Goal: Information Seeking & Learning: Learn about a topic

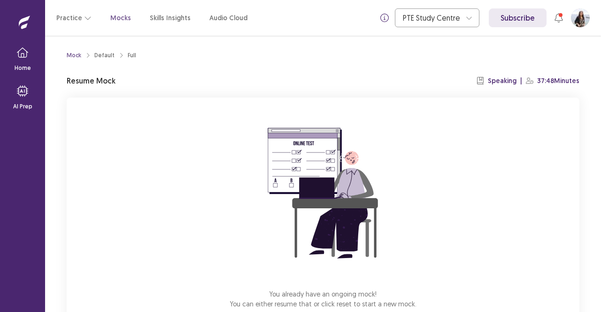
scroll to position [58, 0]
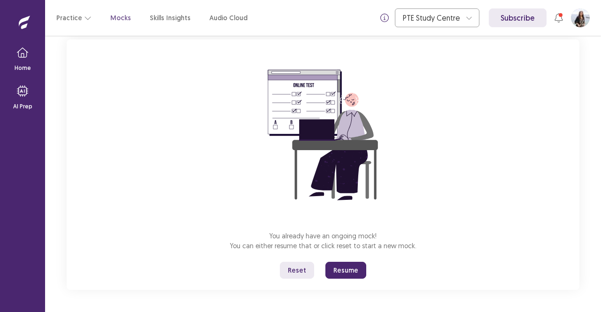
click at [354, 271] on button "Resume" at bounding box center [345, 270] width 41 height 17
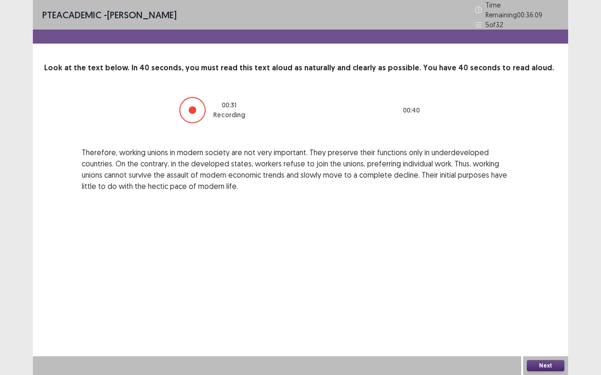
click at [544, 312] on button "Next" at bounding box center [545, 365] width 38 height 11
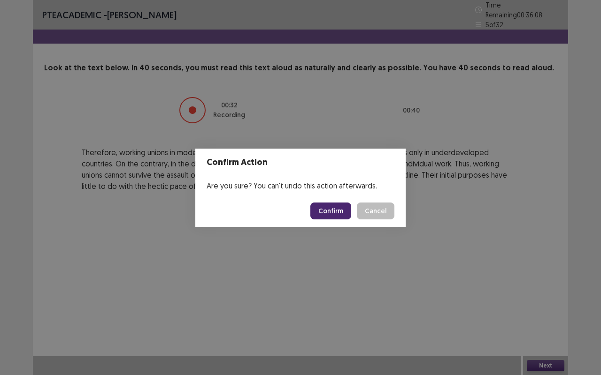
click at [340, 212] on button "Confirm" at bounding box center [330, 211] width 41 height 17
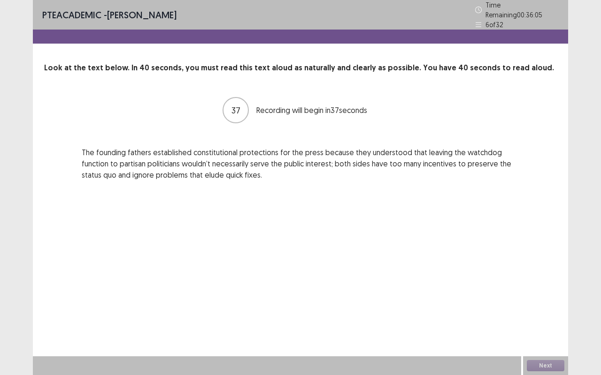
drag, startPoint x: 340, startPoint y: 212, endPoint x: 98, endPoint y: 182, distance: 244.0
click at [98, 182] on div "PTE academic - Sujata Poudel Time Remaining 00 : 36 : 05 6 of 32 Look at the te…" at bounding box center [300, 187] width 535 height 375
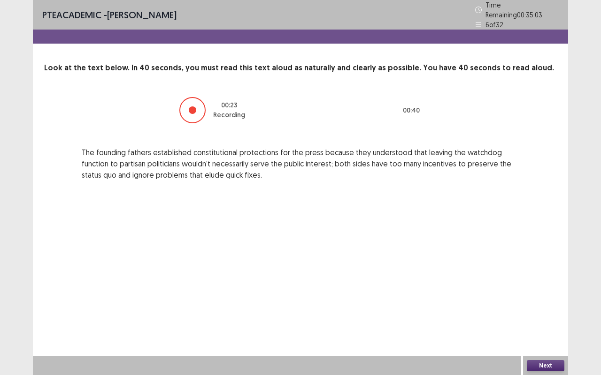
click at [558, 312] on button "Next" at bounding box center [545, 365] width 38 height 11
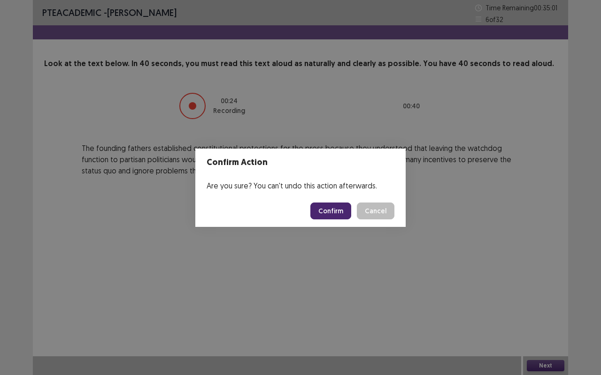
click at [346, 212] on button "Confirm" at bounding box center [330, 211] width 41 height 17
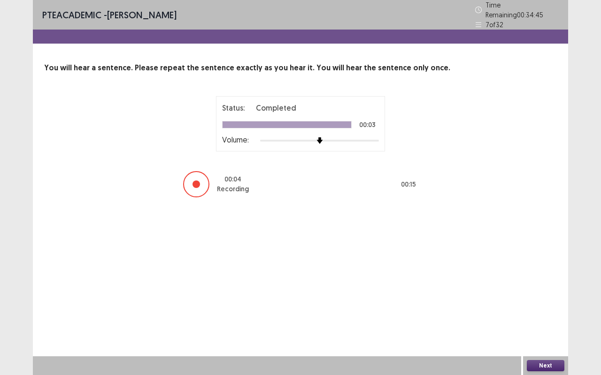
click at [543, 312] on button "Next" at bounding box center [545, 365] width 38 height 11
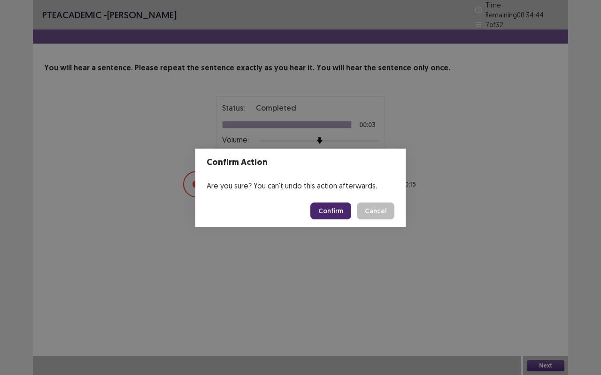
click at [331, 213] on button "Confirm" at bounding box center [330, 211] width 41 height 17
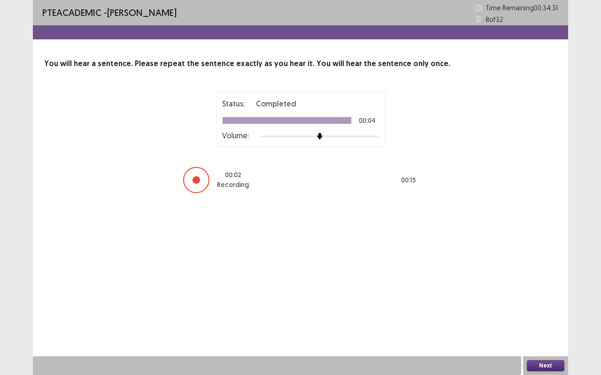
click at [546, 312] on button "Next" at bounding box center [545, 365] width 38 height 11
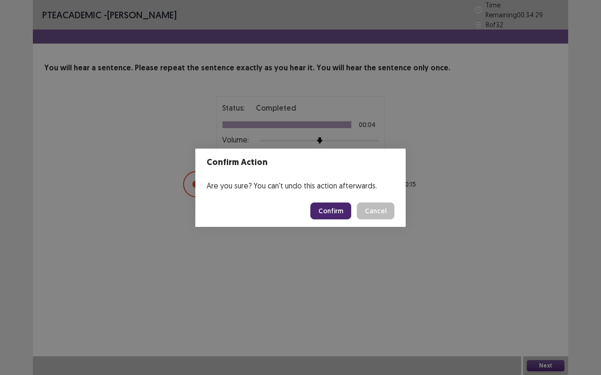
click at [336, 206] on button "Confirm" at bounding box center [330, 211] width 41 height 17
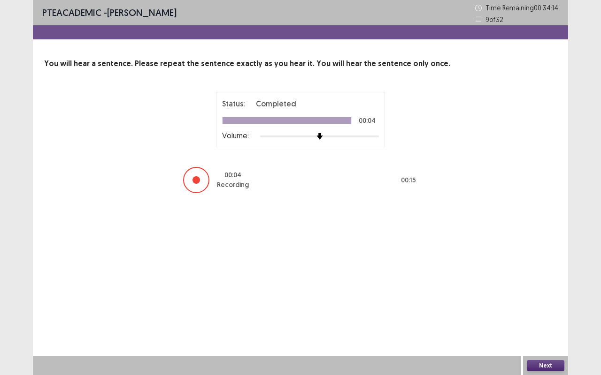
click at [546, 312] on button "Next" at bounding box center [545, 365] width 38 height 11
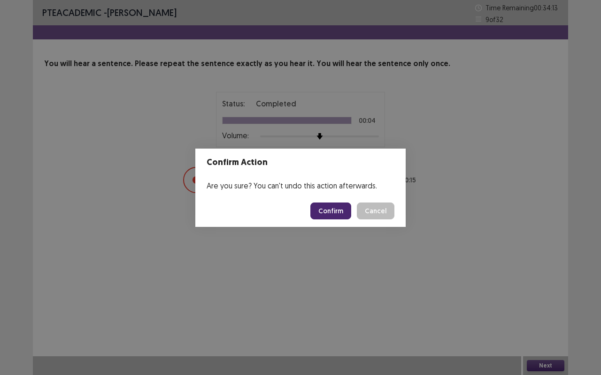
click at [330, 208] on button "Confirm" at bounding box center [330, 211] width 41 height 17
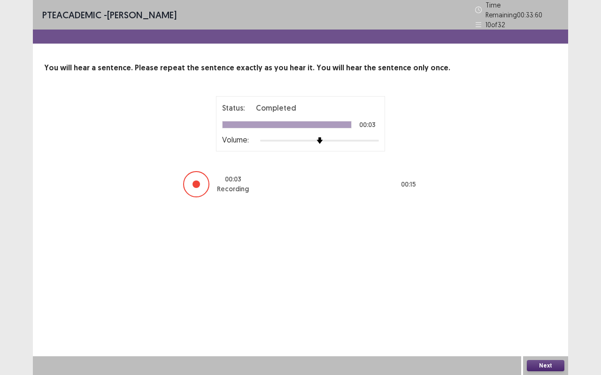
click at [549, 312] on button "Next" at bounding box center [545, 365] width 38 height 11
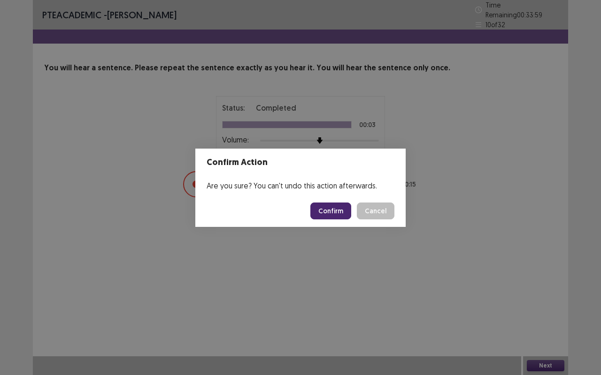
click at [330, 208] on button "Confirm" at bounding box center [330, 211] width 41 height 17
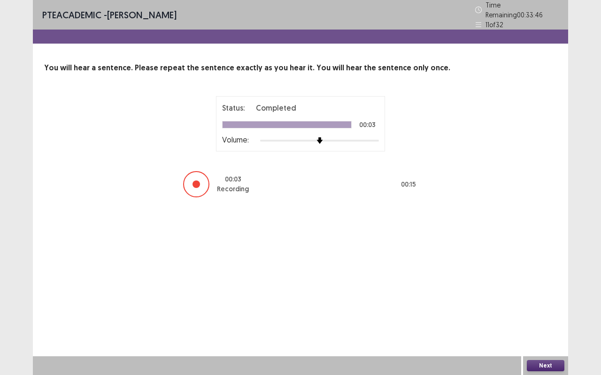
click at [547, 312] on button "Next" at bounding box center [545, 365] width 38 height 11
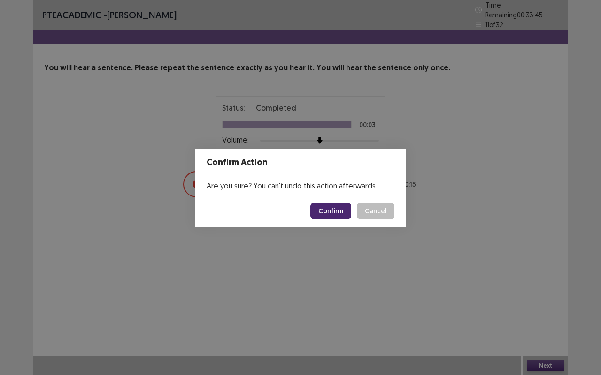
click at [320, 210] on button "Confirm" at bounding box center [330, 211] width 41 height 17
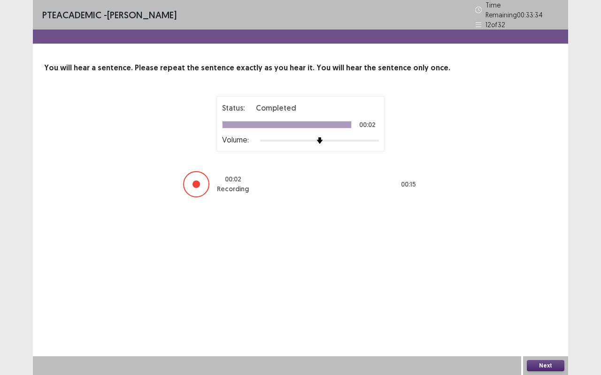
click at [549, 312] on button "Next" at bounding box center [545, 365] width 38 height 11
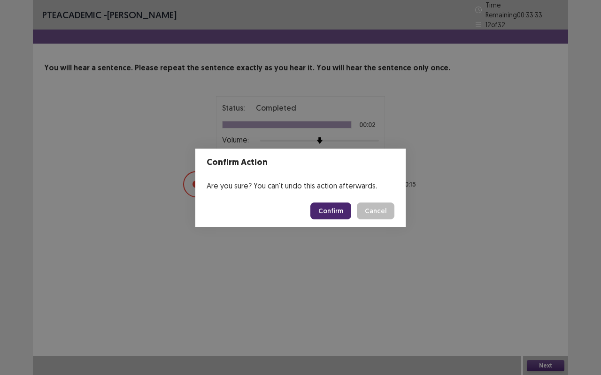
click at [335, 213] on button "Confirm" at bounding box center [330, 211] width 41 height 17
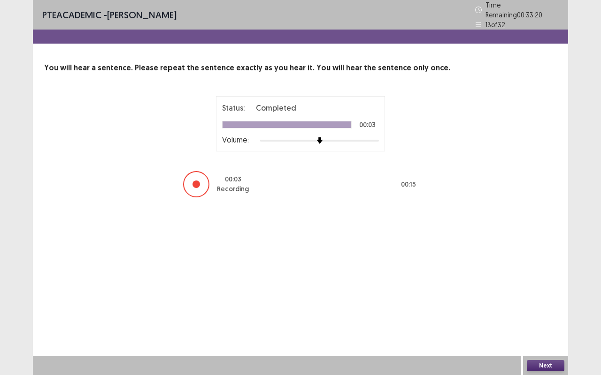
click at [544, 312] on button "Next" at bounding box center [545, 365] width 38 height 11
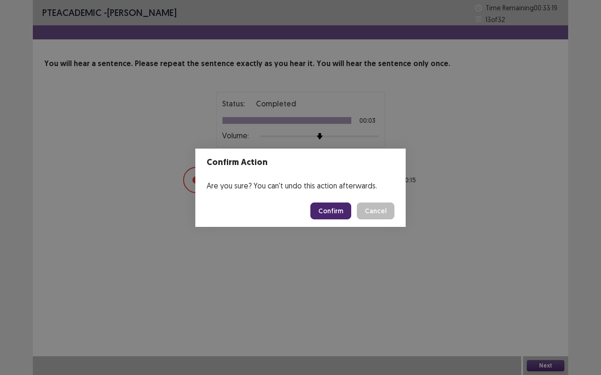
click at [330, 206] on button "Confirm" at bounding box center [330, 211] width 41 height 17
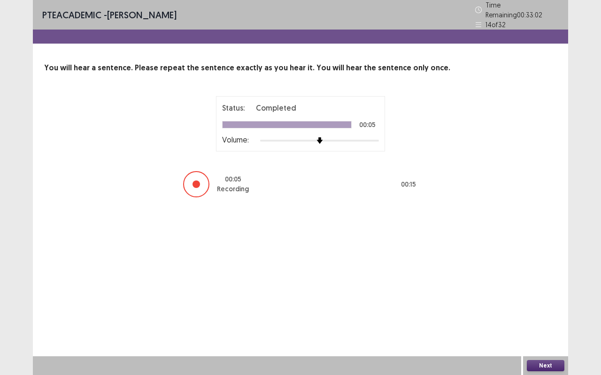
click at [542, 312] on button "Next" at bounding box center [545, 365] width 38 height 11
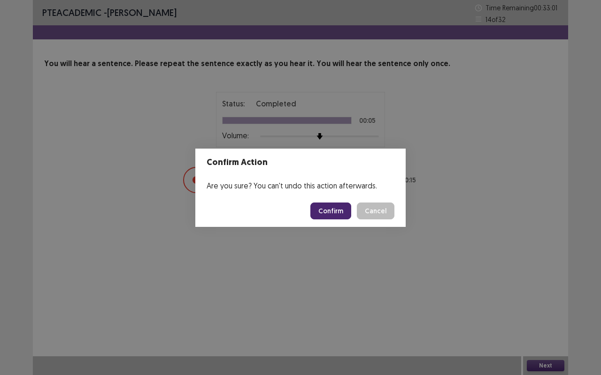
click at [322, 207] on button "Confirm" at bounding box center [330, 211] width 41 height 17
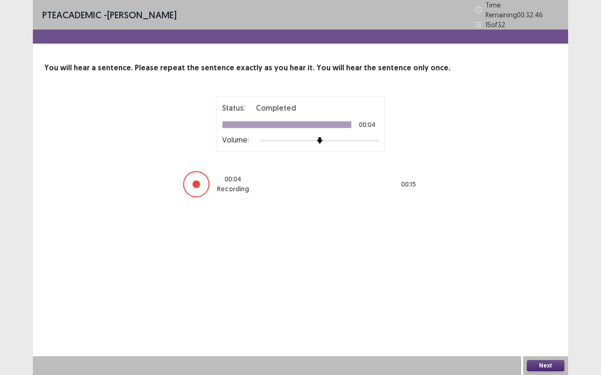
click at [547, 312] on button "Next" at bounding box center [545, 365] width 38 height 11
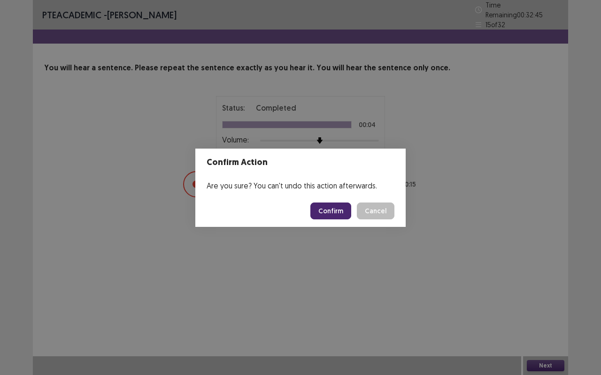
click at [334, 215] on button "Confirm" at bounding box center [330, 211] width 41 height 17
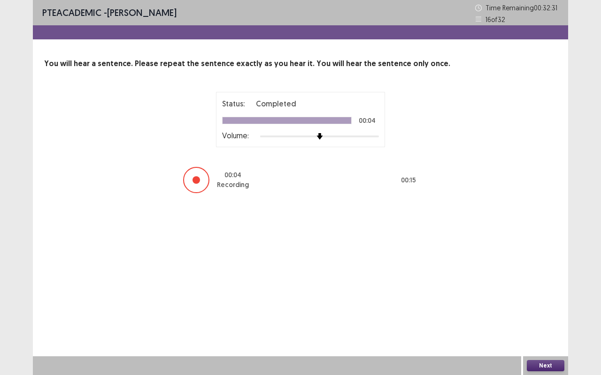
click at [542, 312] on button "Next" at bounding box center [545, 365] width 38 height 11
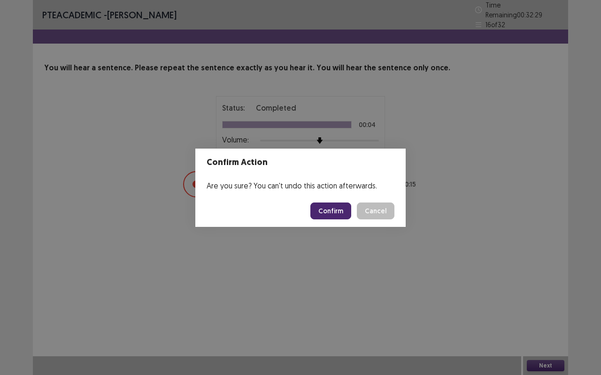
click at [335, 215] on button "Confirm" at bounding box center [330, 211] width 41 height 17
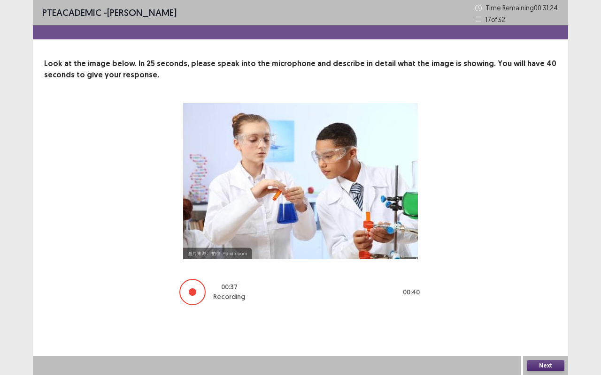
click at [547, 312] on button "Next" at bounding box center [545, 365] width 38 height 11
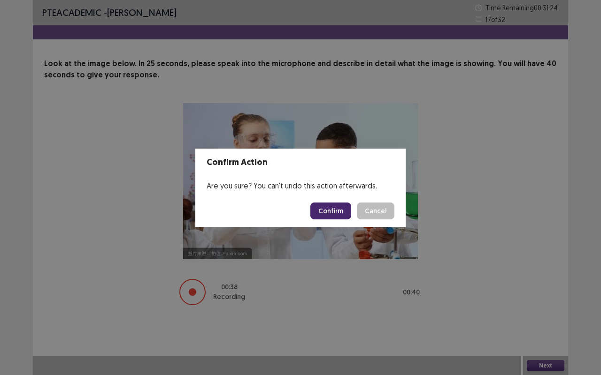
click at [342, 208] on button "Confirm" at bounding box center [330, 211] width 41 height 17
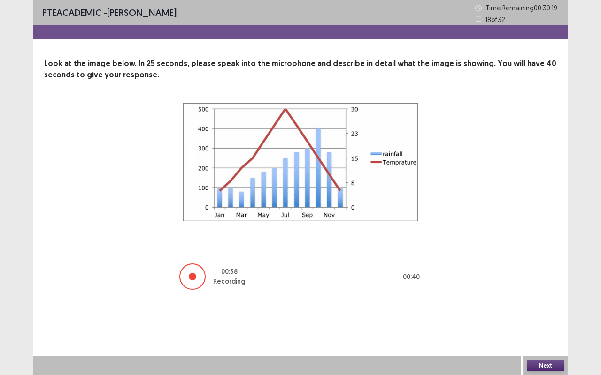
click at [548, 312] on button "Next" at bounding box center [545, 365] width 38 height 11
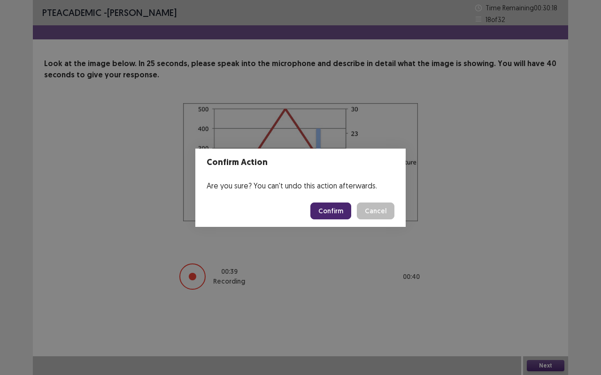
click at [325, 211] on button "Confirm" at bounding box center [330, 211] width 41 height 17
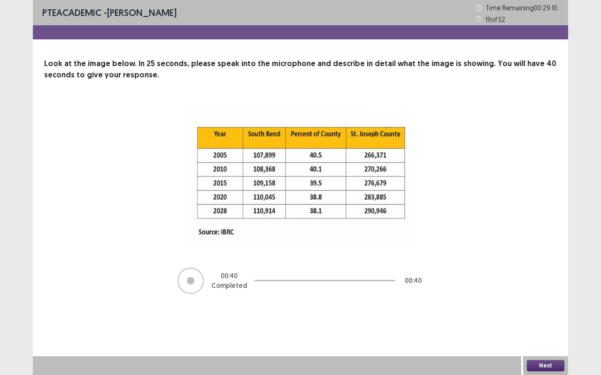
click at [536, 312] on button "Next" at bounding box center [545, 365] width 38 height 11
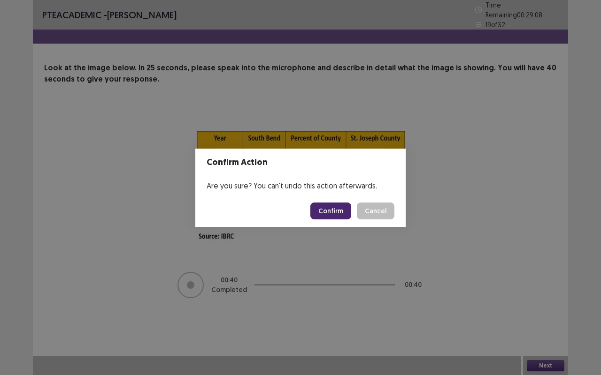
click at [388, 212] on button "Cancel" at bounding box center [376, 211] width 38 height 17
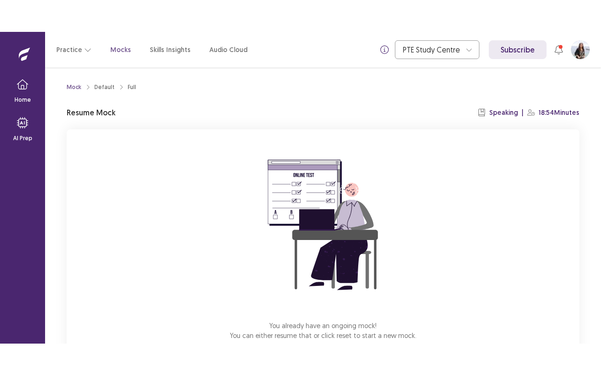
scroll to position [58, 0]
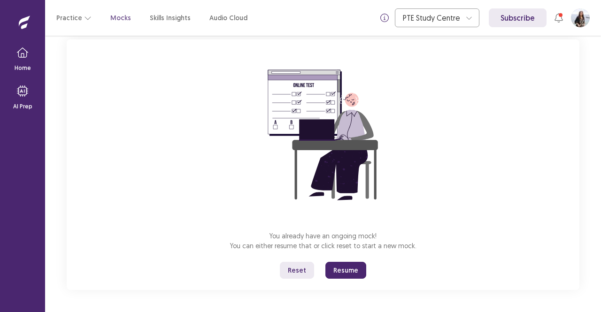
click at [350, 268] on button "Resume" at bounding box center [345, 270] width 41 height 17
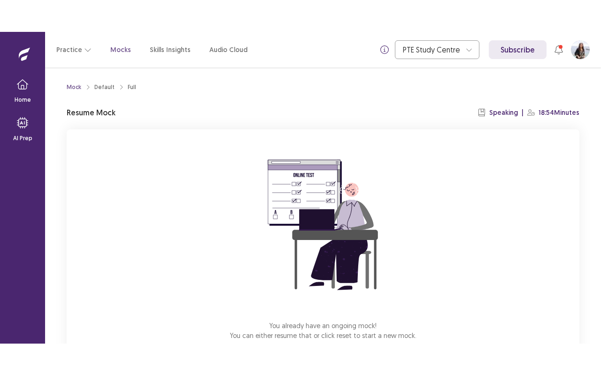
scroll to position [58, 0]
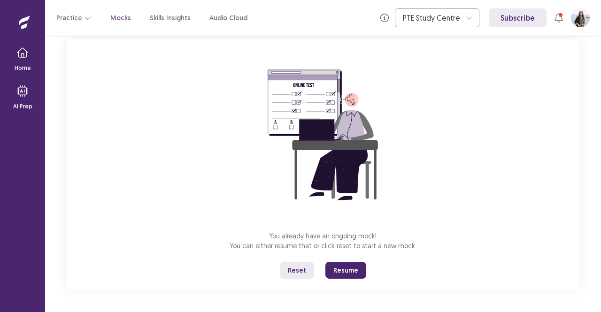
click at [338, 269] on button "Resume" at bounding box center [345, 270] width 41 height 17
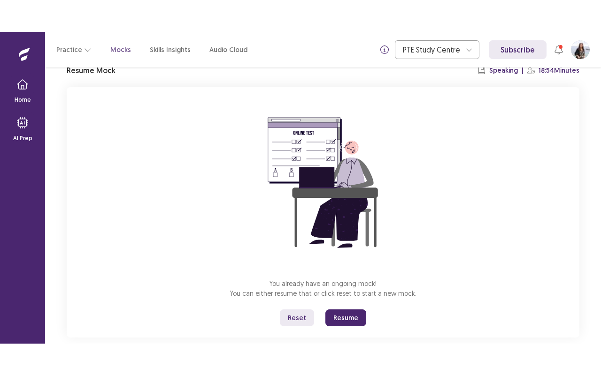
scroll to position [58, 0]
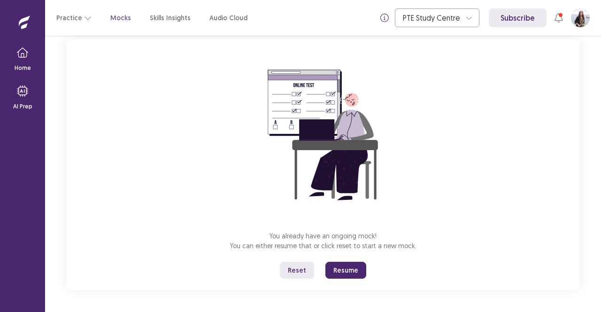
click at [348, 273] on button "Resume" at bounding box center [345, 270] width 41 height 17
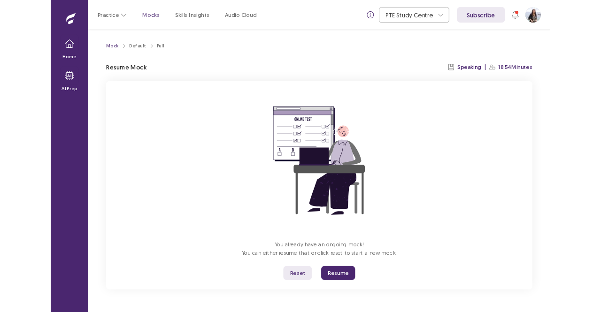
scroll to position [0, 0]
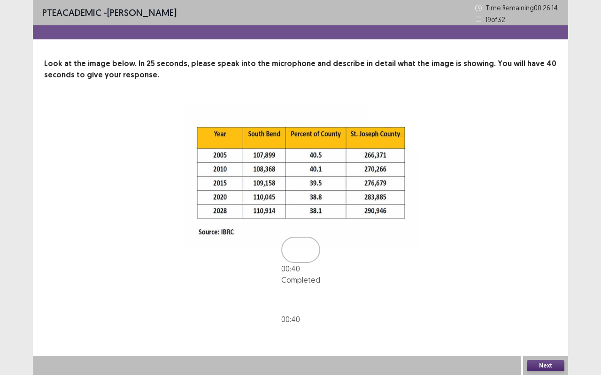
drag, startPoint x: 553, startPoint y: 365, endPoint x: 520, endPoint y: 198, distance: 170.2
click at [520, 198] on div "PTE academic - Sujata Poudel Time Remaining 00 : 26 : 14 19 of 32 Look at the i…" at bounding box center [300, 187] width 535 height 375
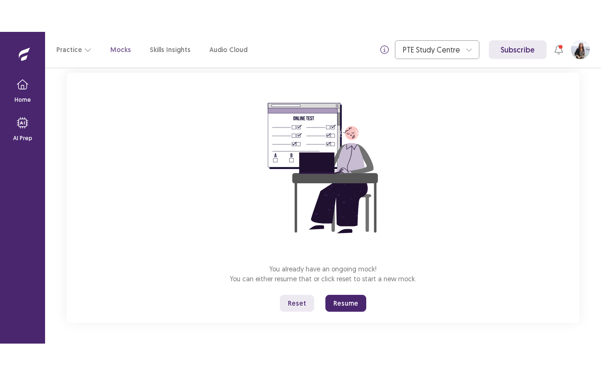
scroll to position [58, 0]
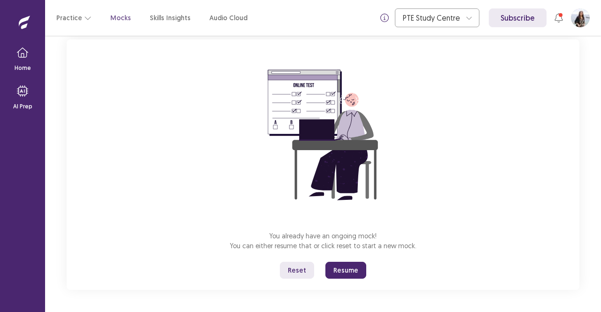
click at [344, 271] on button "Resume" at bounding box center [345, 270] width 41 height 17
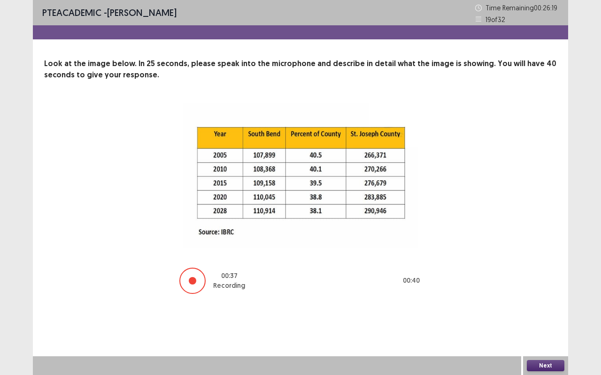
click at [549, 312] on button "Next" at bounding box center [545, 365] width 38 height 11
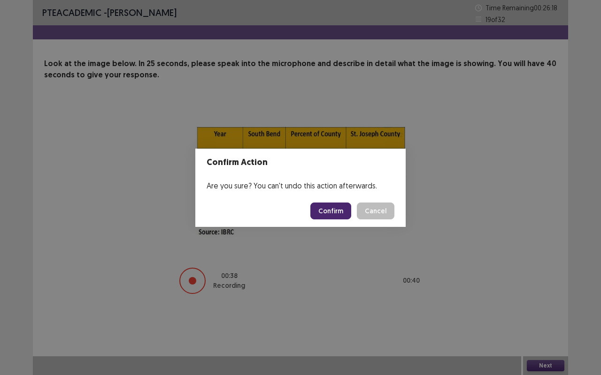
click at [335, 210] on button "Confirm" at bounding box center [330, 211] width 41 height 17
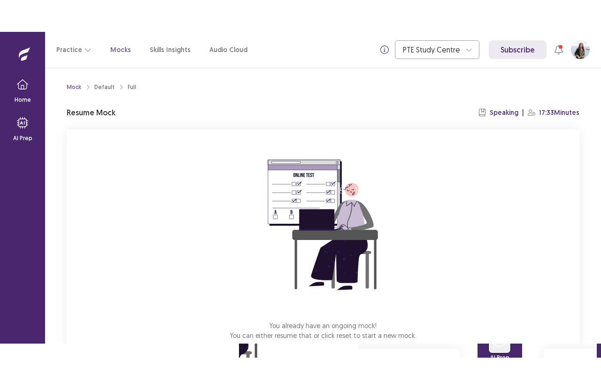
scroll to position [58, 0]
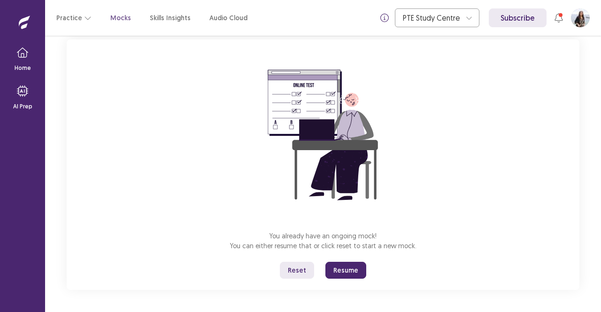
click at [344, 273] on button "Resume" at bounding box center [345, 270] width 41 height 17
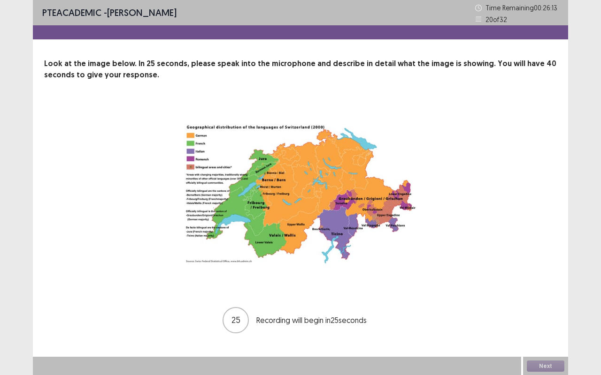
scroll to position [0, 0]
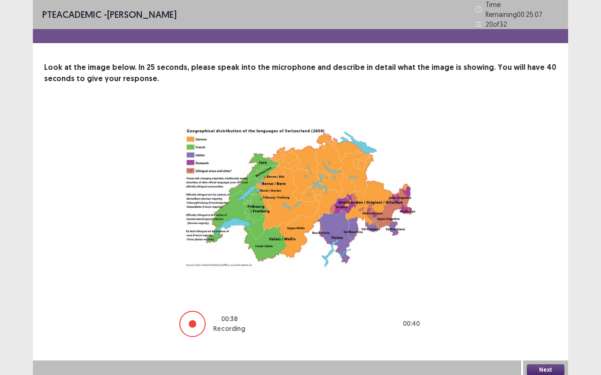
click at [553, 312] on button "Next" at bounding box center [545, 370] width 38 height 11
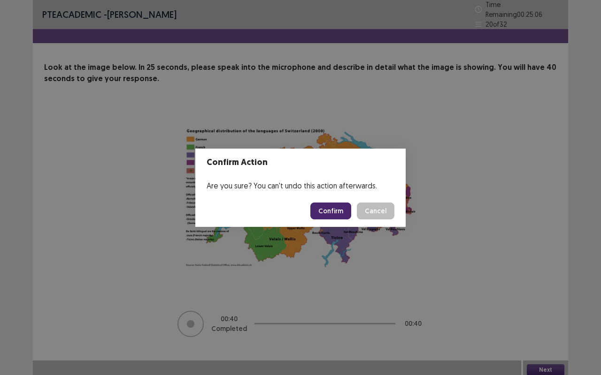
click at [338, 206] on button "Confirm" at bounding box center [330, 211] width 41 height 17
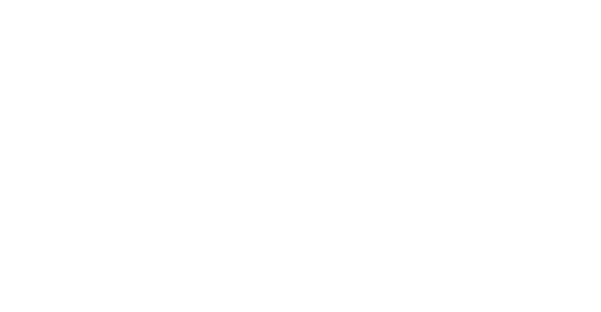
scroll to position [0, 0]
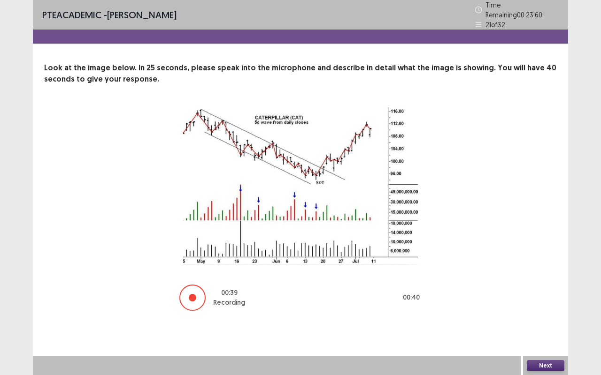
click at [540, 312] on button "Next" at bounding box center [545, 365] width 38 height 11
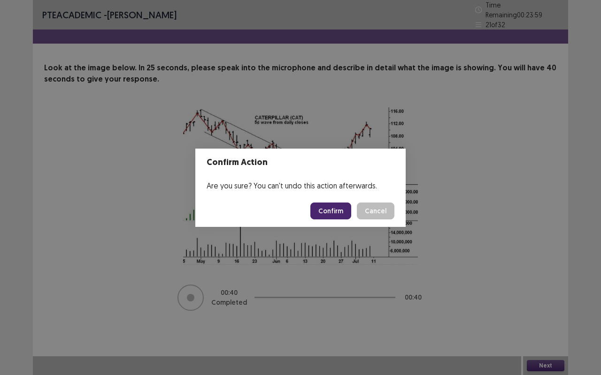
click at [337, 209] on button "Confirm" at bounding box center [330, 211] width 41 height 17
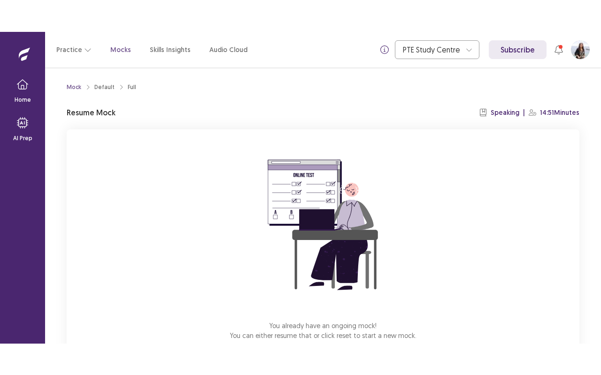
scroll to position [58, 0]
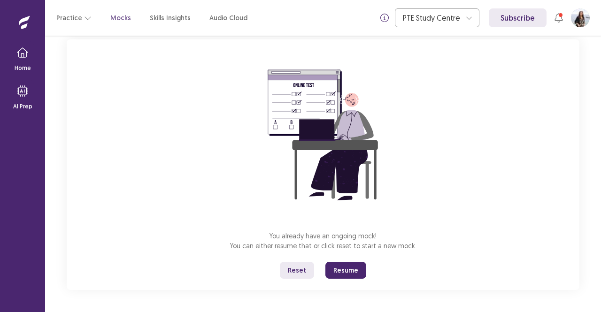
click at [345, 272] on button "Resume" at bounding box center [345, 270] width 41 height 17
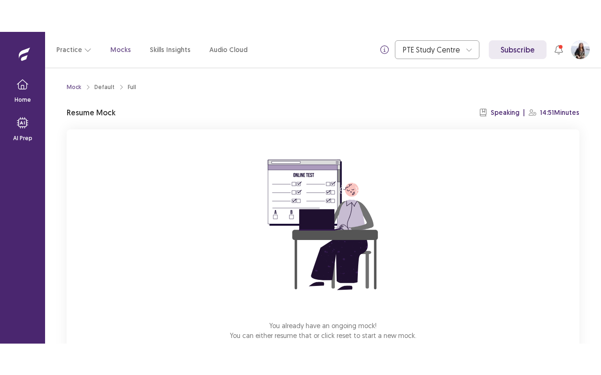
scroll to position [58, 0]
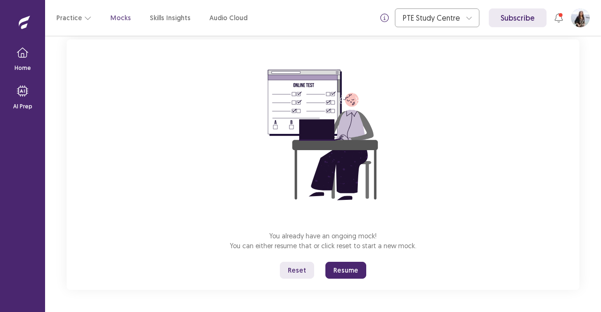
click at [349, 275] on button "Resume" at bounding box center [345, 270] width 41 height 17
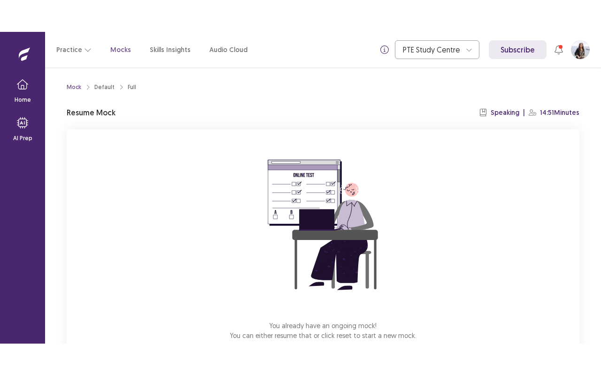
scroll to position [58, 0]
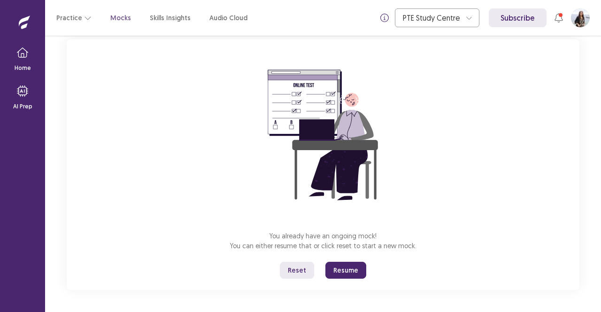
click at [358, 275] on button "Resume" at bounding box center [345, 270] width 41 height 17
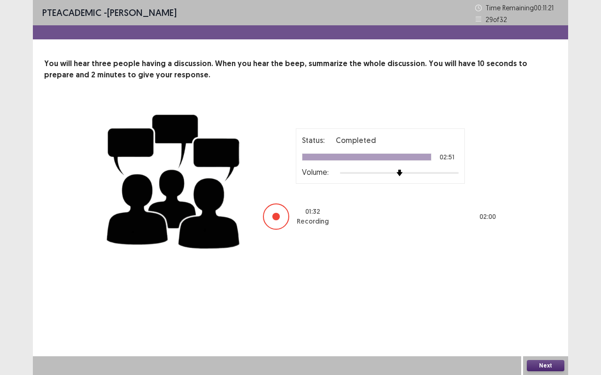
click at [547, 312] on button "Next" at bounding box center [545, 365] width 38 height 11
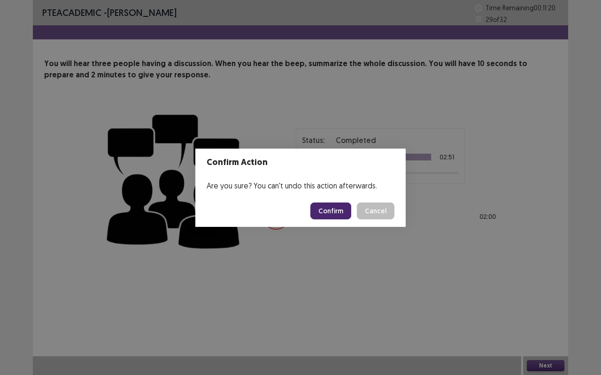
click at [335, 211] on button "Confirm" at bounding box center [330, 211] width 41 height 17
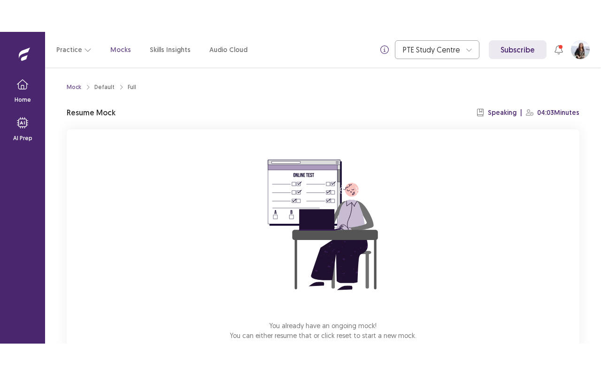
scroll to position [58, 0]
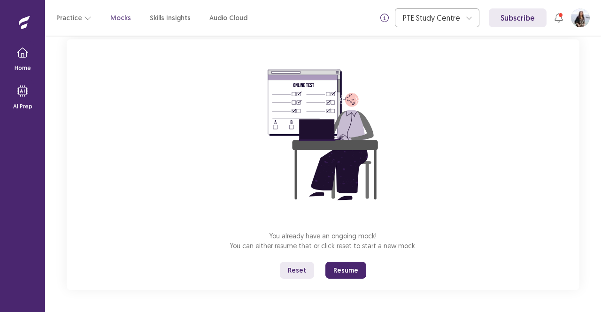
click at [337, 272] on button "Resume" at bounding box center [345, 270] width 41 height 17
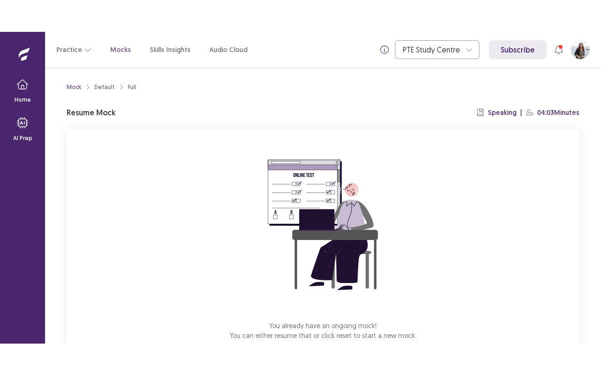
scroll to position [58, 0]
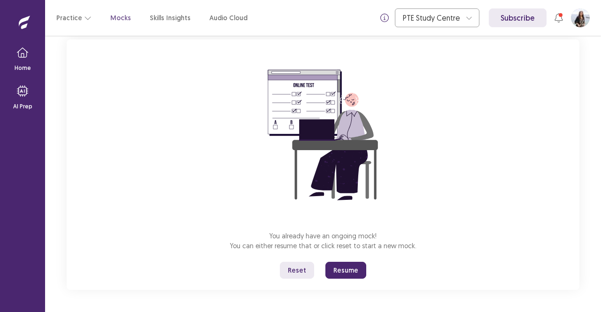
click at [352, 266] on button "Resume" at bounding box center [345, 270] width 41 height 17
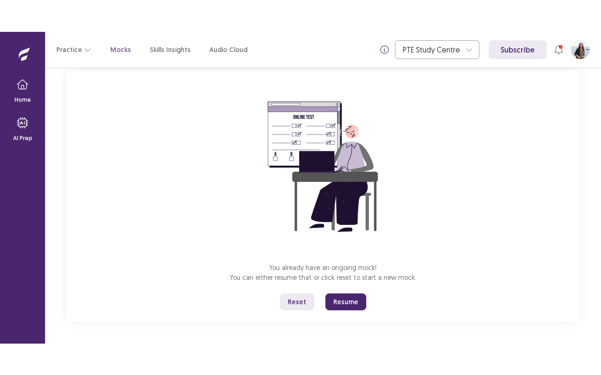
scroll to position [0, 0]
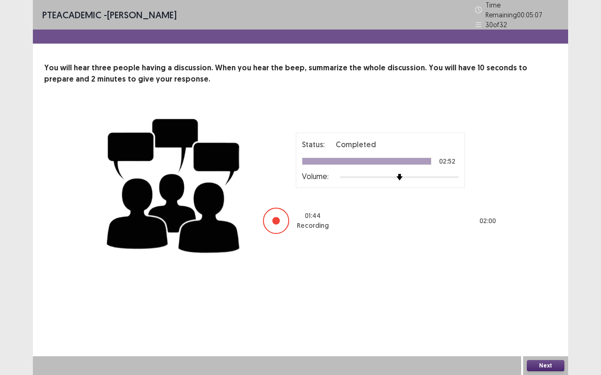
click at [560, 312] on button "Next" at bounding box center [545, 365] width 38 height 11
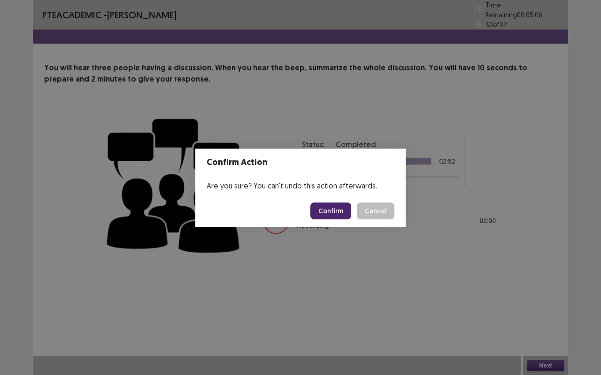
click at [338, 211] on button "Confirm" at bounding box center [330, 211] width 41 height 17
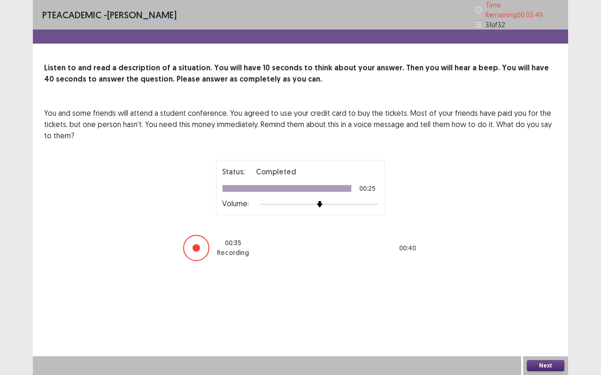
click at [552, 312] on button "Next" at bounding box center [545, 365] width 38 height 11
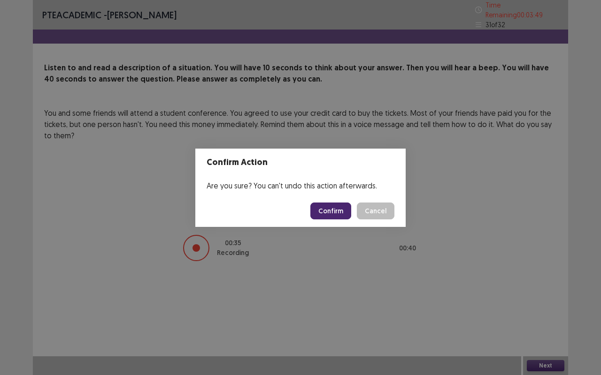
click at [337, 214] on button "Confirm" at bounding box center [330, 211] width 41 height 17
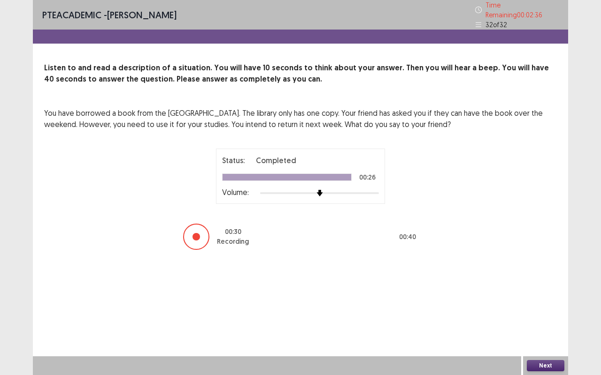
click at [548, 312] on button "Next" at bounding box center [545, 365] width 38 height 11
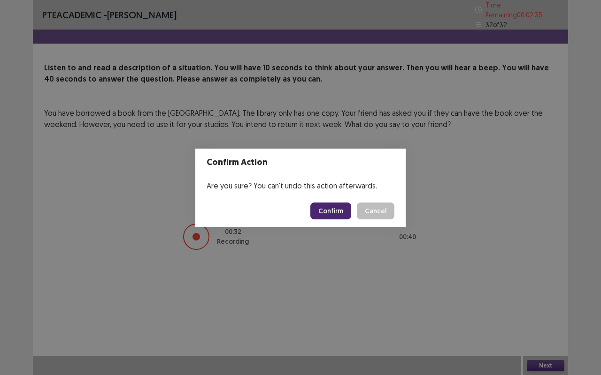
click at [338, 208] on button "Confirm" at bounding box center [330, 211] width 41 height 17
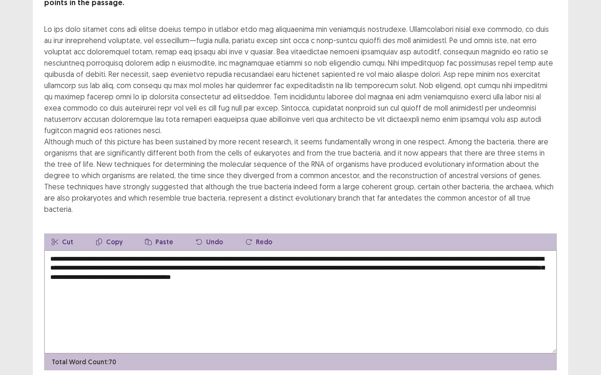
scroll to position [84, 0]
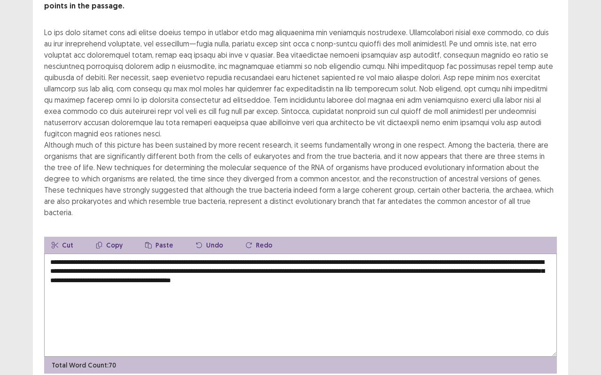
type textarea "**********"
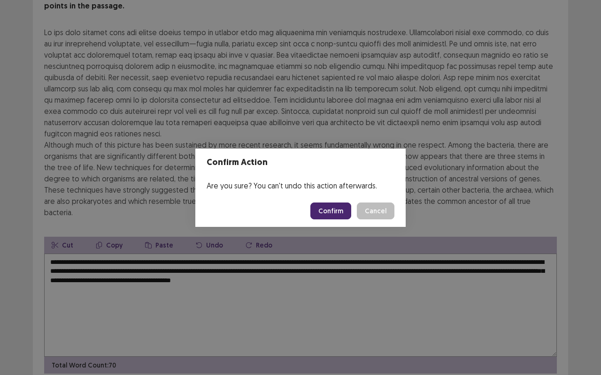
click at [329, 209] on button "Confirm" at bounding box center [330, 211] width 41 height 17
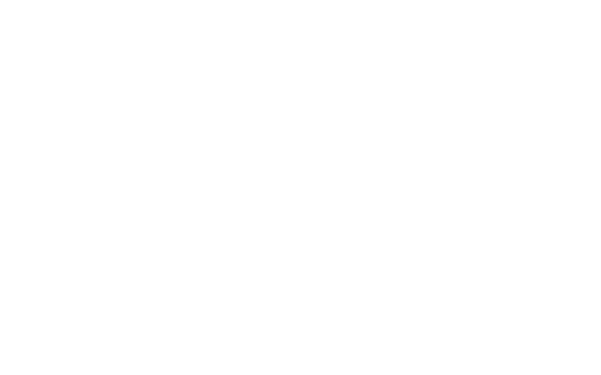
scroll to position [0, 0]
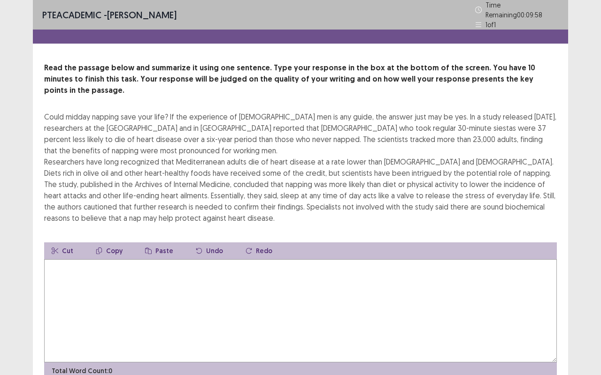
click at [165, 277] on textarea at bounding box center [300, 310] width 512 height 103
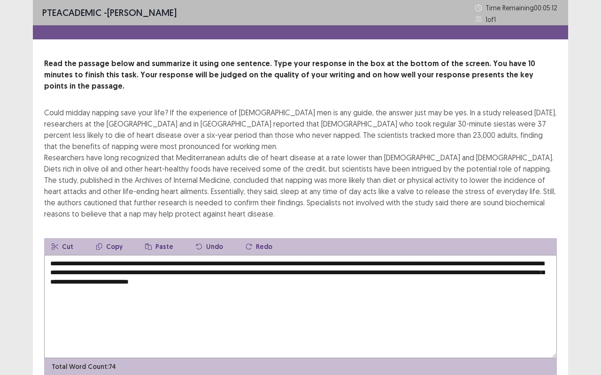
drag, startPoint x: 358, startPoint y: 255, endPoint x: 206, endPoint y: 251, distance: 151.6
click at [206, 255] on textarea "**********" at bounding box center [300, 306] width 512 height 103
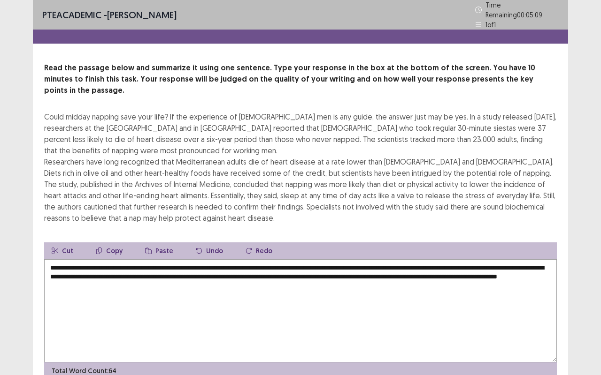
click at [196, 271] on textarea "**********" at bounding box center [300, 310] width 512 height 103
drag, startPoint x: 478, startPoint y: 262, endPoint x: 110, endPoint y: 265, distance: 367.4
click at [110, 265] on textarea "**********" at bounding box center [300, 310] width 512 height 103
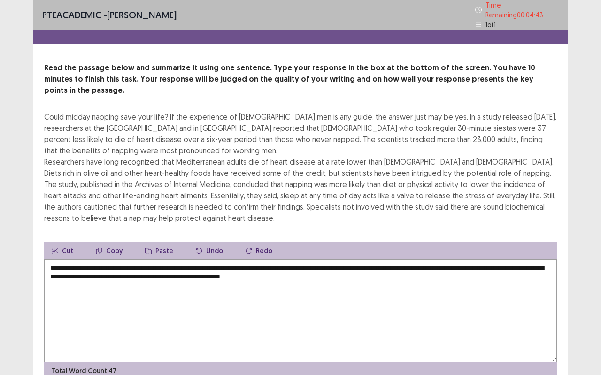
click at [370, 261] on textarea "**********" at bounding box center [300, 310] width 512 height 103
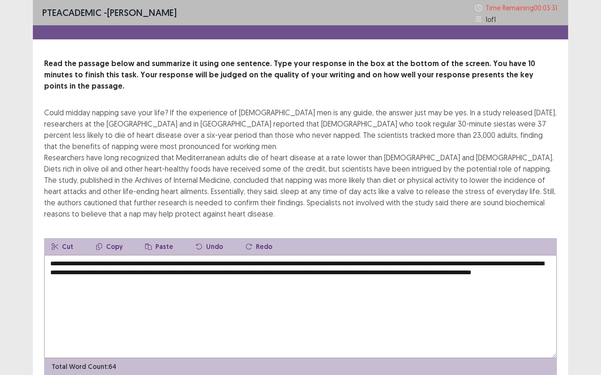
click at [368, 264] on textarea "**********" at bounding box center [300, 306] width 512 height 103
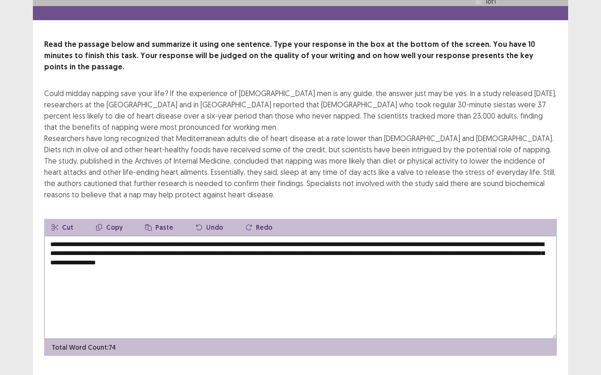
scroll to position [30, 0]
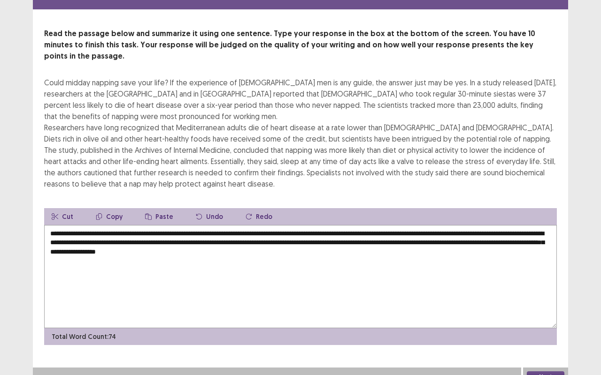
type textarea "**********"
click at [560, 312] on button "Next" at bounding box center [545, 377] width 38 height 11
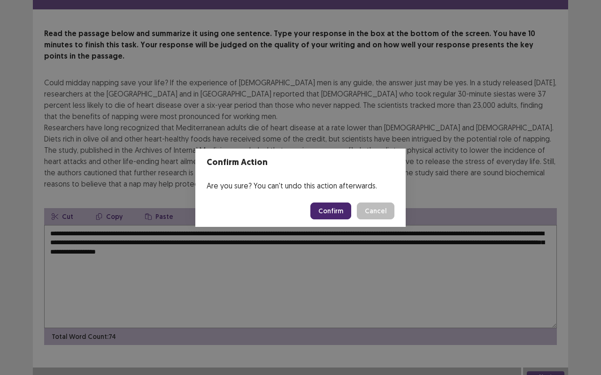
click at [334, 206] on button "Confirm" at bounding box center [330, 211] width 41 height 17
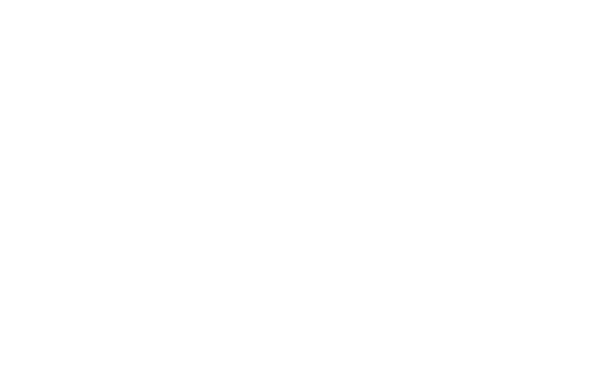
scroll to position [0, 0]
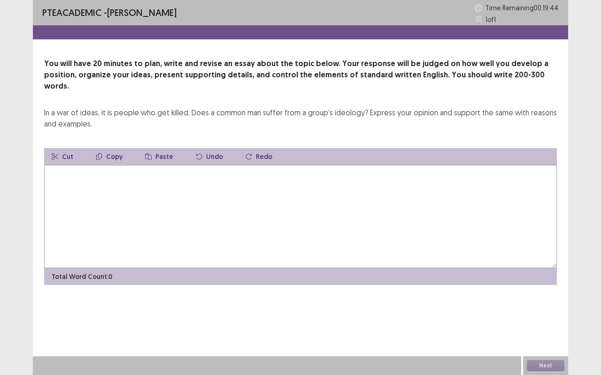
click at [189, 192] on textarea at bounding box center [300, 216] width 512 height 103
drag, startPoint x: 103, startPoint y: 118, endPoint x: 113, endPoint y: 193, distance: 75.7
click at [113, 193] on div "You will have 20 minutes to plan, write and revise an essay about the topic bel…" at bounding box center [300, 171] width 535 height 227
click at [113, 193] on textarea at bounding box center [300, 216] width 512 height 103
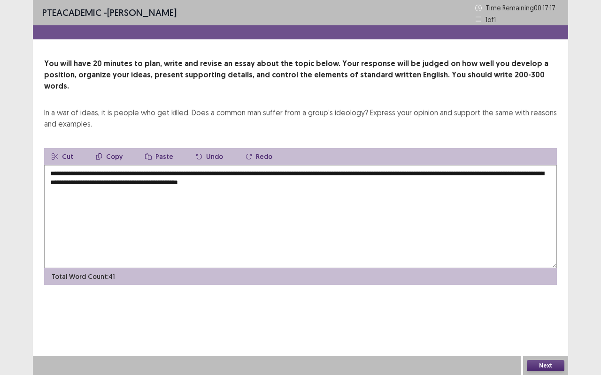
click at [251, 172] on textarea "**********" at bounding box center [300, 216] width 512 height 103
click at [130, 165] on textarea "**********" at bounding box center [300, 216] width 512 height 103
click at [412, 168] on textarea "**********" at bounding box center [300, 216] width 512 height 103
click at [135, 165] on textarea "**********" at bounding box center [300, 216] width 512 height 103
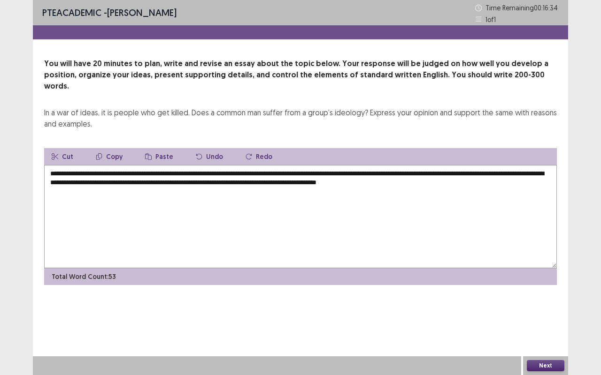
click at [135, 165] on textarea "**********" at bounding box center [300, 216] width 512 height 103
drag, startPoint x: 413, startPoint y: 173, endPoint x: 212, endPoint y: 175, distance: 200.8
click at [212, 175] on textarea "**********" at bounding box center [300, 216] width 512 height 103
click at [343, 194] on textarea "**********" at bounding box center [300, 216] width 512 height 103
drag, startPoint x: 431, startPoint y: 171, endPoint x: 264, endPoint y: 174, distance: 166.6
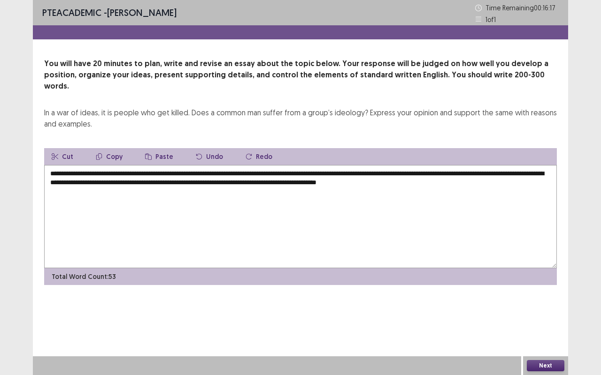
click at [264, 174] on textarea "**********" at bounding box center [300, 216] width 512 height 103
click at [132, 165] on textarea "**********" at bounding box center [300, 216] width 512 height 103
paste textarea "**********"
click at [164, 189] on textarea "**********" at bounding box center [300, 216] width 512 height 103
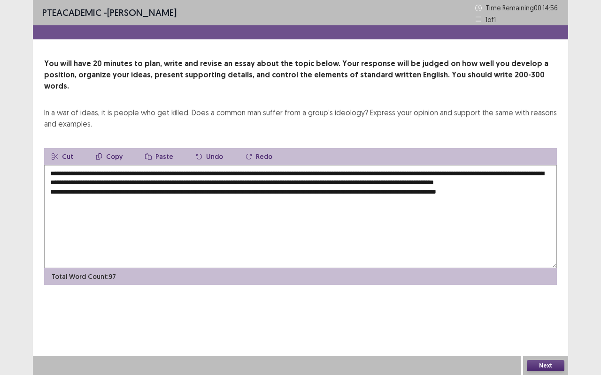
click at [492, 190] on textarea "**********" at bounding box center [300, 216] width 512 height 103
click at [540, 188] on textarea "**********" at bounding box center [300, 216] width 512 height 103
click at [406, 188] on textarea "**********" at bounding box center [300, 216] width 512 height 103
click at [545, 190] on textarea "**********" at bounding box center [300, 216] width 512 height 103
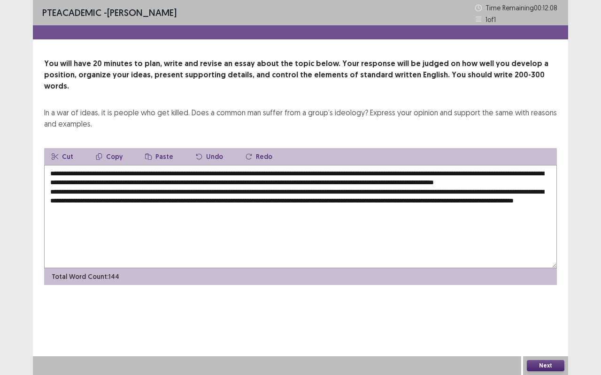
click at [235, 208] on textarea "**********" at bounding box center [300, 216] width 512 height 103
click at [302, 209] on textarea "**********" at bounding box center [300, 216] width 512 height 103
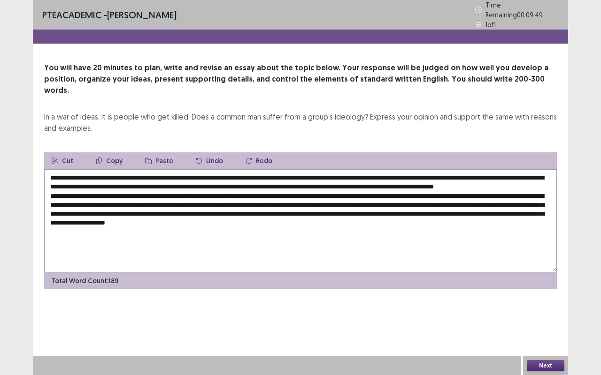
click at [129, 217] on textarea at bounding box center [300, 220] width 512 height 103
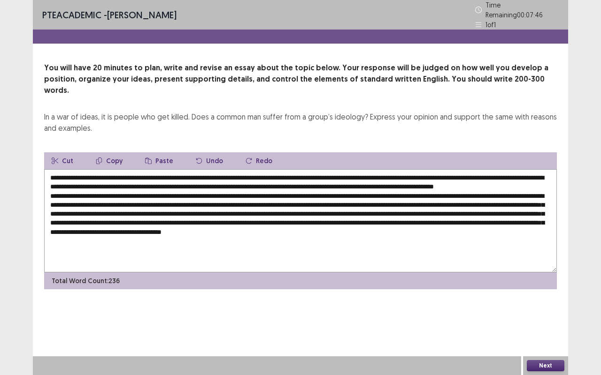
click at [164, 216] on textarea at bounding box center [300, 220] width 512 height 103
click at [129, 216] on textarea at bounding box center [300, 220] width 512 height 103
drag, startPoint x: 309, startPoint y: 216, endPoint x: 270, endPoint y: 218, distance: 39.5
click at [270, 218] on textarea at bounding box center [300, 220] width 512 height 103
click at [192, 236] on textarea at bounding box center [300, 220] width 512 height 103
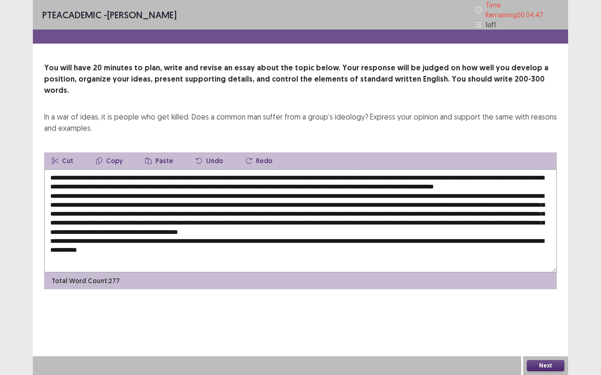
click at [197, 238] on textarea at bounding box center [300, 220] width 512 height 103
click at [230, 237] on textarea at bounding box center [300, 220] width 512 height 103
click at [283, 236] on textarea at bounding box center [300, 220] width 512 height 103
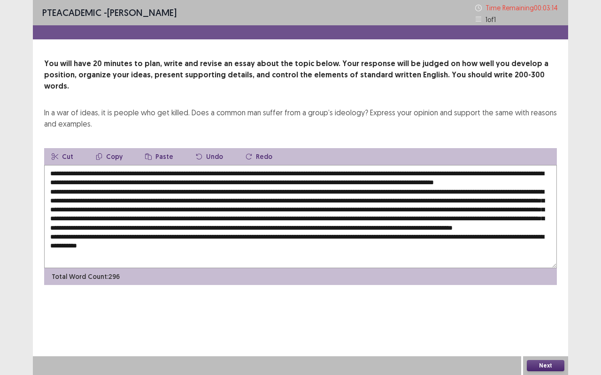
drag, startPoint x: 526, startPoint y: 236, endPoint x: 187, endPoint y: 236, distance: 339.7
click at [187, 236] on textarea at bounding box center [300, 216] width 512 height 103
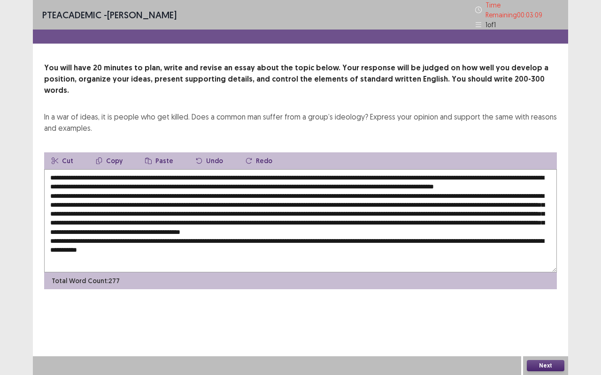
click at [315, 227] on textarea at bounding box center [300, 220] width 512 height 103
paste textarea "**********"
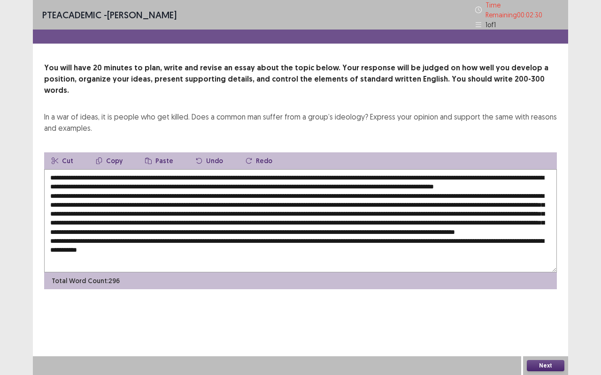
drag, startPoint x: 224, startPoint y: 199, endPoint x: 198, endPoint y: 201, distance: 26.3
click at [198, 201] on textarea at bounding box center [300, 220] width 512 height 103
click at [172, 206] on textarea at bounding box center [300, 220] width 512 height 103
click at [173, 209] on textarea at bounding box center [300, 220] width 512 height 103
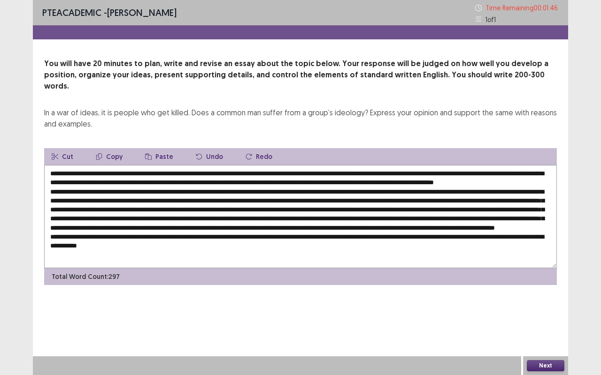
click at [356, 226] on textarea at bounding box center [300, 216] width 512 height 103
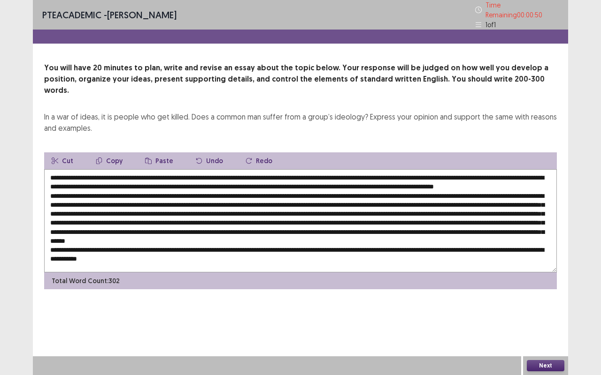
scroll to position [22, 0]
click at [436, 231] on textarea at bounding box center [300, 220] width 512 height 103
type textarea "**********"
click at [555, 312] on button "Next" at bounding box center [545, 365] width 38 height 11
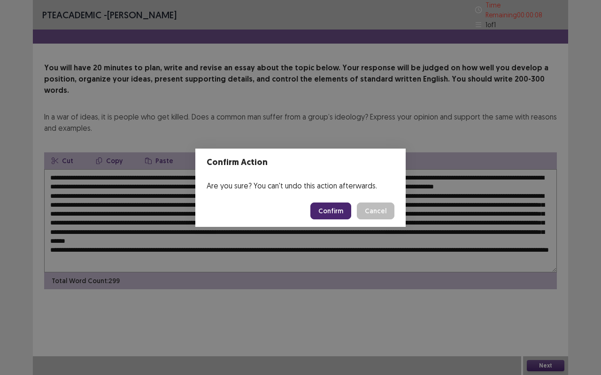
click at [335, 210] on button "Confirm" at bounding box center [330, 211] width 41 height 17
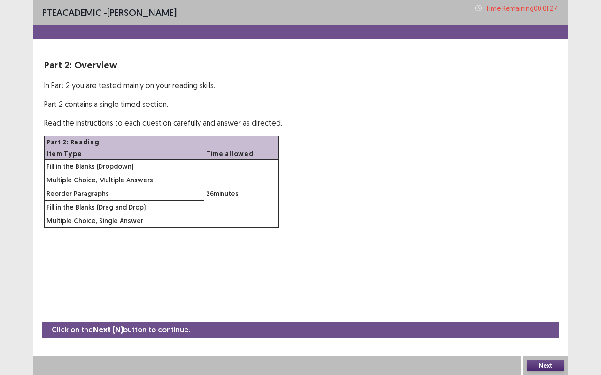
click at [546, 312] on button "Next" at bounding box center [545, 365] width 38 height 11
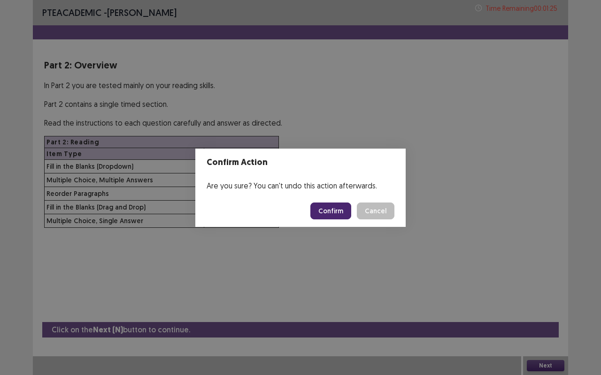
click at [329, 212] on button "Confirm" at bounding box center [330, 211] width 41 height 17
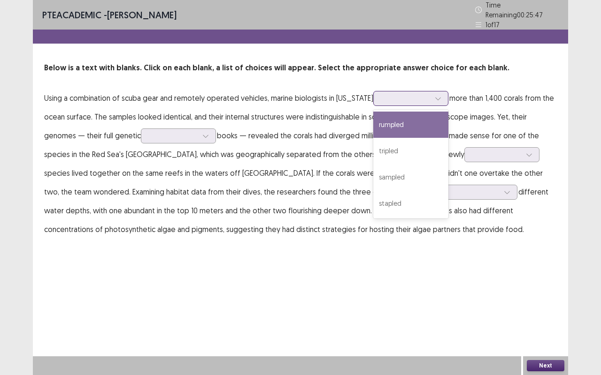
click at [434, 95] on icon at bounding box center [437, 98] width 7 height 7
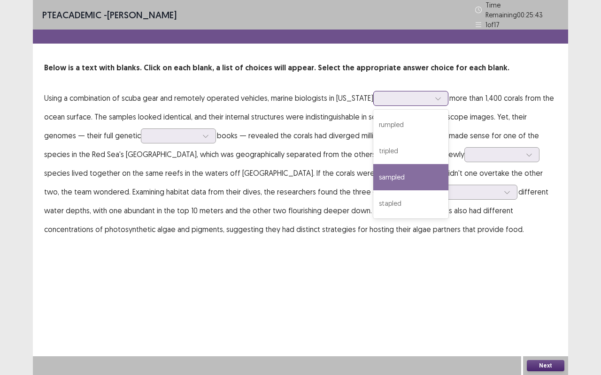
click at [403, 171] on div "sampled" at bounding box center [410, 177] width 75 height 26
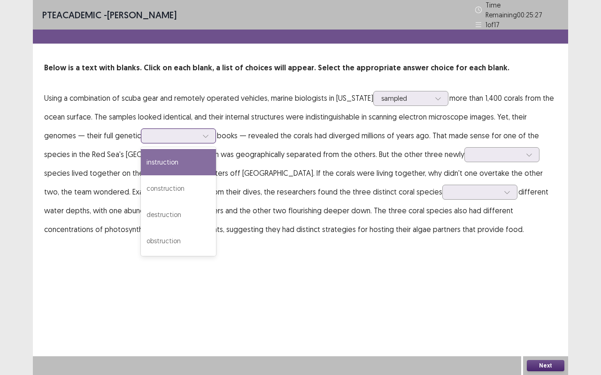
click at [198, 129] on div at bounding box center [205, 136] width 14 height 14
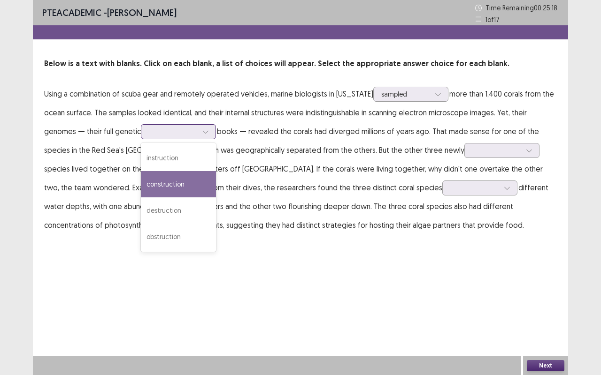
click at [153, 176] on div "construction" at bounding box center [178, 184] width 75 height 26
click at [165, 135] on div "construction" at bounding box center [173, 132] width 51 height 14
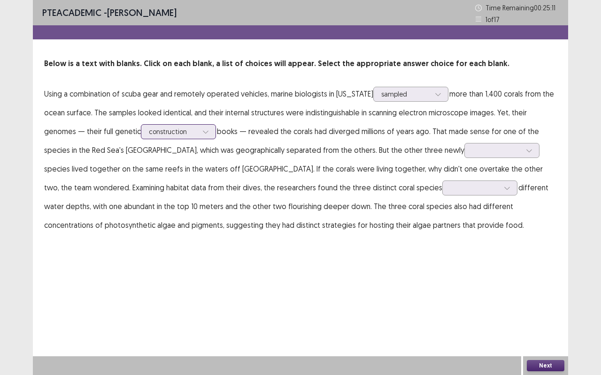
click at [198, 128] on div at bounding box center [205, 132] width 14 height 14
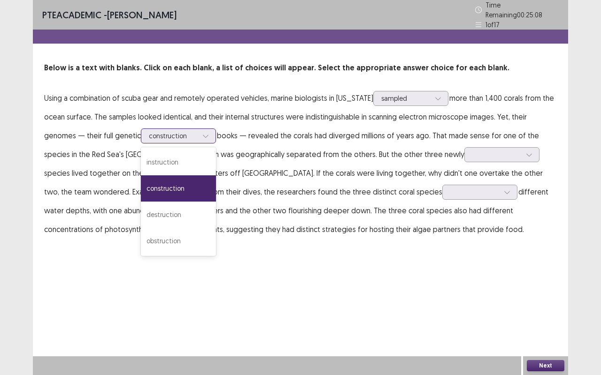
click at [202, 133] on icon at bounding box center [205, 136] width 7 height 7
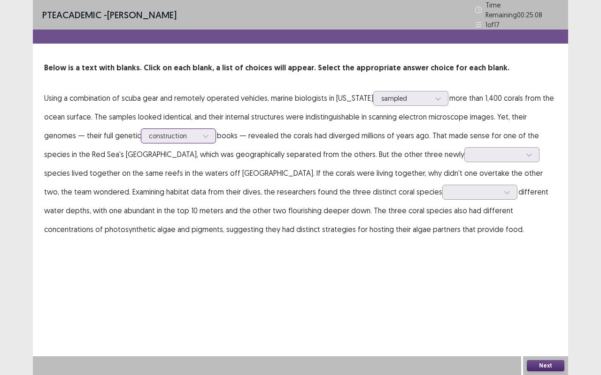
click at [202, 133] on icon at bounding box center [205, 136] width 7 height 7
click at [525, 152] on icon at bounding box center [528, 155] width 7 height 7
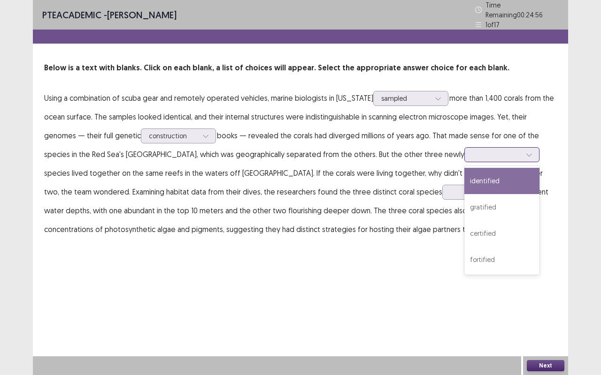
click at [464, 174] on div "identified" at bounding box center [501, 181] width 75 height 26
click at [525, 152] on icon at bounding box center [528, 155] width 7 height 7
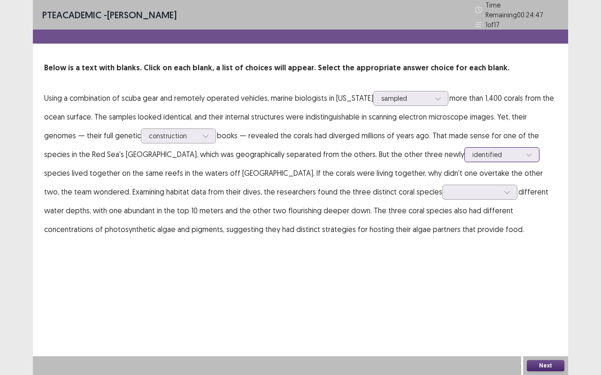
click at [525, 152] on icon at bounding box center [528, 155] width 7 height 7
click at [500, 189] on div at bounding box center [507, 192] width 14 height 14
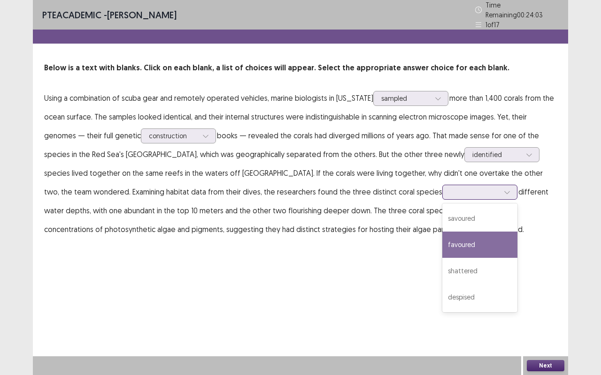
click at [442, 237] on div "favoured" at bounding box center [479, 245] width 75 height 26
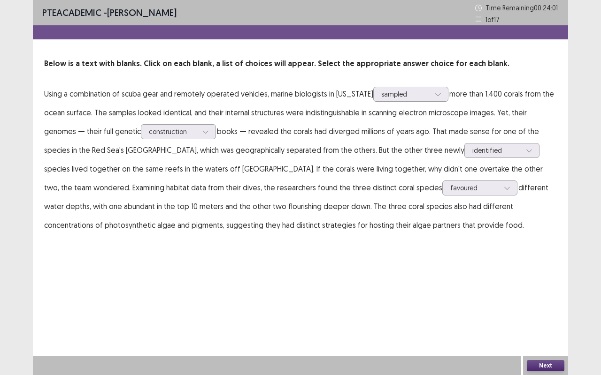
click at [549, 312] on button "Next" at bounding box center [545, 365] width 38 height 11
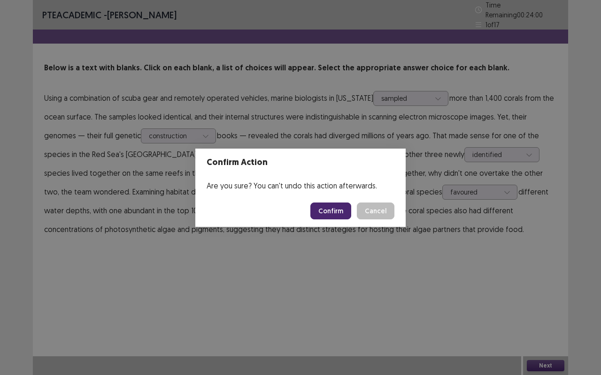
click at [333, 208] on button "Confirm" at bounding box center [330, 211] width 41 height 17
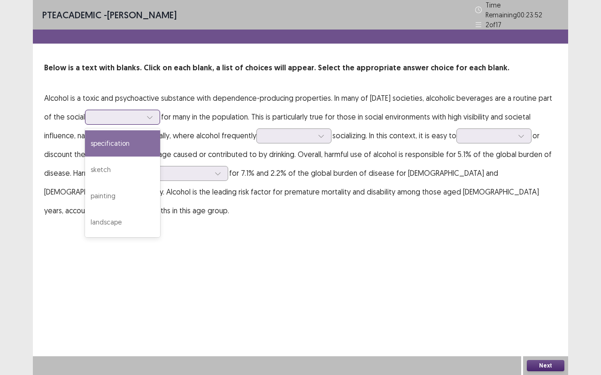
click at [153, 110] on div at bounding box center [150, 117] width 14 height 14
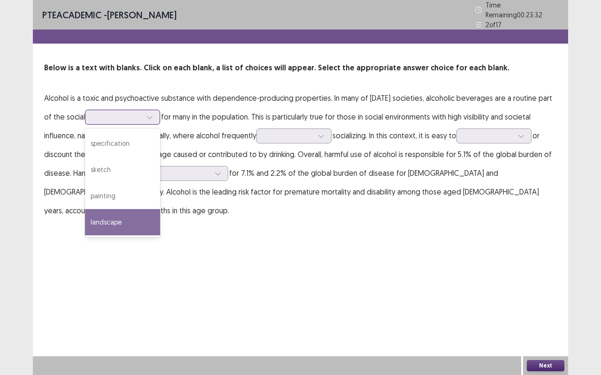
click at [140, 214] on div "landscape" at bounding box center [122, 222] width 75 height 26
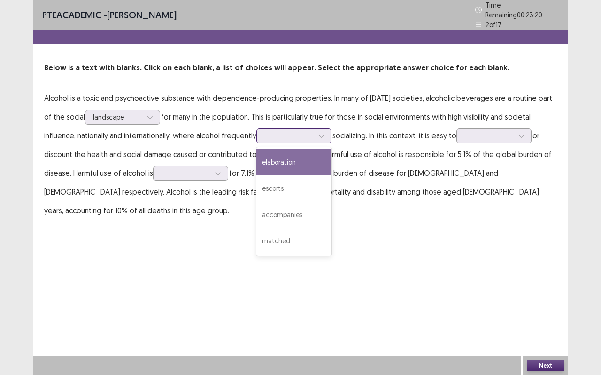
click at [323, 133] on icon at bounding box center [321, 136] width 7 height 7
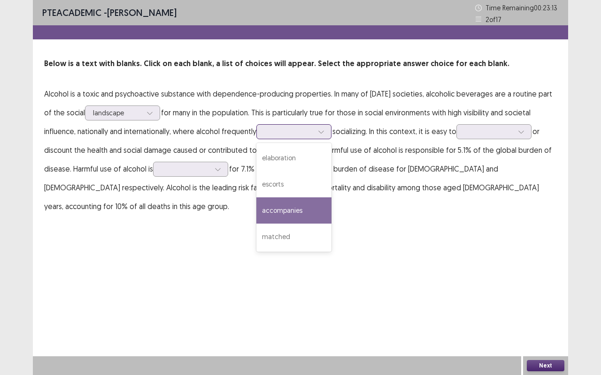
click at [296, 207] on div "accompanies" at bounding box center [293, 211] width 75 height 26
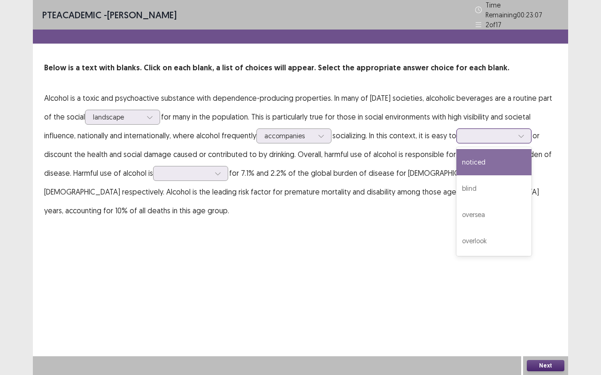
click at [528, 131] on div at bounding box center [521, 136] width 14 height 14
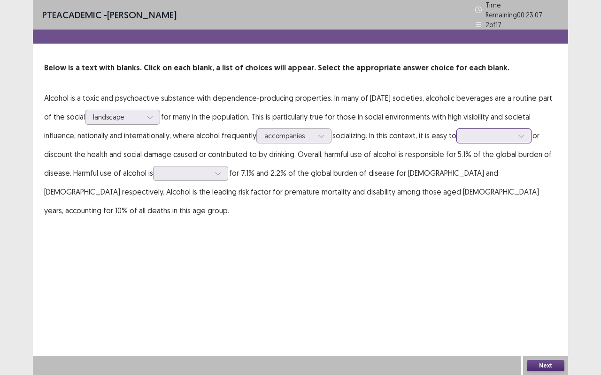
click at [528, 131] on div at bounding box center [521, 136] width 14 height 14
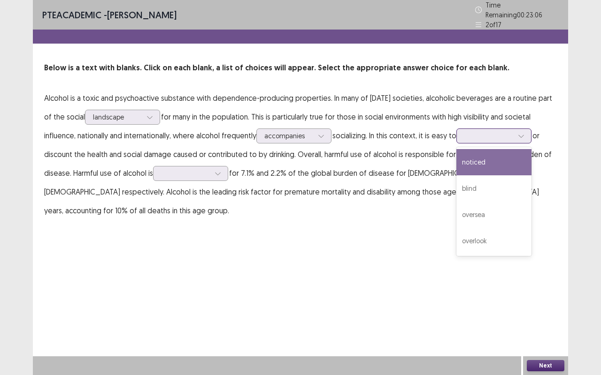
click at [528, 131] on div at bounding box center [521, 136] width 14 height 14
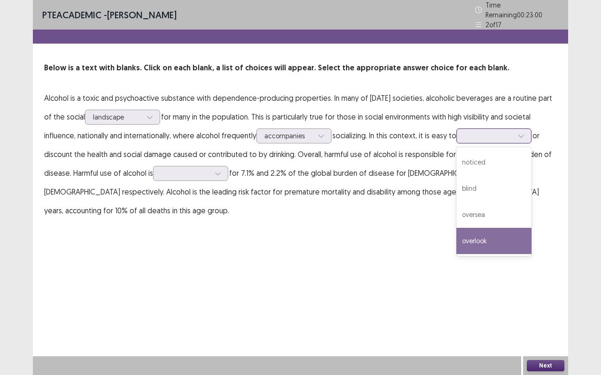
click at [499, 236] on div "overlook" at bounding box center [493, 241] width 75 height 26
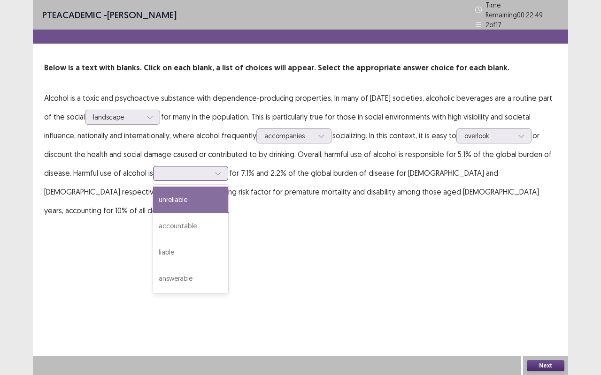
click at [221, 170] on icon at bounding box center [217, 173] width 7 height 7
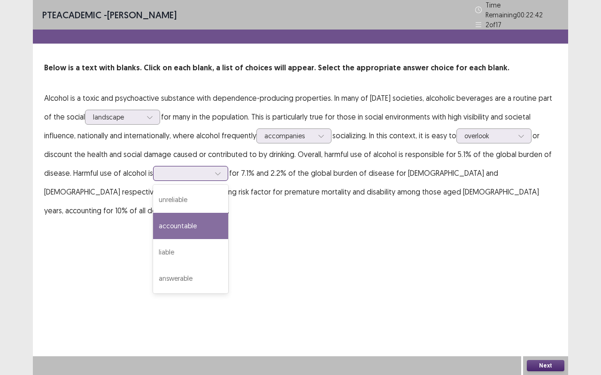
click at [197, 220] on div "accountable" at bounding box center [190, 226] width 75 height 26
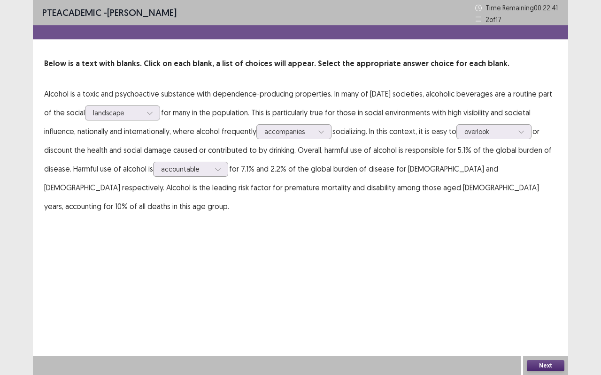
click at [548, 312] on button "Next" at bounding box center [545, 365] width 38 height 11
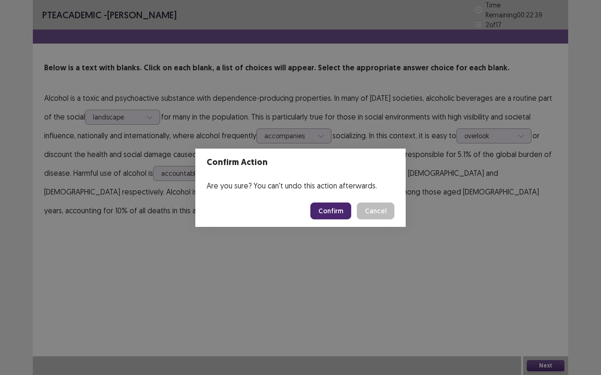
click at [338, 204] on button "Confirm" at bounding box center [330, 211] width 41 height 17
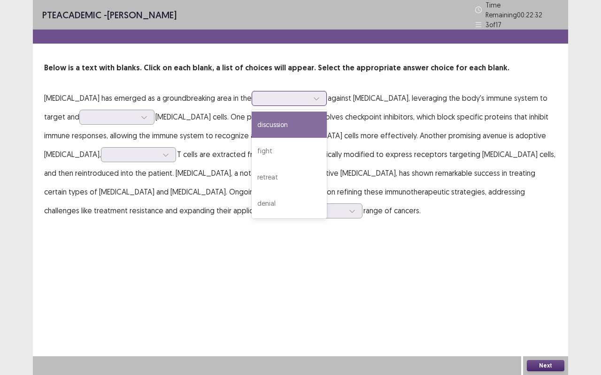
click at [323, 95] on div at bounding box center [316, 98] width 14 height 14
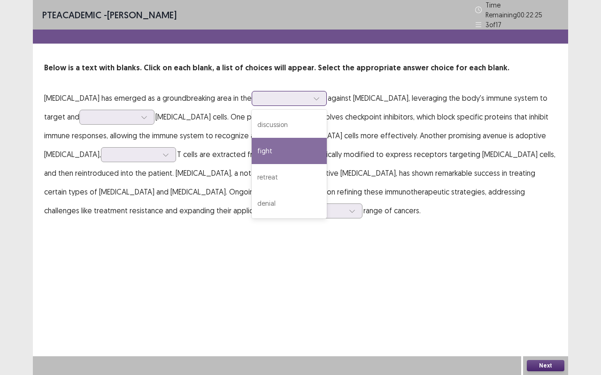
click at [319, 149] on div "fight" at bounding box center [288, 151] width 75 height 26
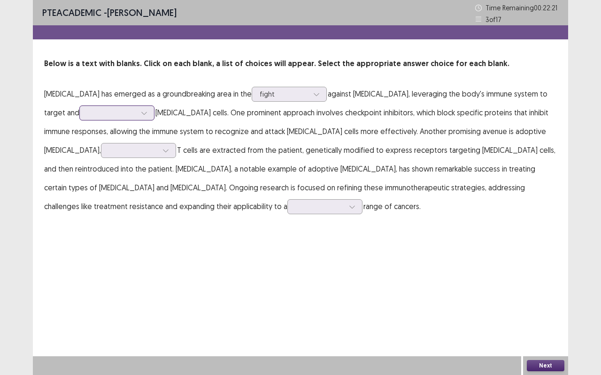
click at [148, 110] on div at bounding box center [144, 113] width 14 height 14
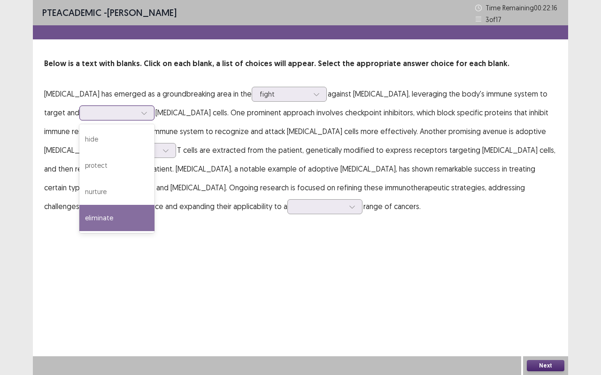
click at [118, 211] on div "eliminate" at bounding box center [116, 218] width 75 height 26
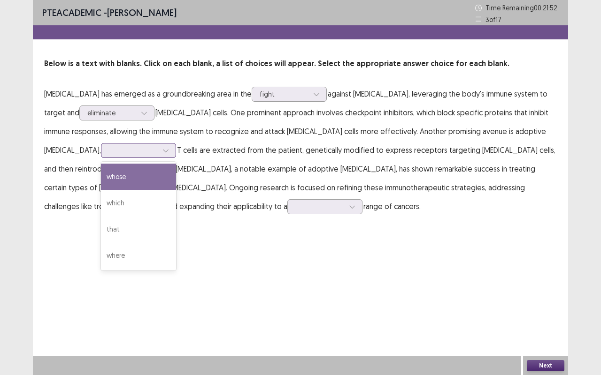
click at [162, 151] on icon at bounding box center [165, 150] width 7 height 7
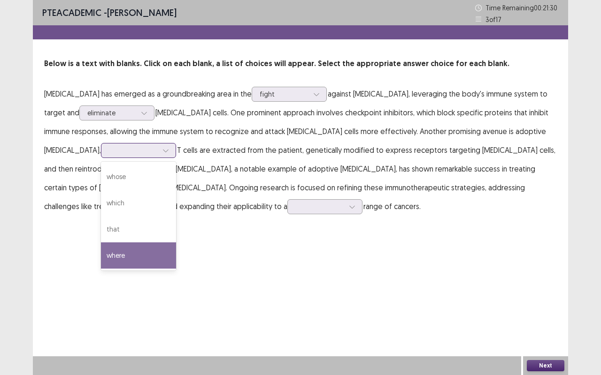
click at [101, 258] on div "where" at bounding box center [138, 256] width 75 height 26
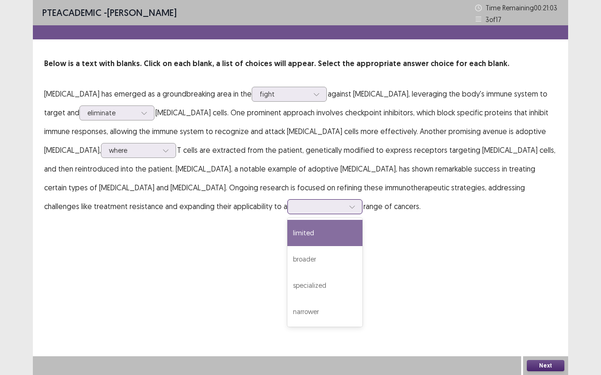
click at [349, 205] on icon at bounding box center [352, 207] width 7 height 7
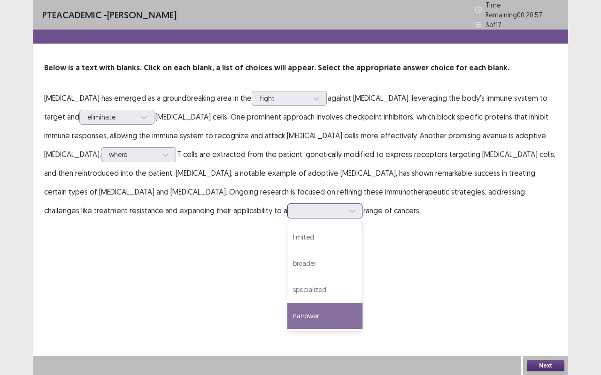
click at [287, 312] on div "narrower" at bounding box center [324, 316] width 75 height 26
click at [295, 206] on div at bounding box center [319, 210] width 49 height 9
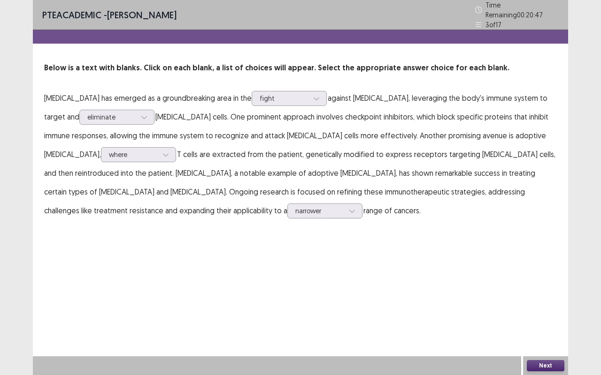
click at [559, 312] on button "Next" at bounding box center [545, 365] width 38 height 11
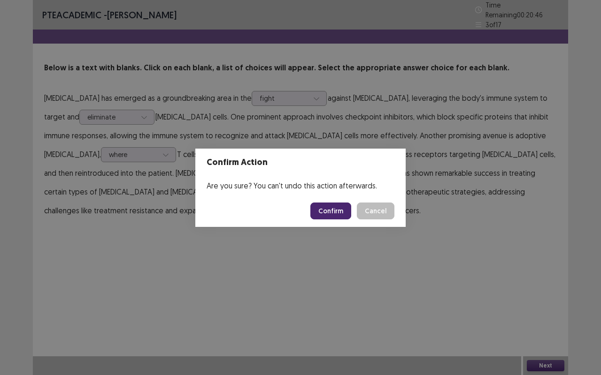
click at [335, 212] on button "Confirm" at bounding box center [330, 211] width 41 height 17
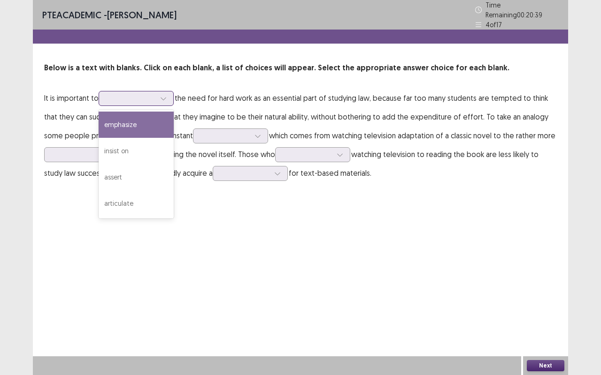
click at [165, 95] on icon at bounding box center [163, 98] width 7 height 7
click at [155, 120] on div "emphasize" at bounding box center [136, 125] width 75 height 26
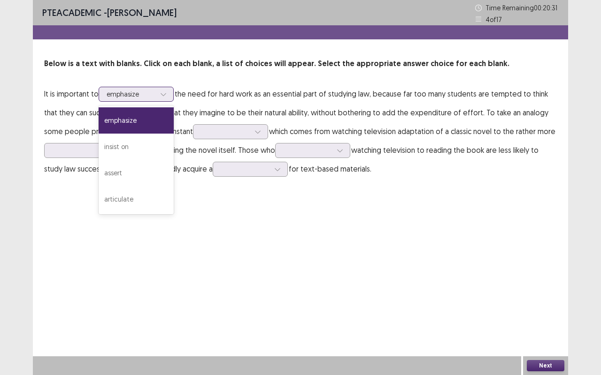
click at [160, 92] on div at bounding box center [163, 94] width 14 height 14
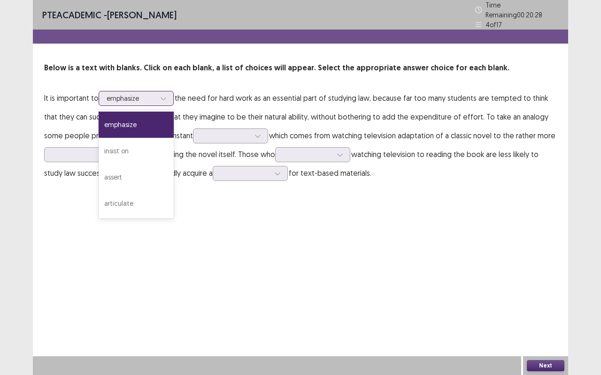
click at [160, 92] on div at bounding box center [163, 98] width 14 height 14
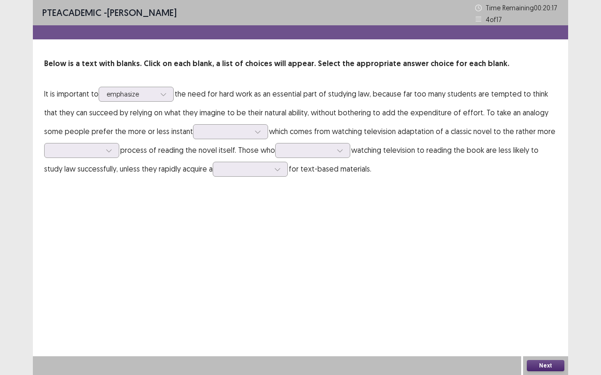
click at [305, 117] on p "It is important to emphasize the need for hard work as an essential part of stu…" at bounding box center [300, 131] width 512 height 94
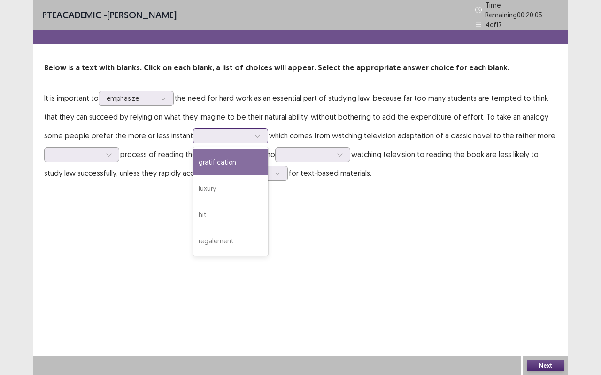
click at [263, 130] on div at bounding box center [230, 136] width 75 height 15
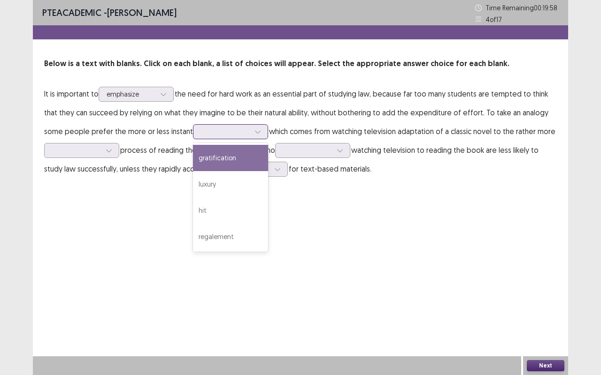
click at [231, 152] on div "gratification" at bounding box center [230, 158] width 75 height 26
click at [262, 125] on div at bounding box center [258, 132] width 14 height 14
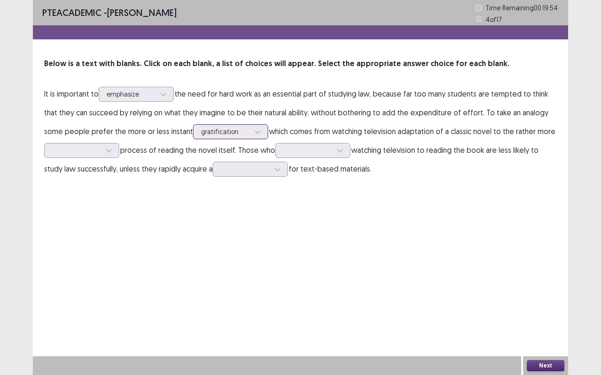
click at [262, 125] on div at bounding box center [258, 132] width 14 height 14
click at [92, 147] on div at bounding box center [76, 150] width 49 height 9
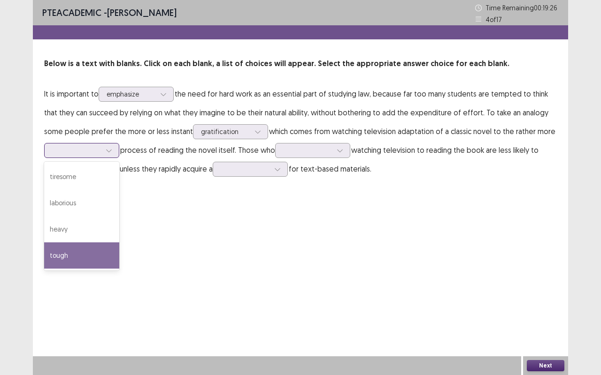
click at [80, 251] on div "tough" at bounding box center [81, 256] width 75 height 26
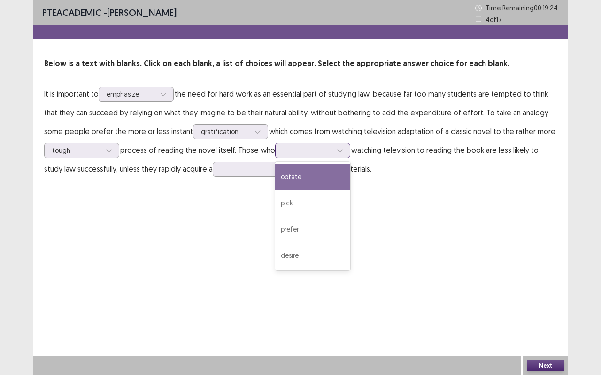
click at [342, 145] on div at bounding box center [340, 151] width 14 height 14
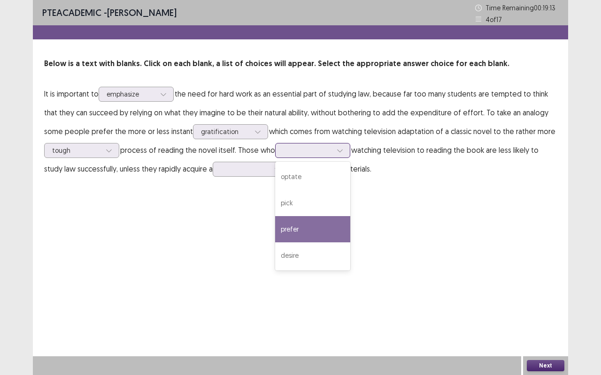
click at [311, 223] on div "prefer" at bounding box center [312, 229] width 75 height 26
click at [344, 148] on div at bounding box center [340, 151] width 14 height 14
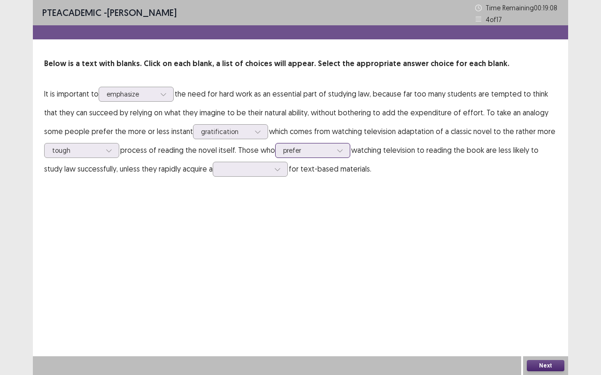
click at [344, 148] on div at bounding box center [340, 151] width 14 height 14
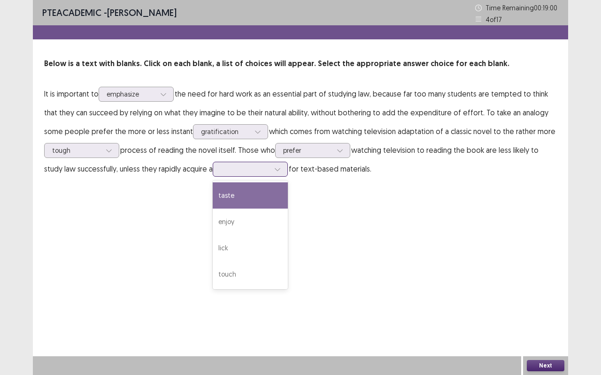
click at [288, 165] on div at bounding box center [250, 169] width 75 height 15
click at [242, 198] on div "taste" at bounding box center [250, 195] width 75 height 26
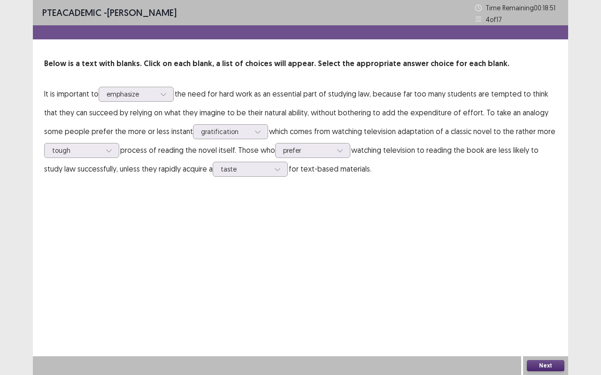
click at [545, 312] on button "Next" at bounding box center [545, 365] width 38 height 11
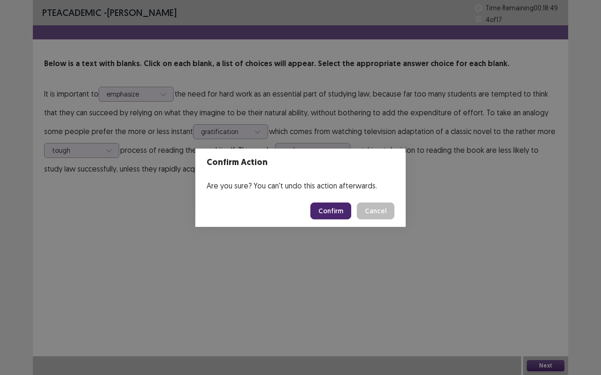
click at [328, 212] on button "Confirm" at bounding box center [330, 211] width 41 height 17
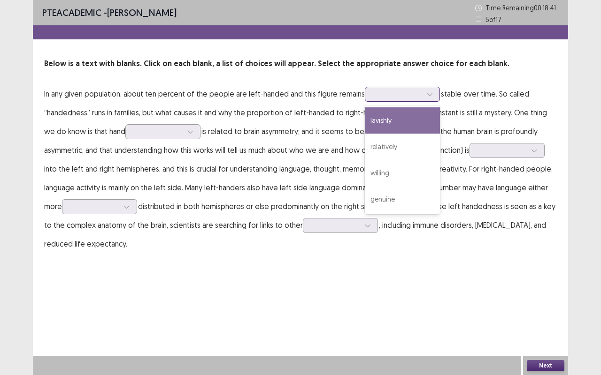
click at [418, 93] on div at bounding box center [396, 94] width 49 height 9
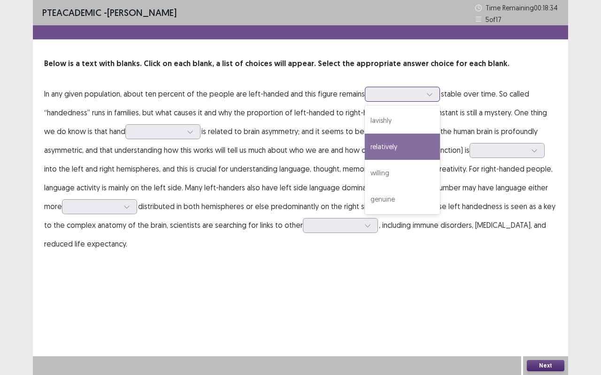
click at [379, 148] on div "relatively" at bounding box center [402, 147] width 75 height 26
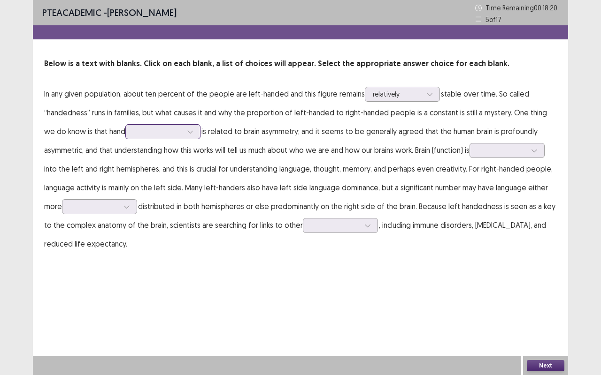
click at [183, 131] on div at bounding box center [190, 132] width 14 height 14
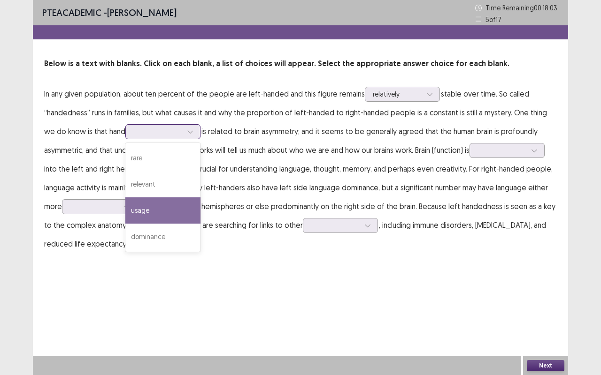
click at [145, 205] on div "usage" at bounding box center [162, 211] width 75 height 26
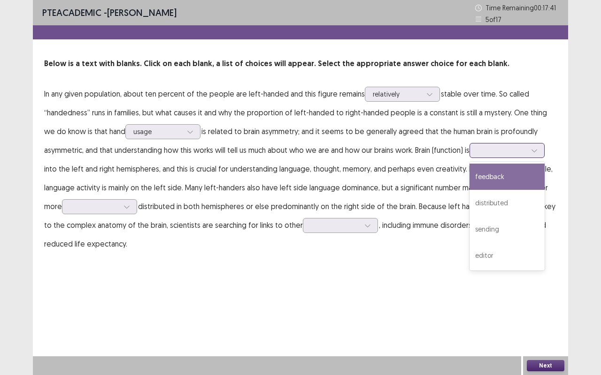
click at [526, 146] on div at bounding box center [501, 150] width 49 height 9
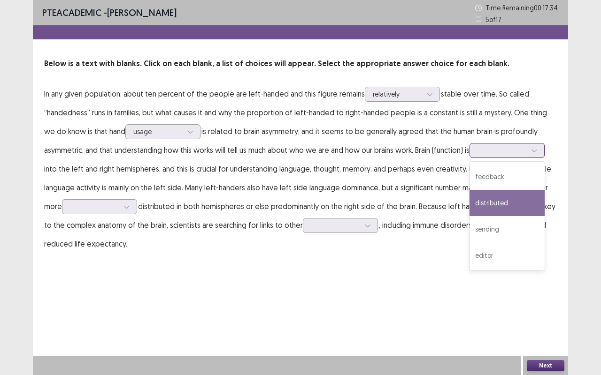
click at [522, 203] on div "distributed" at bounding box center [506, 203] width 75 height 26
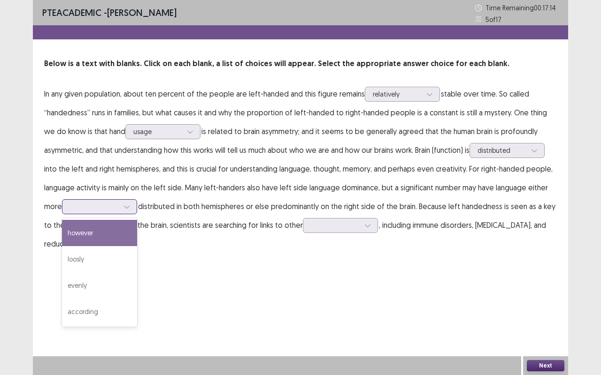
click at [127, 204] on icon at bounding box center [126, 207] width 7 height 7
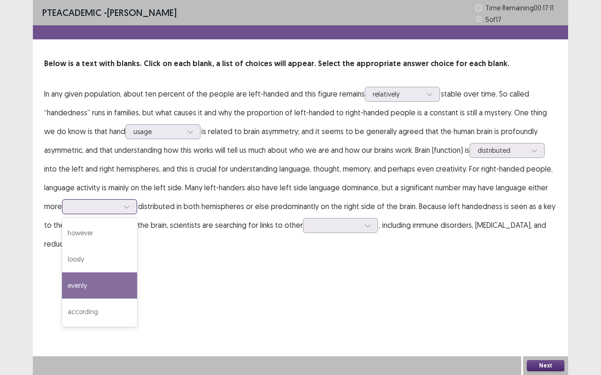
click at [110, 281] on div "evenly" at bounding box center [99, 286] width 75 height 26
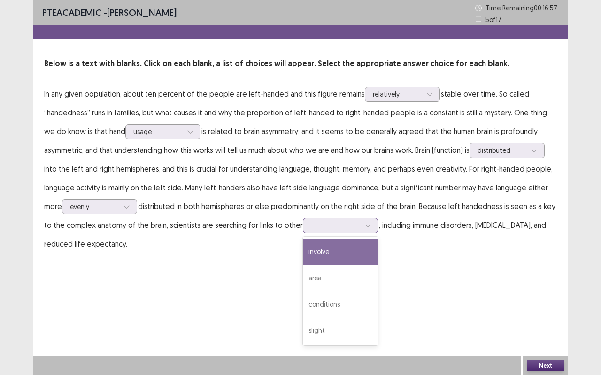
click at [371, 227] on div at bounding box center [367, 226] width 14 height 14
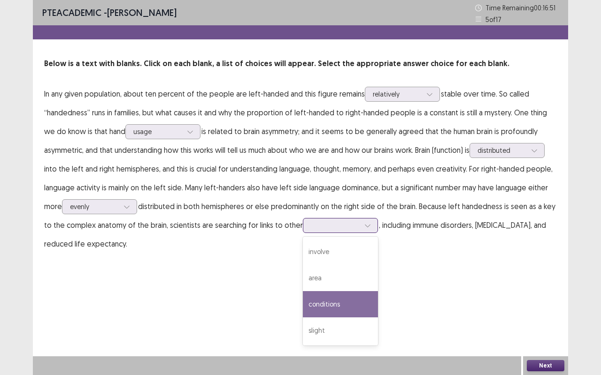
click at [345, 296] on div "conditions" at bounding box center [340, 304] width 75 height 26
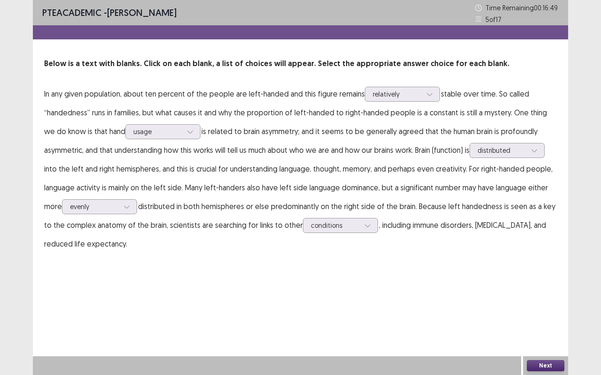
click at [528, 312] on button "Next" at bounding box center [545, 365] width 38 height 11
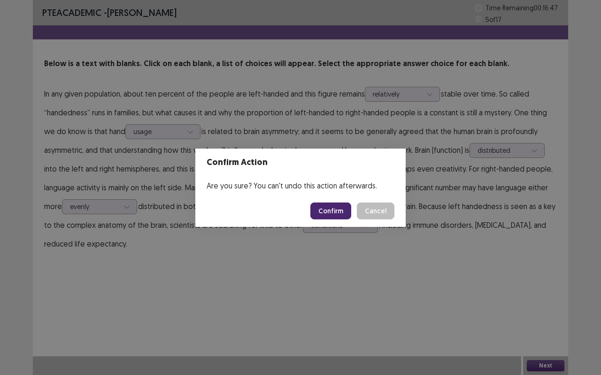
click at [325, 209] on button "Confirm" at bounding box center [330, 211] width 41 height 17
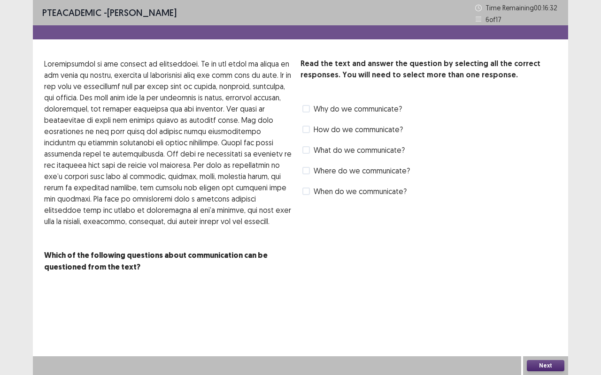
click at [333, 147] on span "What do we communicate?" at bounding box center [358, 149] width 91 height 11
click at [535, 312] on button "Next" at bounding box center [545, 365] width 38 height 11
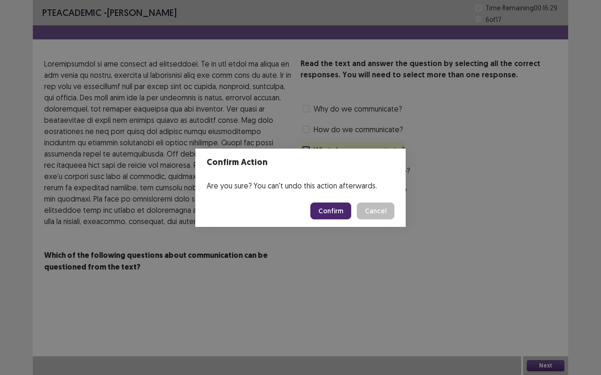
click at [345, 208] on button "Confirm" at bounding box center [330, 211] width 41 height 17
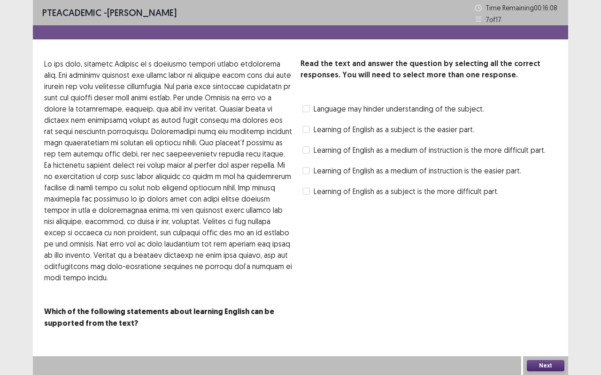
click at [384, 149] on span "Learning of English as a medium of instruction is the more difficult part." at bounding box center [429, 149] width 232 height 11
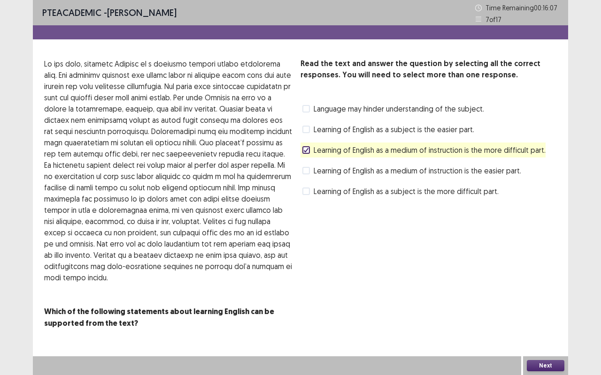
click at [547, 312] on button "Next" at bounding box center [545, 365] width 38 height 11
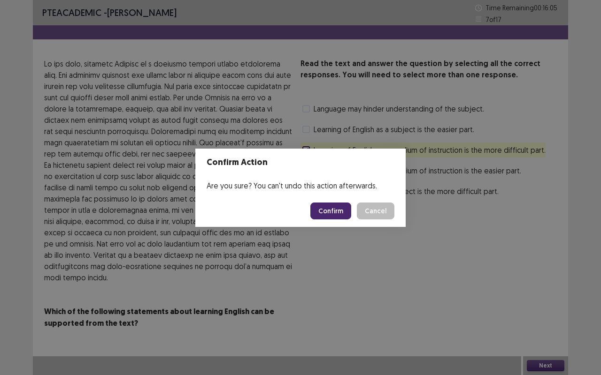
click at [339, 208] on button "Confirm" at bounding box center [330, 211] width 41 height 17
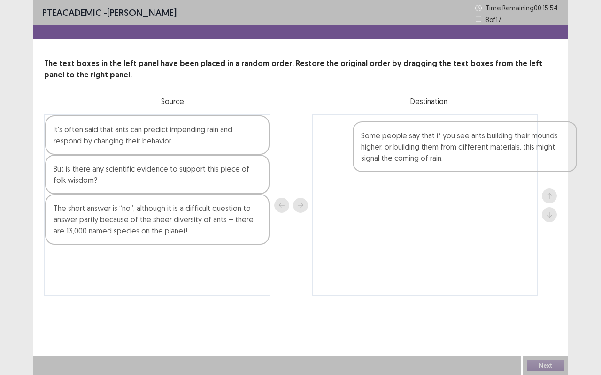
drag, startPoint x: 103, startPoint y: 149, endPoint x: 413, endPoint y: 156, distance: 310.2
click at [413, 156] on div "Some people say that if you see ants building their mounds higher, or building …" at bounding box center [300, 205] width 512 height 182
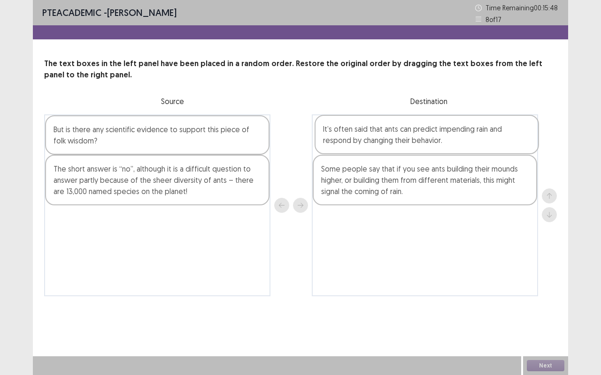
drag, startPoint x: 154, startPoint y: 139, endPoint x: 431, endPoint y: 137, distance: 276.8
click at [431, 137] on div "It’s often said that ants can predict impending rain and respond by changing th…" at bounding box center [300, 205] width 512 height 182
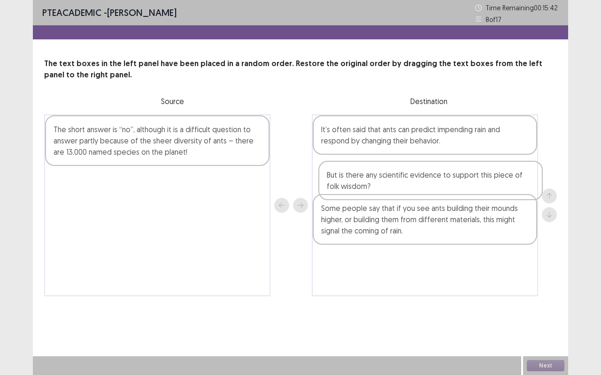
drag, startPoint x: 196, startPoint y: 139, endPoint x: 472, endPoint y: 185, distance: 279.6
click at [472, 185] on div "But is there any scientific evidence to support this piece of folk wisdom? The …" at bounding box center [300, 205] width 512 height 182
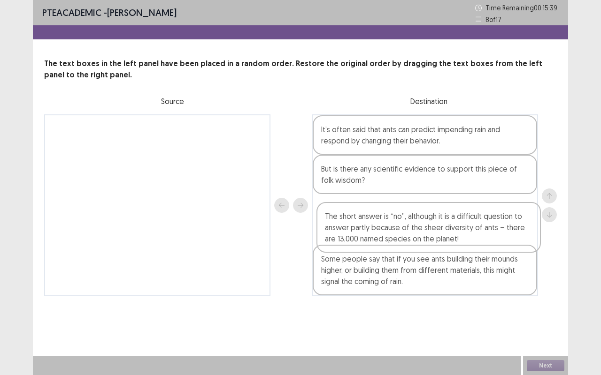
drag, startPoint x: 199, startPoint y: 145, endPoint x: 477, endPoint y: 234, distance: 291.5
click at [477, 234] on div "The short answer is “no”, although it is a difficult question to answer partly …" at bounding box center [300, 205] width 512 height 182
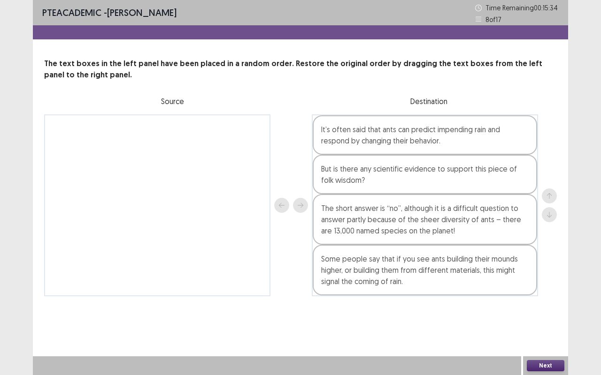
click at [552, 312] on button "Next" at bounding box center [545, 365] width 38 height 11
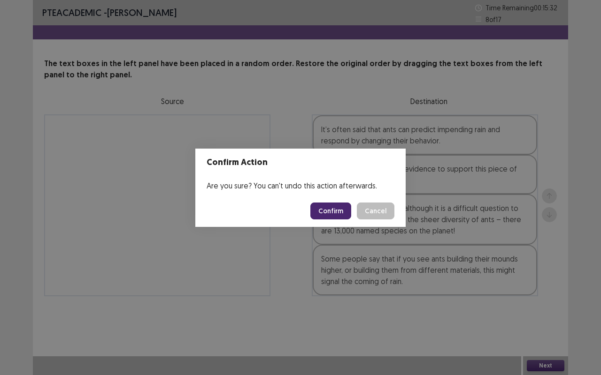
click at [327, 211] on button "Confirm" at bounding box center [330, 211] width 41 height 17
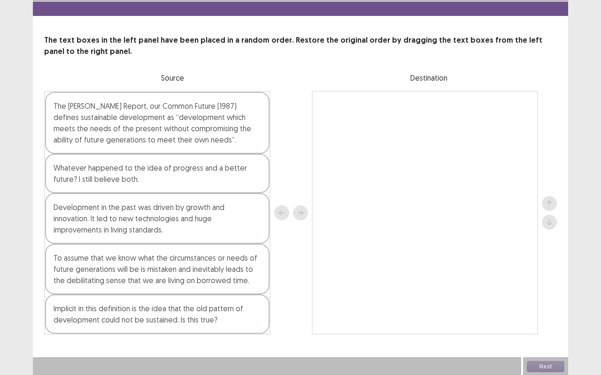
scroll to position [24, 0]
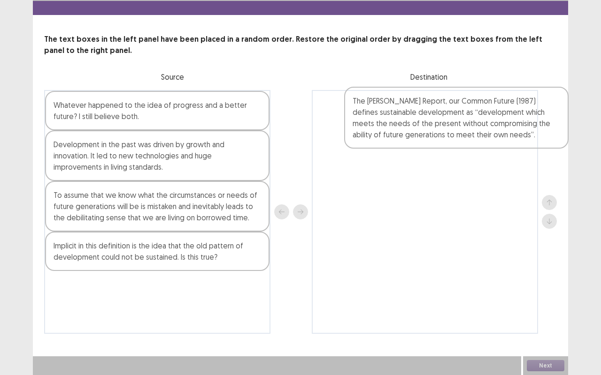
drag, startPoint x: 121, startPoint y: 121, endPoint x: 414, endPoint y: 124, distance: 292.8
click at [414, 124] on div "The Brundtland Report, our Common Future (1987) defines sustainable development…" at bounding box center [300, 212] width 512 height 244
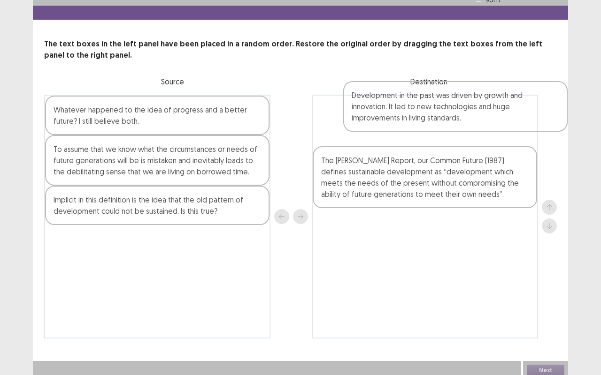
scroll to position [18, 0]
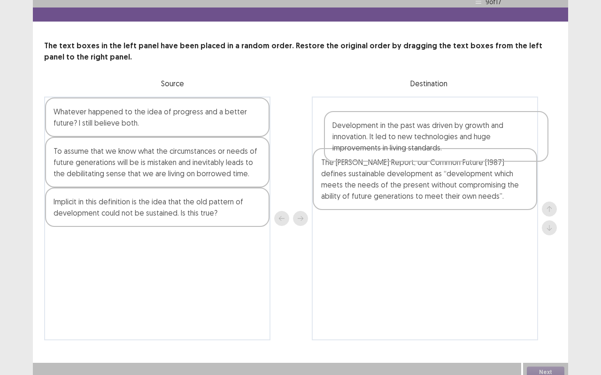
drag, startPoint x: 141, startPoint y: 161, endPoint x: 423, endPoint y: 136, distance: 283.1
click at [423, 136] on div "Whatever happened to the idea of progress and a better future? I still believe …" at bounding box center [300, 219] width 512 height 244
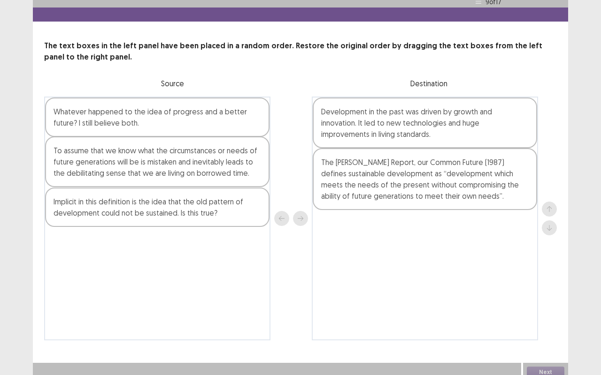
click at [251, 169] on div "Whatever happened to the idea of progress and a better future? I still believe …" at bounding box center [157, 219] width 226 height 244
drag, startPoint x: 251, startPoint y: 169, endPoint x: 186, endPoint y: 162, distance: 65.6
click at [186, 162] on div "Whatever happened to the idea of progress and a better future? I still believe …" at bounding box center [157, 219] width 226 height 244
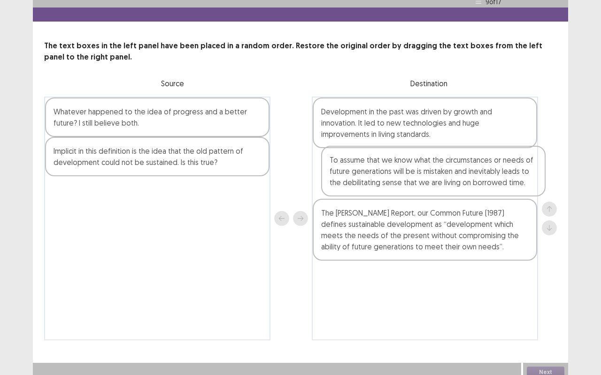
drag, startPoint x: 186, startPoint y: 162, endPoint x: 491, endPoint y: 163, distance: 304.9
click at [491, 163] on div "Whatever happened to the idea of progress and a better future? I still believe …" at bounding box center [300, 219] width 512 height 244
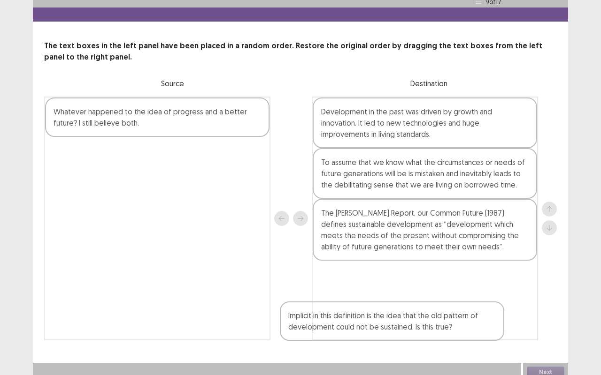
scroll to position [24, 0]
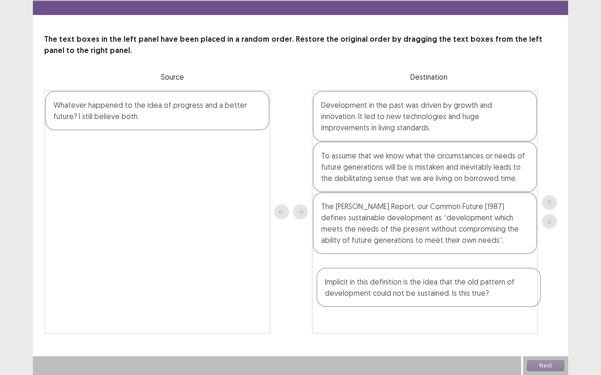
drag, startPoint x: 199, startPoint y: 169, endPoint x: 474, endPoint y: 304, distance: 306.7
click at [474, 304] on div "Whatever happened to the idea of progress and a better future? I still believe …" at bounding box center [300, 212] width 512 height 244
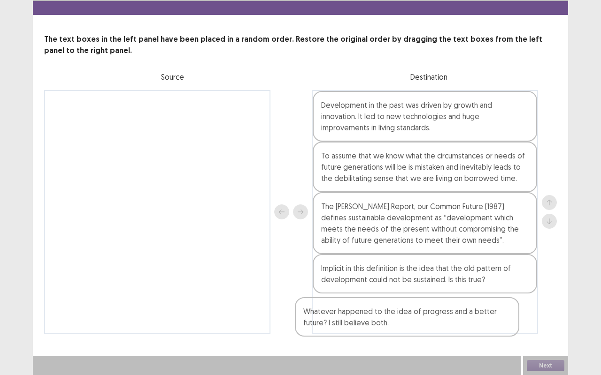
drag, startPoint x: 167, startPoint y: 120, endPoint x: 419, endPoint y: 330, distance: 328.4
click at [419, 312] on div "Whatever happened to the idea of progress and a better future? I still believe …" at bounding box center [300, 212] width 512 height 244
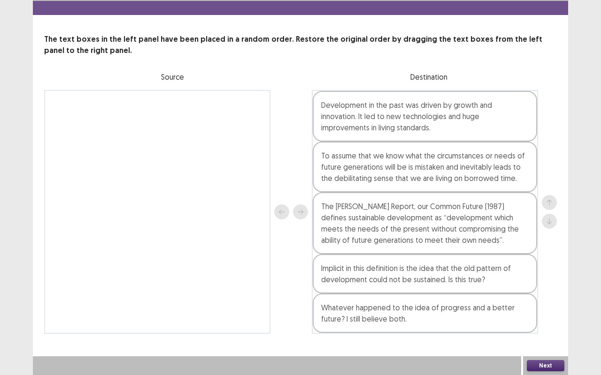
click at [560, 312] on button "Next" at bounding box center [545, 365] width 38 height 11
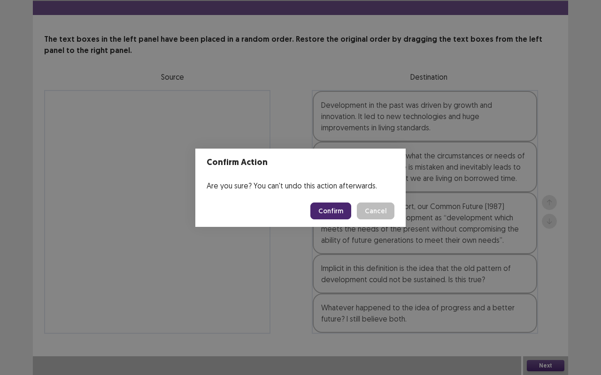
click at [324, 212] on button "Confirm" at bounding box center [330, 211] width 41 height 17
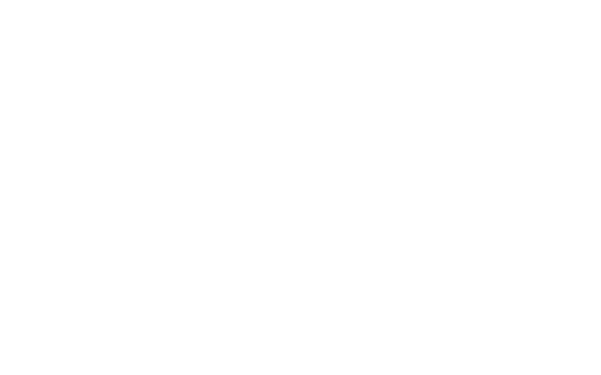
scroll to position [0, 0]
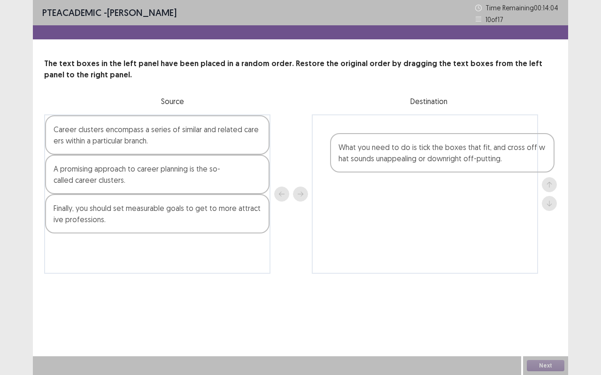
drag, startPoint x: 157, startPoint y: 178, endPoint x: 443, endPoint y: 155, distance: 287.1
click at [443, 155] on div "Career clusters encompass a series of similar and related careers within a part…" at bounding box center [300, 194] width 512 height 160
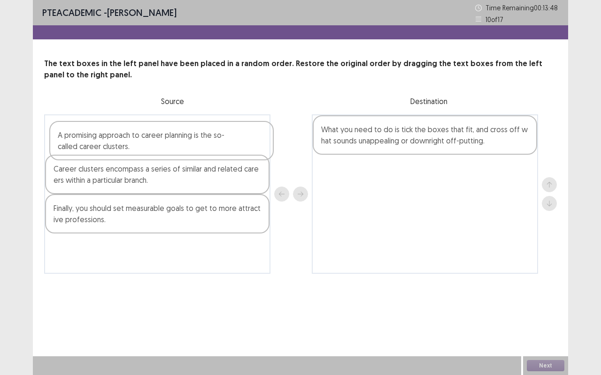
drag, startPoint x: 183, startPoint y: 187, endPoint x: 186, endPoint y: 148, distance: 39.1
click at [186, 148] on div "Career clusters encompass a series of similar and related careers within a part…" at bounding box center [157, 194] width 226 height 160
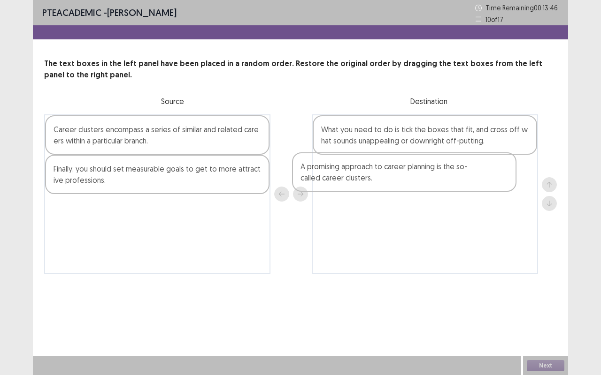
drag, startPoint x: 186, startPoint y: 148, endPoint x: 439, endPoint y: 184, distance: 255.4
click at [439, 184] on div "A promising approach to career planning is the so-called career clusters. Caree…" at bounding box center [300, 194] width 512 height 160
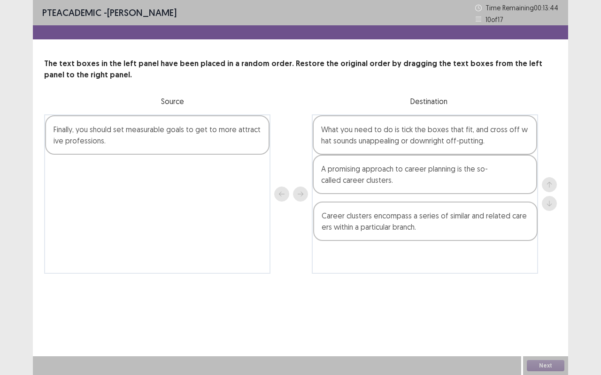
drag, startPoint x: 233, startPoint y: 141, endPoint x: 505, endPoint y: 227, distance: 285.0
click at [505, 227] on div "Career clusters encompass a series of similar and related careers within a part…" at bounding box center [300, 194] width 512 height 160
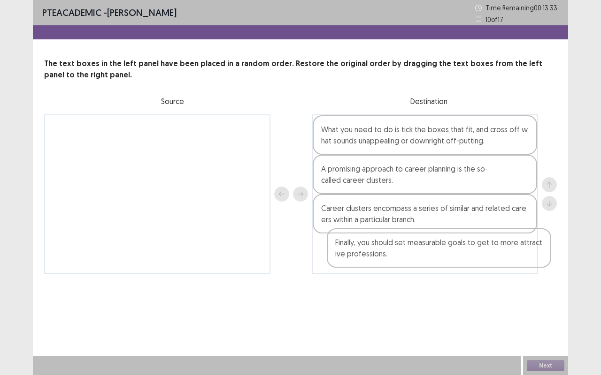
drag, startPoint x: 135, startPoint y: 140, endPoint x: 422, endPoint y: 256, distance: 310.1
click at [422, 256] on div "Finally, you should set measurable goals to get to more attractive professions.…" at bounding box center [300, 194] width 512 height 160
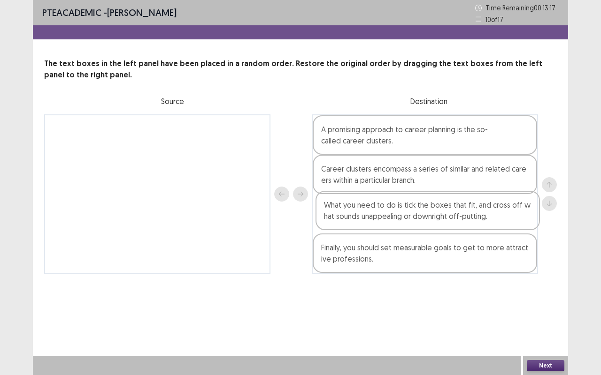
drag, startPoint x: 403, startPoint y: 137, endPoint x: 405, endPoint y: 216, distance: 78.4
click at [405, 216] on div "What you need to do is tick the boxes that fit, and cross off what sounds unapp…" at bounding box center [425, 194] width 226 height 160
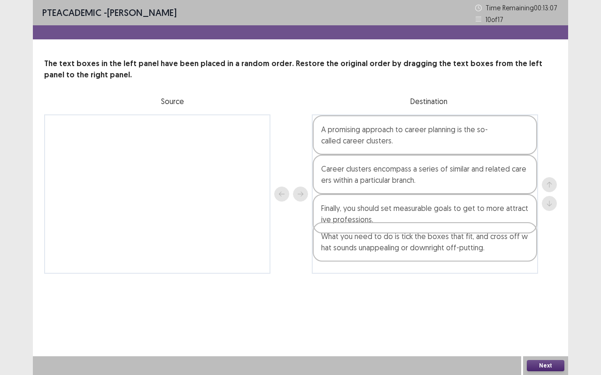
drag, startPoint x: 485, startPoint y: 220, endPoint x: 485, endPoint y: 251, distance: 31.0
click at [485, 251] on div "A promising approach to career planning is the so-called career clusters. Caree…" at bounding box center [425, 194] width 226 height 160
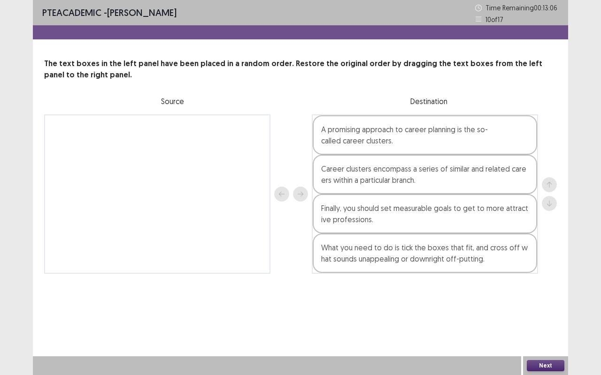
click at [543, 312] on button "Next" at bounding box center [545, 365] width 38 height 11
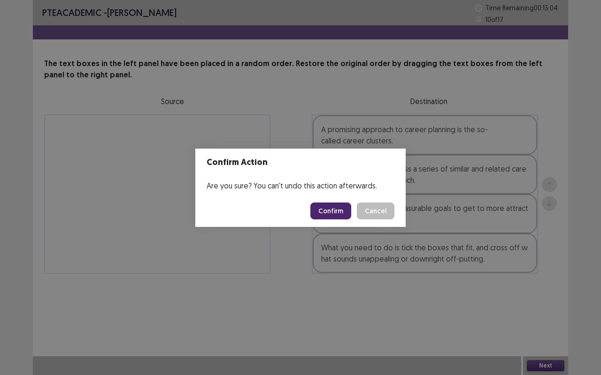
click at [341, 212] on button "Confirm" at bounding box center [330, 211] width 41 height 17
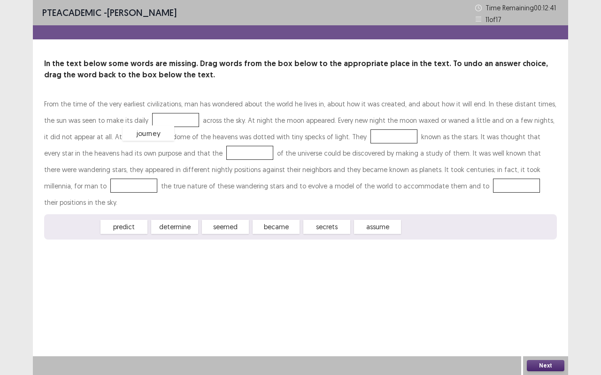
drag, startPoint x: 76, startPoint y: 209, endPoint x: 151, endPoint y: 114, distance: 120.5
drag, startPoint x: 279, startPoint y: 212, endPoint x: 178, endPoint y: 152, distance: 117.0
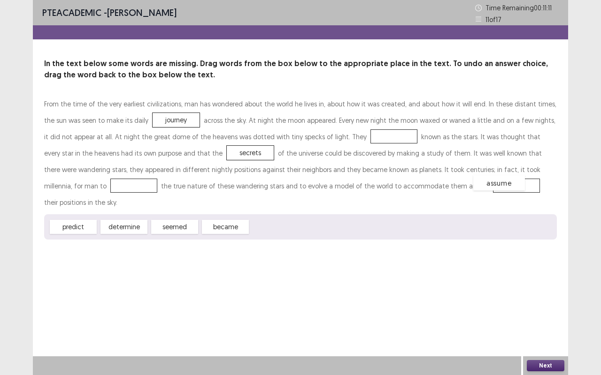
drag, startPoint x: 283, startPoint y: 212, endPoint x: 505, endPoint y: 167, distance: 226.4
drag, startPoint x: 123, startPoint y: 209, endPoint x: 355, endPoint y: 181, distance: 233.5
drag, startPoint x: 121, startPoint y: 213, endPoint x: 348, endPoint y: 137, distance: 239.4
click at [548, 312] on button "Next" at bounding box center [545, 365] width 38 height 11
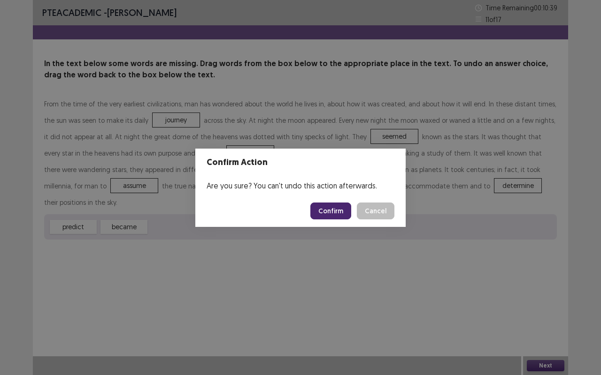
click at [334, 212] on button "Confirm" at bounding box center [330, 211] width 41 height 17
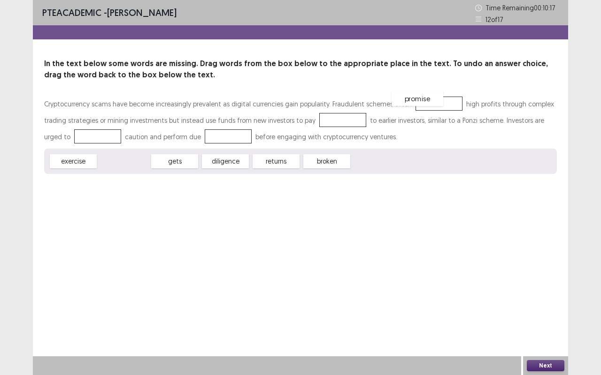
drag, startPoint x: 125, startPoint y: 162, endPoint x: 418, endPoint y: 100, distance: 299.7
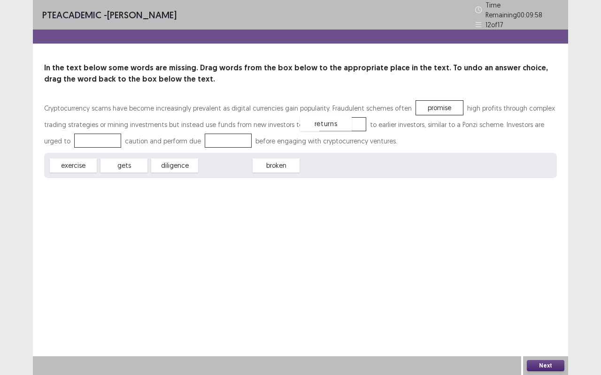
drag, startPoint x: 228, startPoint y: 162, endPoint x: 329, endPoint y: 120, distance: 109.5
drag, startPoint x: 73, startPoint y: 162, endPoint x: 71, endPoint y: 136, distance: 26.3
drag, startPoint x: 125, startPoint y: 160, endPoint x: 203, endPoint y: 134, distance: 82.0
click at [554, 312] on button "Next" at bounding box center [545, 365] width 38 height 11
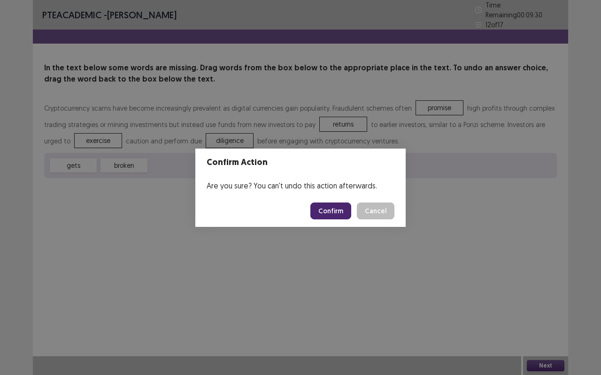
click at [327, 213] on button "Confirm" at bounding box center [330, 211] width 41 height 17
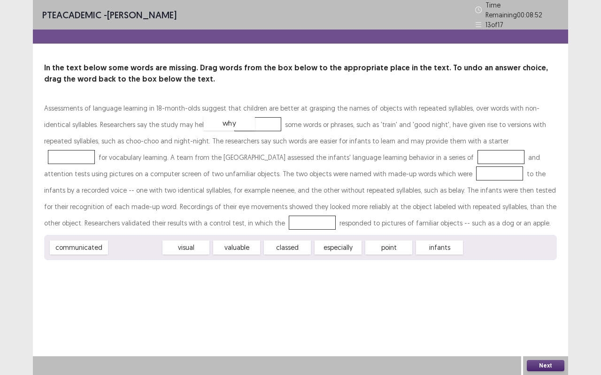
drag, startPoint x: 133, startPoint y: 248, endPoint x: 227, endPoint y: 123, distance: 156.1
drag, startPoint x: 127, startPoint y: 243, endPoint x: 387, endPoint y: 150, distance: 275.7
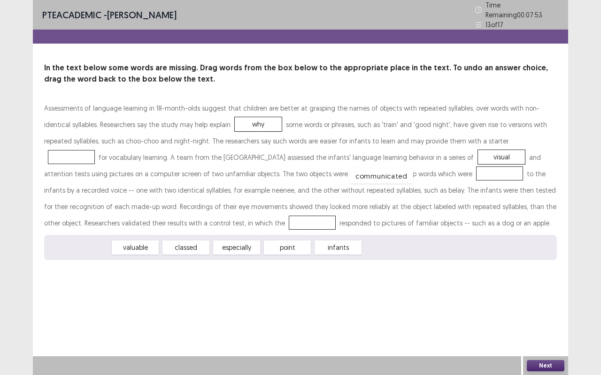
drag, startPoint x: 71, startPoint y: 244, endPoint x: 374, endPoint y: 173, distance: 311.0
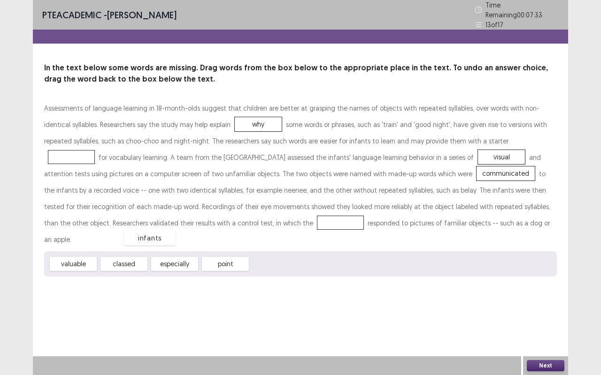
drag, startPoint x: 277, startPoint y: 245, endPoint x: 151, endPoint y: 219, distance: 128.9
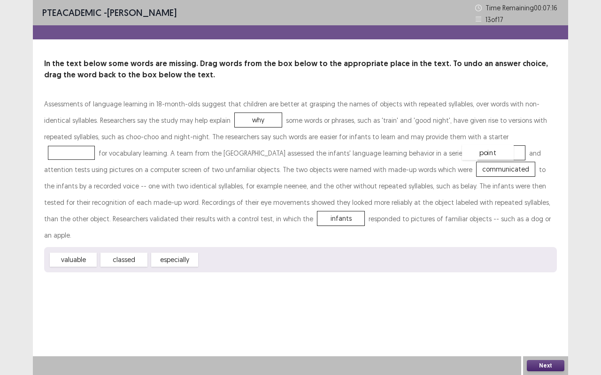
drag, startPoint x: 231, startPoint y: 240, endPoint x: 493, endPoint y: 132, distance: 283.4
click at [548, 312] on button "Next" at bounding box center [545, 365] width 38 height 11
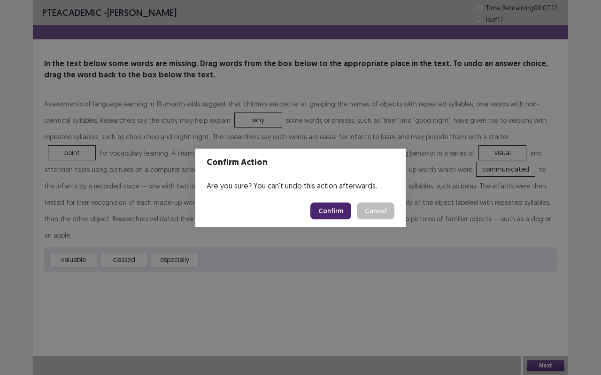
click at [337, 211] on button "Confirm" at bounding box center [330, 211] width 41 height 17
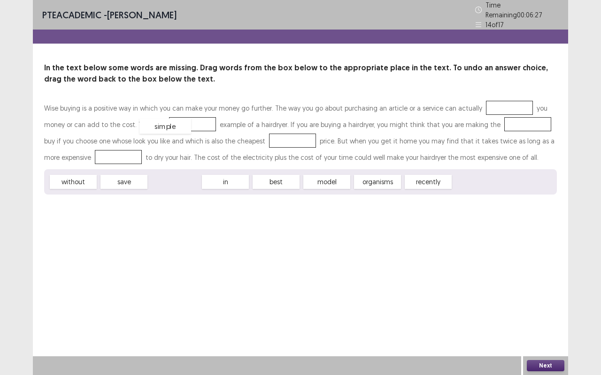
drag, startPoint x: 167, startPoint y: 173, endPoint x: 158, endPoint y: 117, distance: 56.1
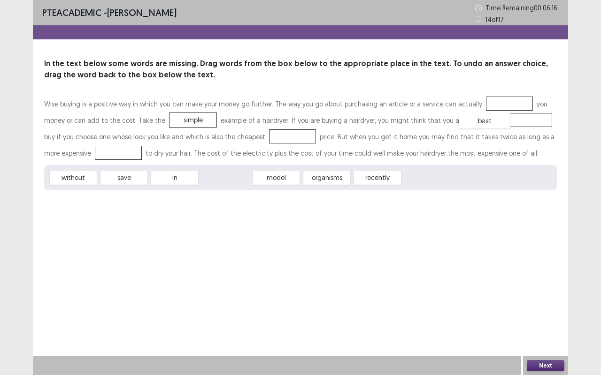
drag, startPoint x: 225, startPoint y: 177, endPoint x: 484, endPoint y: 120, distance: 265.2
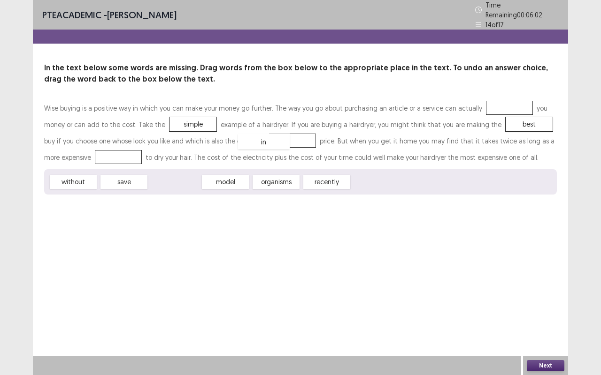
drag, startPoint x: 181, startPoint y: 177, endPoint x: 268, endPoint y: 137, distance: 95.7
drag, startPoint x: 182, startPoint y: 172, endPoint x: 82, endPoint y: 149, distance: 103.5
drag, startPoint x: 136, startPoint y: 180, endPoint x: 505, endPoint y: 106, distance: 376.6
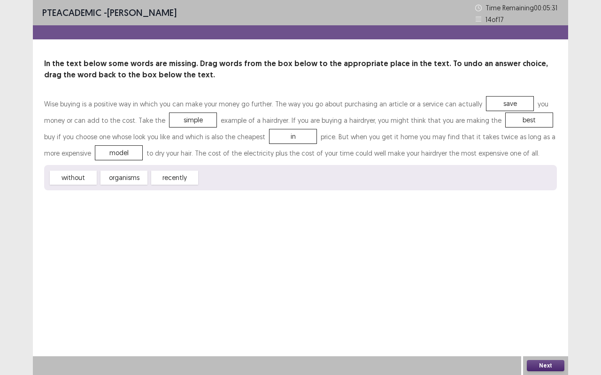
click at [546, 312] on button "Next" at bounding box center [545, 365] width 38 height 11
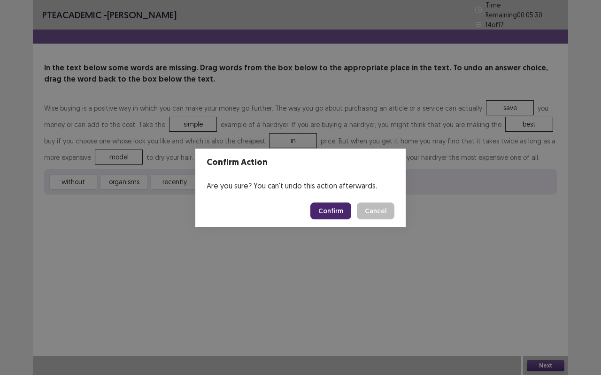
click at [337, 210] on button "Confirm" at bounding box center [330, 211] width 41 height 17
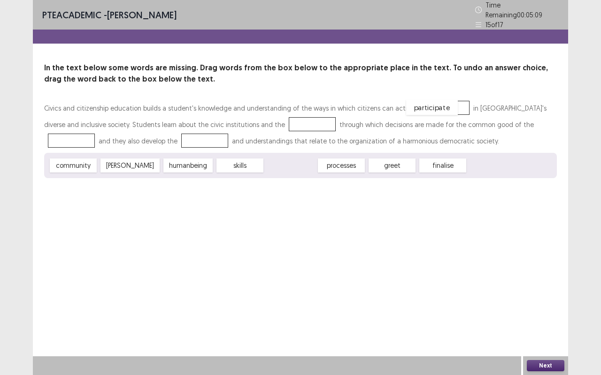
drag, startPoint x: 280, startPoint y: 162, endPoint x: 421, endPoint y: 104, distance: 153.2
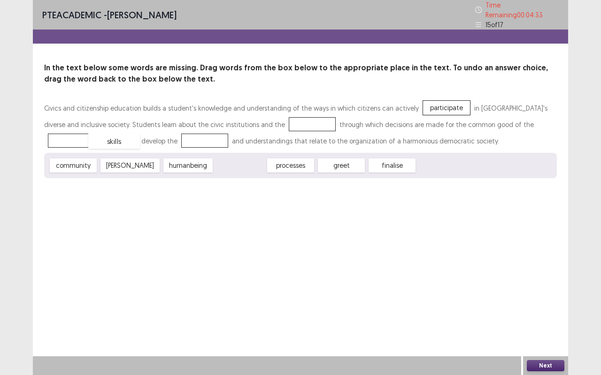
drag, startPoint x: 217, startPoint y: 164, endPoint x: 91, endPoint y: 139, distance: 127.6
drag, startPoint x: 79, startPoint y: 162, endPoint x: 93, endPoint y: 164, distance: 14.3
click at [93, 164] on span "community" at bounding box center [90, 169] width 52 height 15
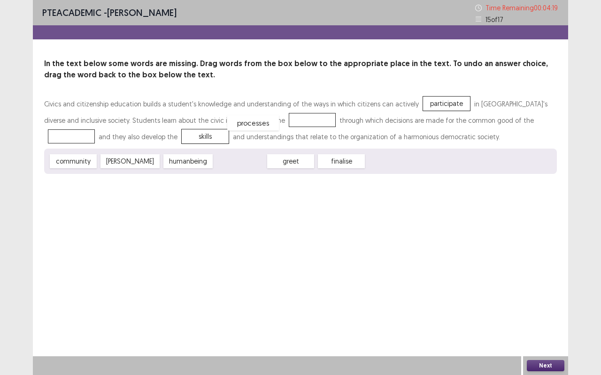
drag, startPoint x: 223, startPoint y: 159, endPoint x: 236, endPoint y: 119, distance: 42.0
drag, startPoint x: 79, startPoint y: 162, endPoint x: 483, endPoint y: 126, distance: 406.1
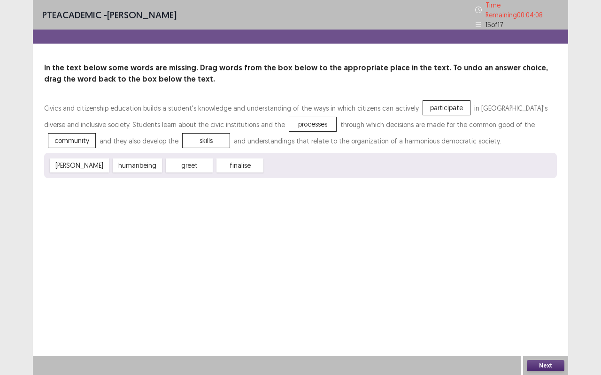
click at [546, 312] on button "Next" at bounding box center [545, 365] width 38 height 11
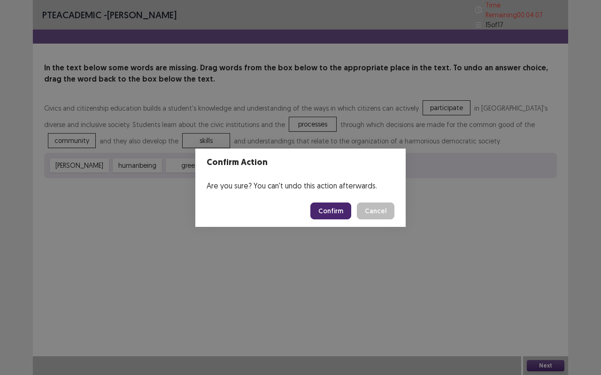
click at [337, 213] on button "Confirm" at bounding box center [330, 211] width 41 height 17
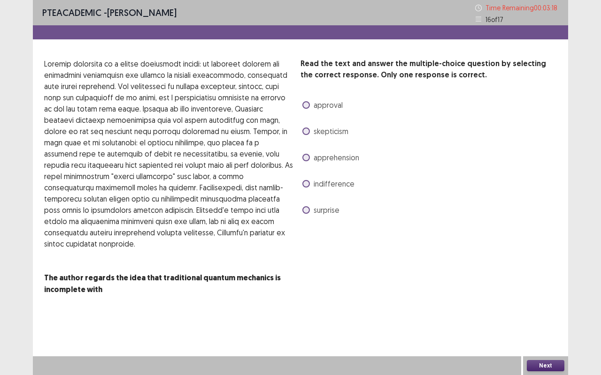
click at [333, 158] on span "apprehension" at bounding box center [336, 157] width 46 height 11
click at [554, 312] on button "Next" at bounding box center [545, 365] width 38 height 11
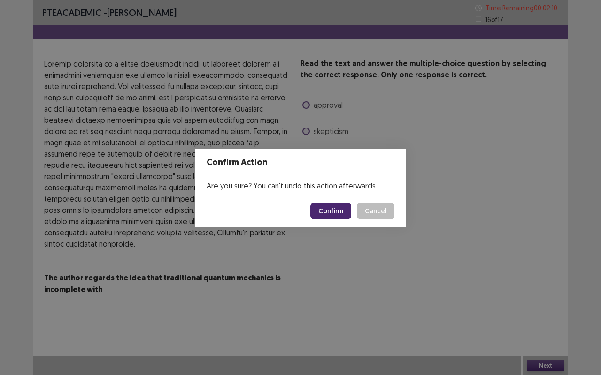
click at [335, 208] on button "Confirm" at bounding box center [330, 211] width 41 height 17
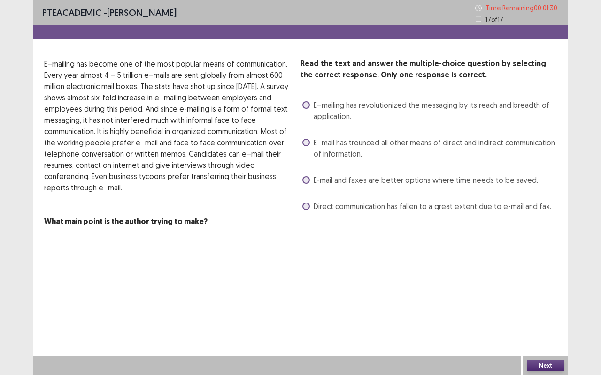
click at [333, 207] on span "Direct communication has fallen to a great extent due to e-mail and fax." at bounding box center [431, 206] width 237 height 11
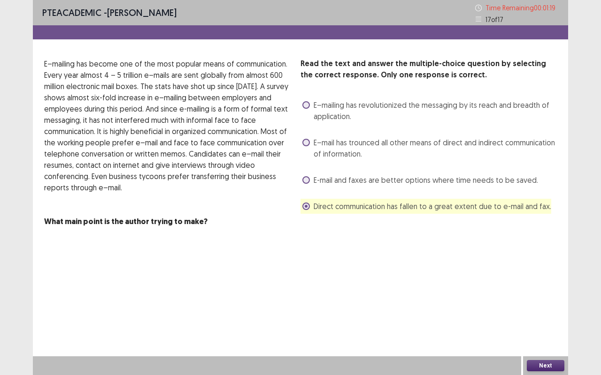
click at [347, 178] on span "E-mail and faxes are better options where time needs to be saved." at bounding box center [425, 180] width 224 height 11
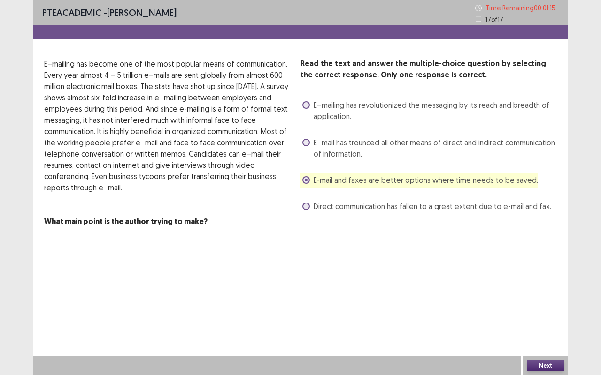
click at [350, 107] on span "E–mailing has revolutionized the messaging by its reach and breadth of applicat…" at bounding box center [434, 110] width 243 height 23
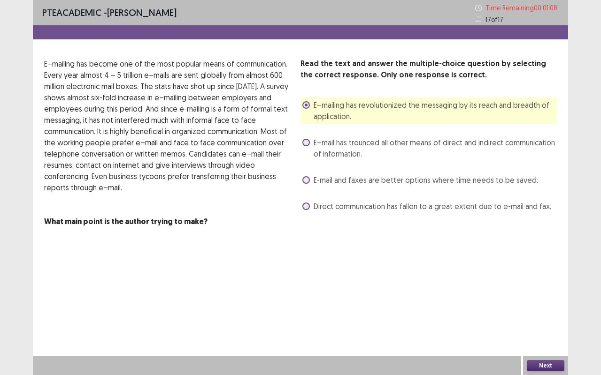
click at [540, 312] on button "Next" at bounding box center [545, 365] width 38 height 11
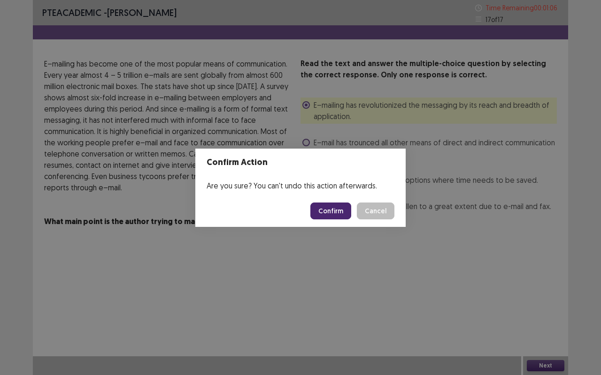
click at [338, 207] on button "Confirm" at bounding box center [330, 211] width 41 height 17
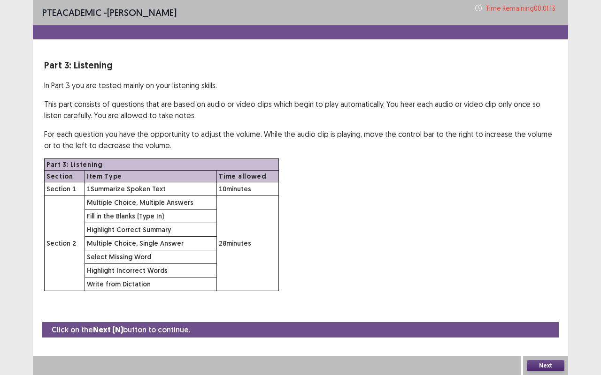
click at [552, 312] on button "Next" at bounding box center [545, 365] width 38 height 11
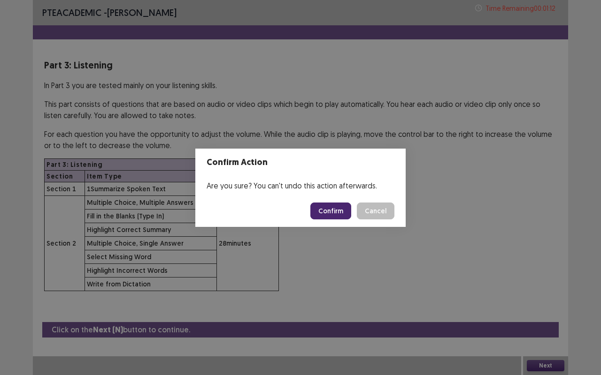
click at [341, 216] on button "Confirm" at bounding box center [330, 211] width 41 height 17
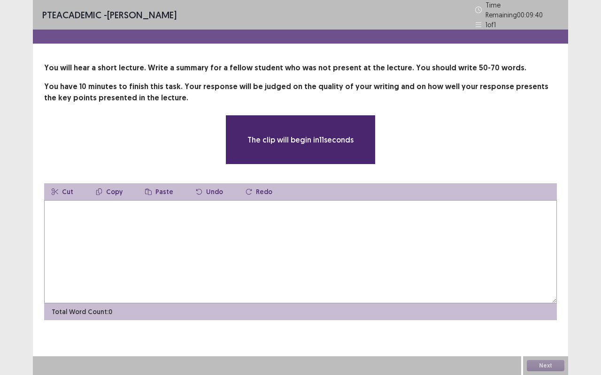
click at [286, 235] on textarea at bounding box center [300, 251] width 512 height 103
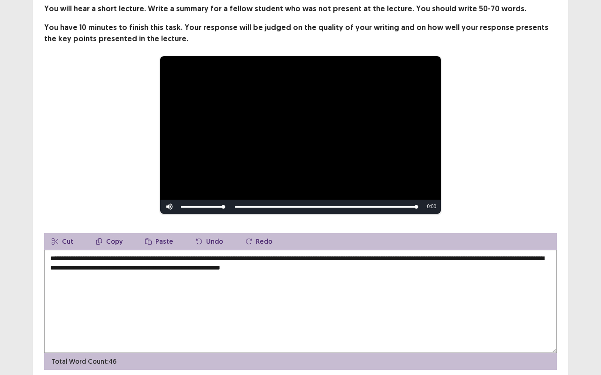
scroll to position [62, 0]
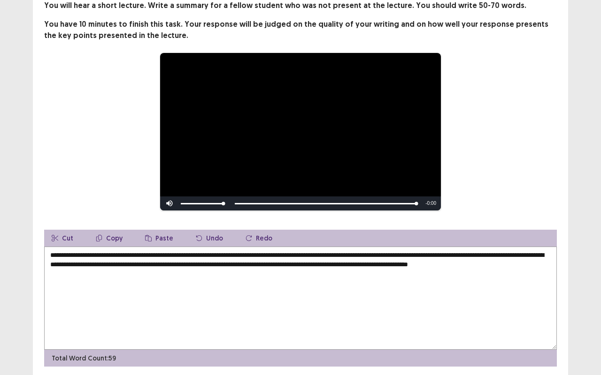
drag, startPoint x: 141, startPoint y: 269, endPoint x: 50, endPoint y: 271, distance: 91.5
click at [50, 271] on textarea "**********" at bounding box center [300, 298] width 512 height 103
click at [495, 251] on textarea "**********" at bounding box center [300, 298] width 512 height 103
drag, startPoint x: 183, startPoint y: 260, endPoint x: 508, endPoint y: 239, distance: 325.3
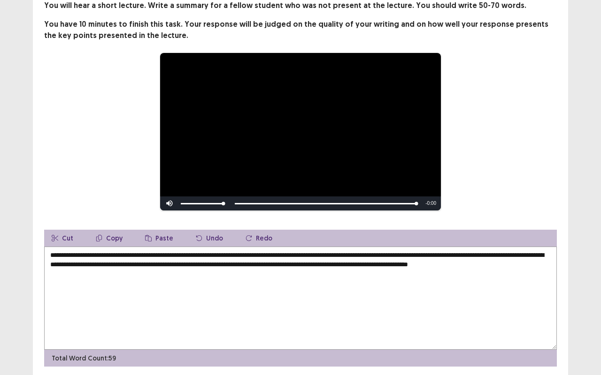
click at [508, 239] on div "**********" at bounding box center [300, 298] width 512 height 137
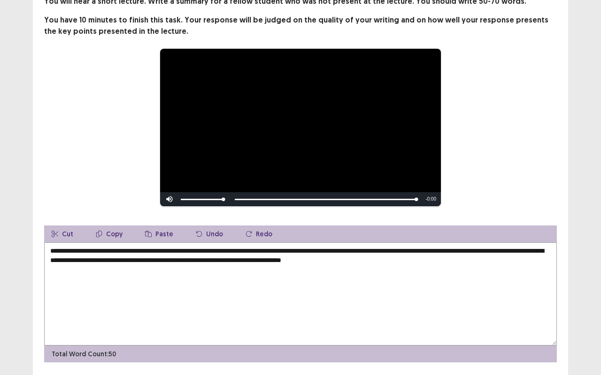
click at [547, 250] on textarea "**********" at bounding box center [300, 294] width 512 height 103
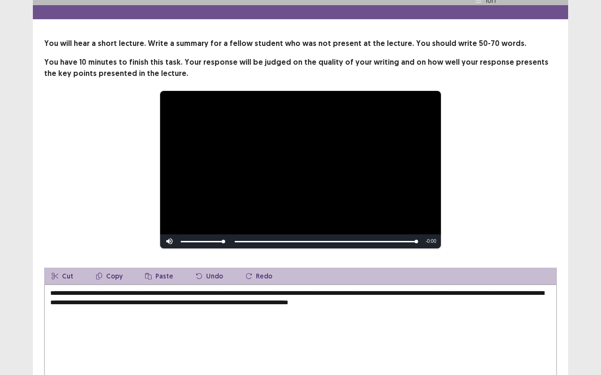
scroll to position [0, 0]
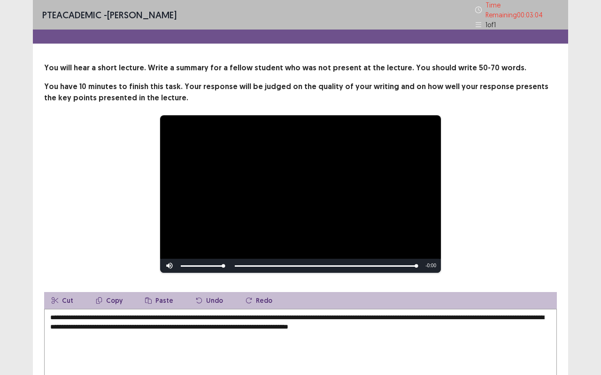
click at [471, 312] on textarea "**********" at bounding box center [300, 360] width 512 height 103
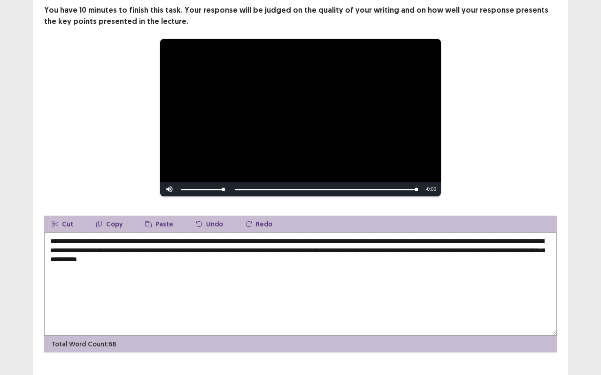
scroll to position [91, 0]
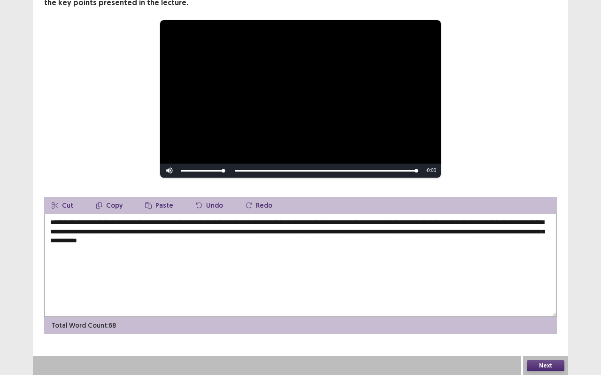
click at [548, 312] on button "Next" at bounding box center [545, 365] width 38 height 11
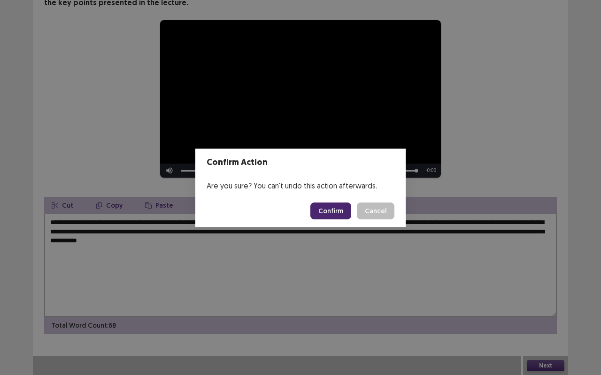
click at [384, 210] on button "Cancel" at bounding box center [376, 211] width 38 height 17
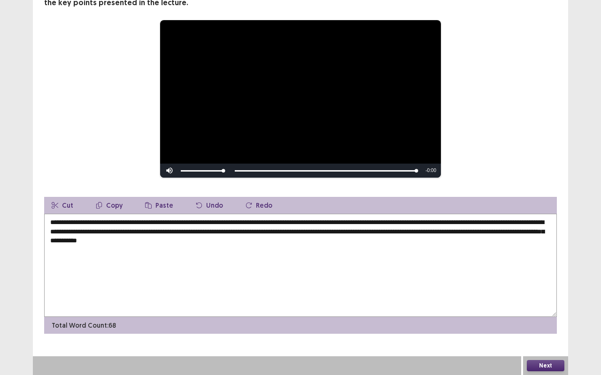
click at [476, 223] on textarea "**********" at bounding box center [300, 265] width 512 height 103
type textarea "**********"
click at [544, 312] on button "Next" at bounding box center [545, 365] width 38 height 11
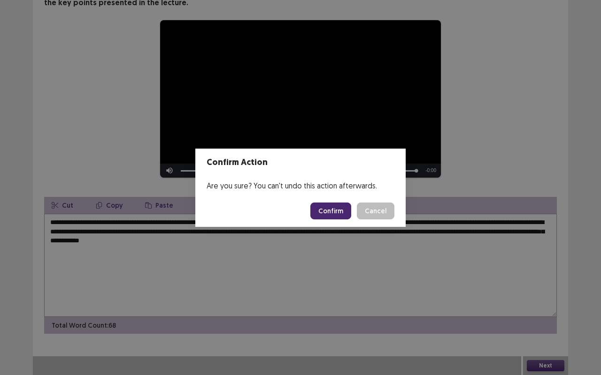
click at [341, 208] on button "Confirm" at bounding box center [330, 211] width 41 height 17
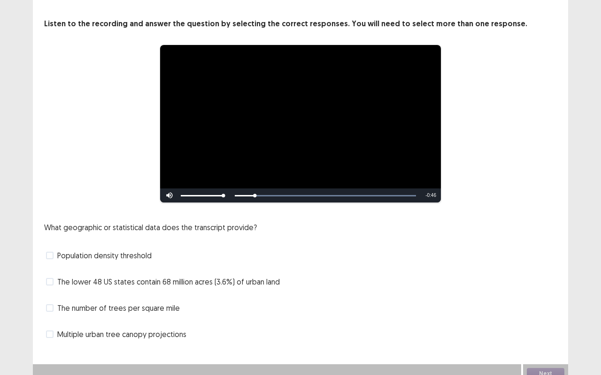
scroll to position [48, 0]
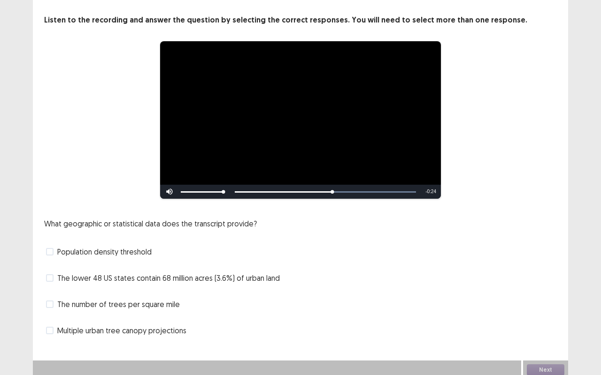
click at [139, 303] on span "The number of trees per square mile" at bounding box center [118, 304] width 122 height 11
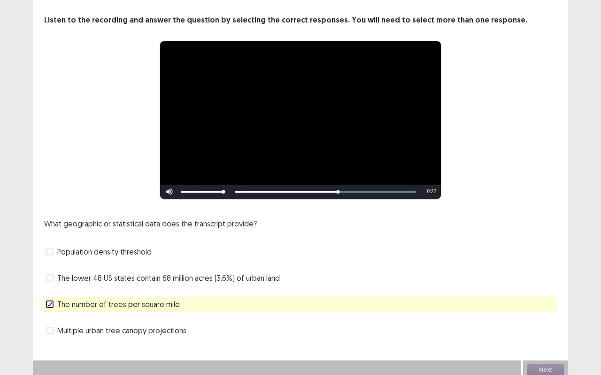
click at [148, 271] on div "The lower 48 US states contain 68 million acres (3.6%) of urban land" at bounding box center [300, 278] width 512 height 15
click at [132, 273] on span "The lower 48 US states contain 68 million acres (3.6%) of urban land" at bounding box center [168, 278] width 222 height 11
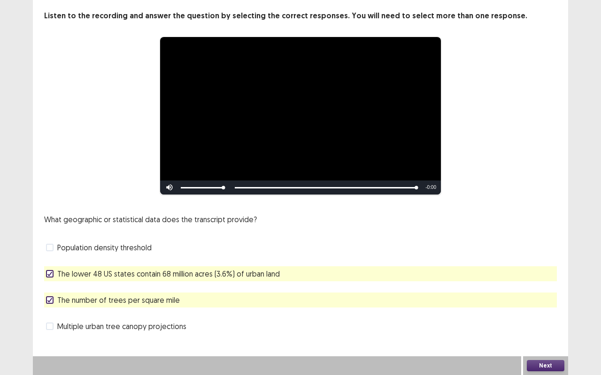
click at [552, 312] on button "Next" at bounding box center [545, 365] width 38 height 11
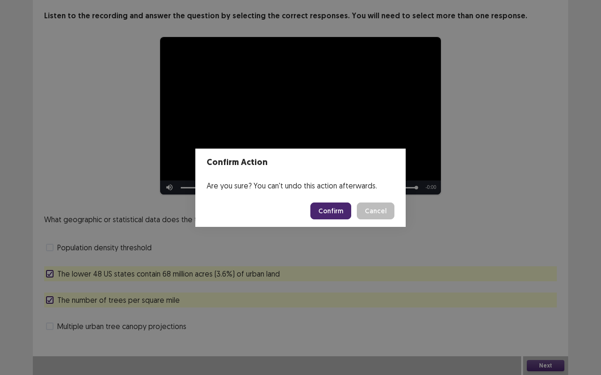
click at [336, 211] on button "Confirm" at bounding box center [330, 211] width 41 height 17
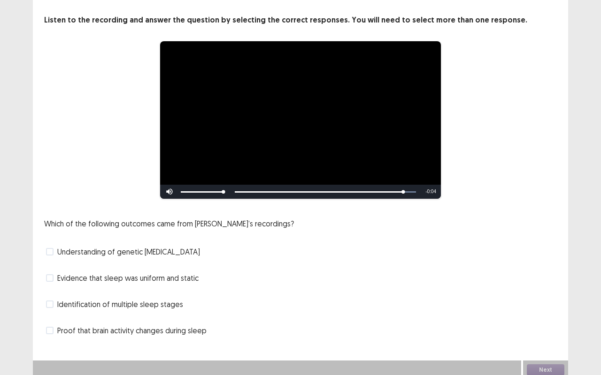
click at [145, 312] on span "Proof that brain activity changes during sleep" at bounding box center [131, 330] width 149 height 11
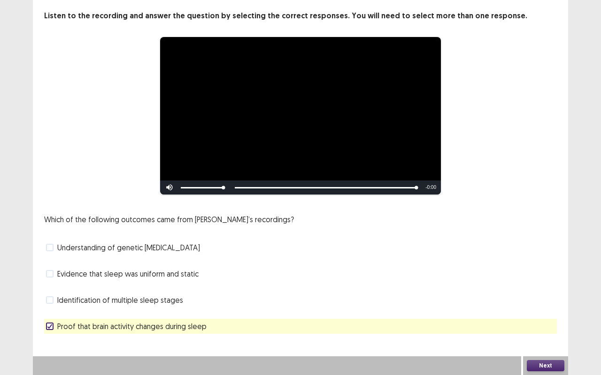
click at [139, 298] on span "Identification of multiple sleep stages" at bounding box center [120, 300] width 126 height 11
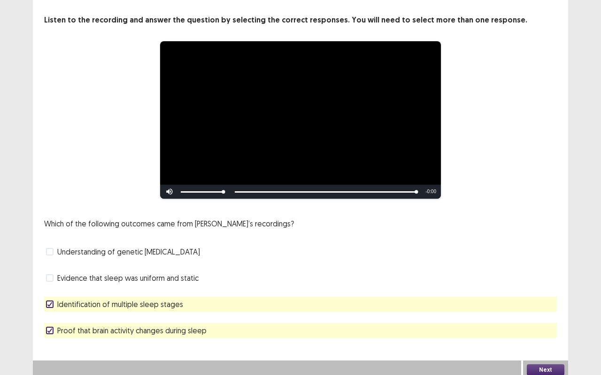
click at [550, 312] on button "Next" at bounding box center [545, 370] width 38 height 11
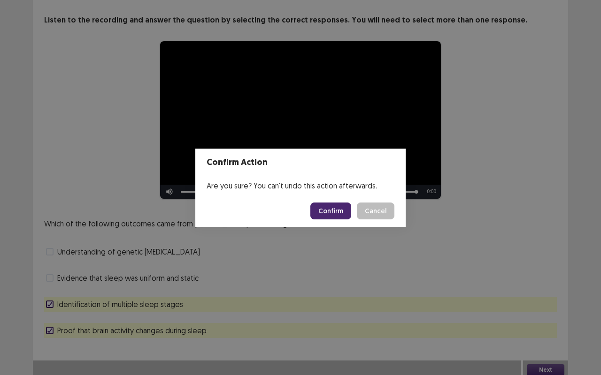
click at [334, 213] on button "Confirm" at bounding box center [330, 211] width 41 height 17
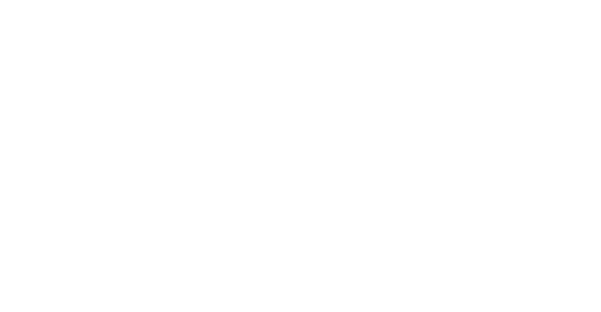
scroll to position [0, 0]
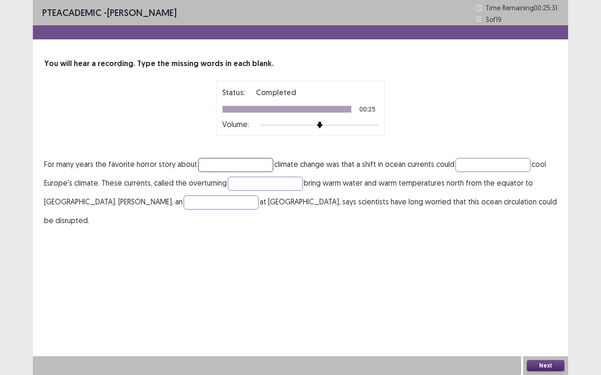
click at [242, 167] on input "text" at bounding box center [235, 165] width 75 height 14
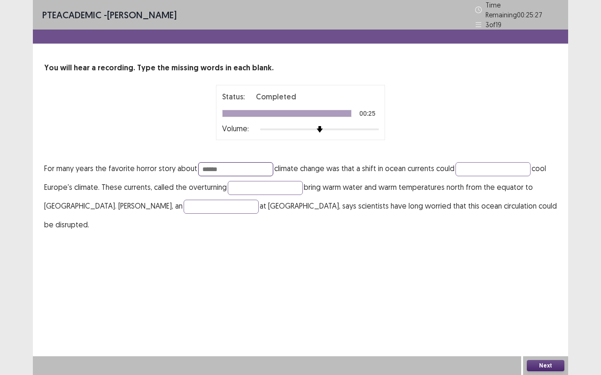
type input "******"
type input "*********"
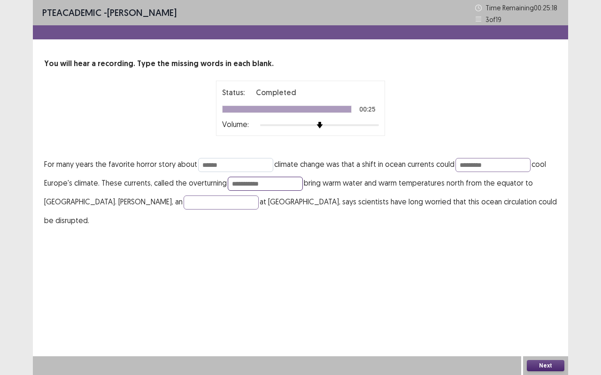
type input "**********"
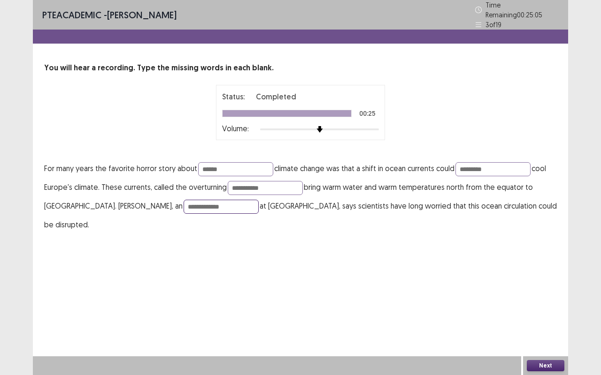
type input "**********"
click at [546, 312] on button "Next" at bounding box center [545, 365] width 38 height 11
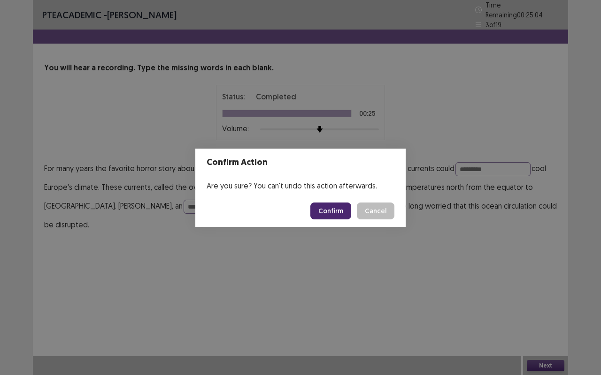
click at [341, 212] on button "Confirm" at bounding box center [330, 211] width 41 height 17
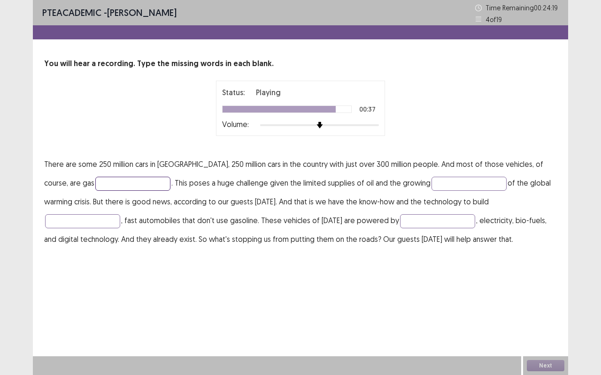
click at [104, 178] on input "text" at bounding box center [132, 184] width 75 height 14
type input "*******"
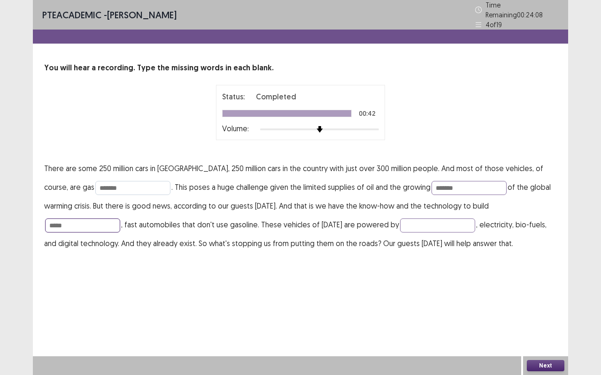
type input "*****"
type input "********"
click at [545, 312] on button "Next" at bounding box center [545, 365] width 38 height 11
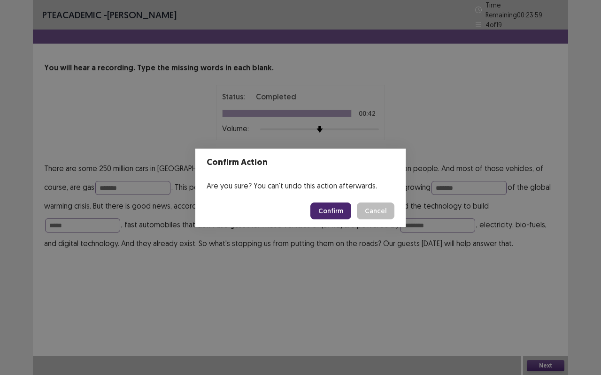
click at [331, 209] on button "Confirm" at bounding box center [330, 211] width 41 height 17
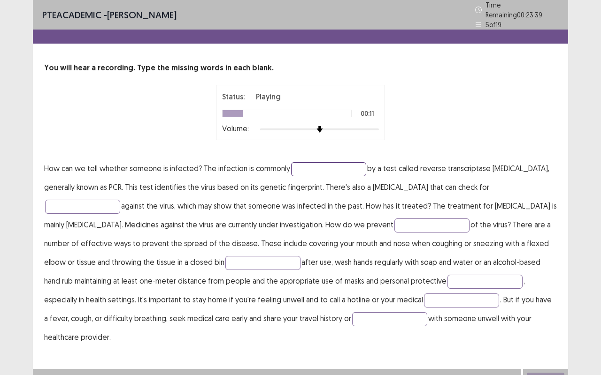
click at [324, 166] on input "text" at bounding box center [328, 169] width 75 height 14
type input "*********"
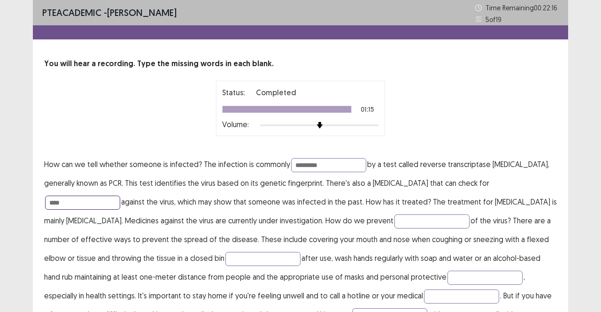
type input "****"
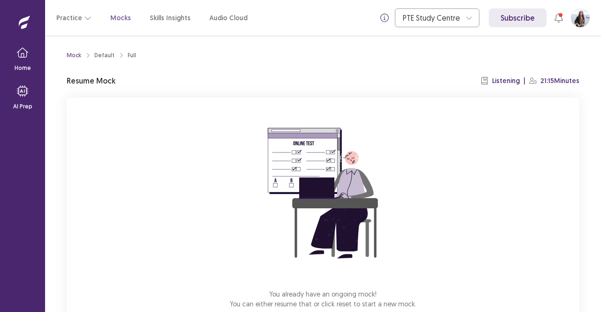
scroll to position [58, 0]
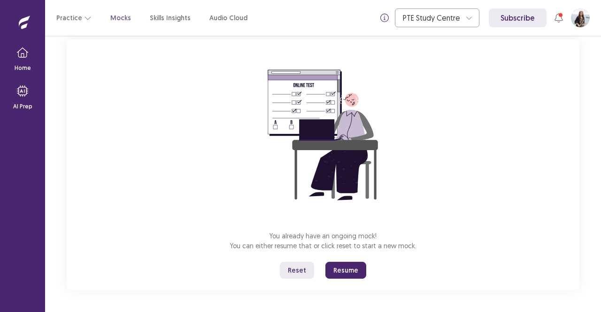
click at [344, 273] on button "Resume" at bounding box center [345, 270] width 41 height 17
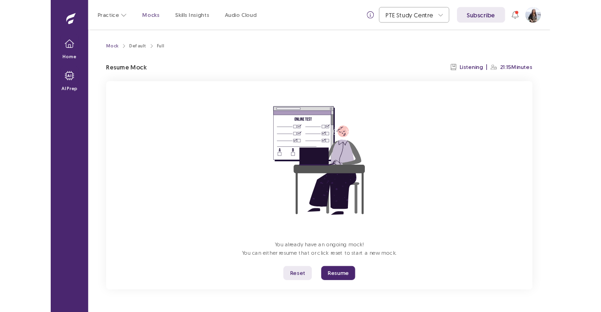
scroll to position [0, 0]
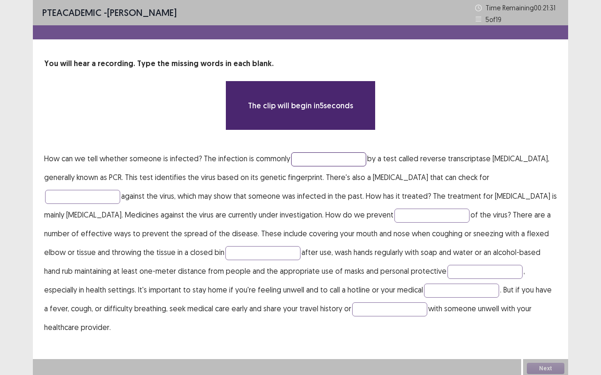
click at [323, 155] on input "text" at bounding box center [328, 159] width 75 height 14
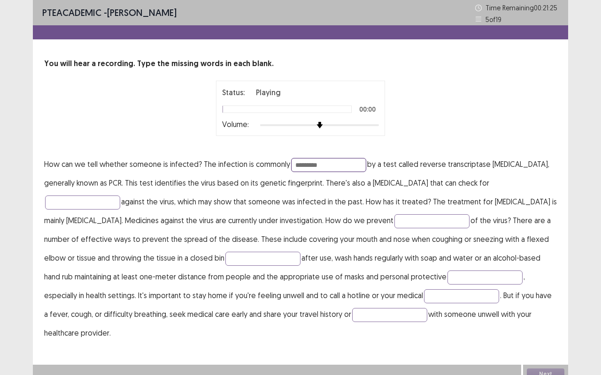
type input "*********"
type input "**********"
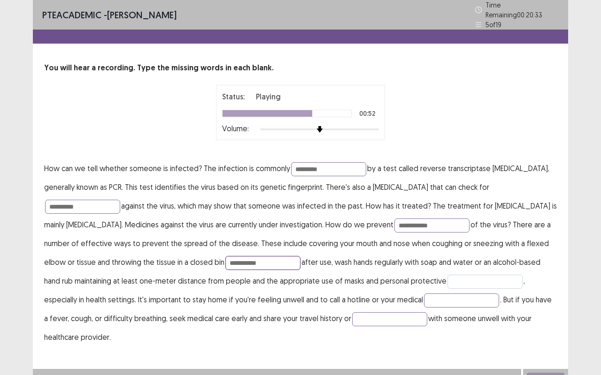
type input "**********"
click at [447, 279] on input "text" at bounding box center [484, 282] width 75 height 14
type input "*********"
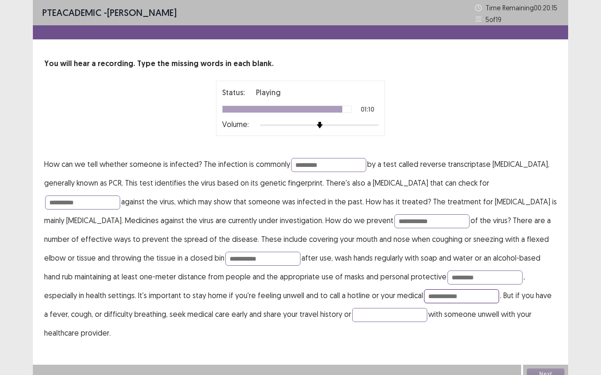
type input "**********"
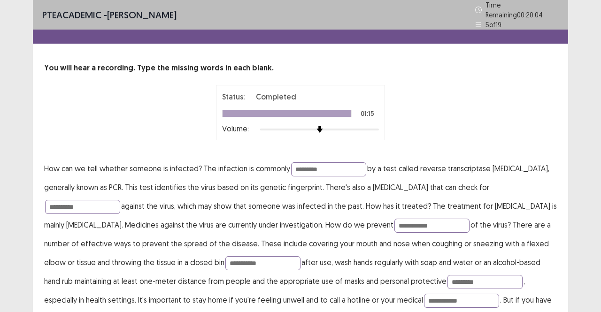
type input "******"
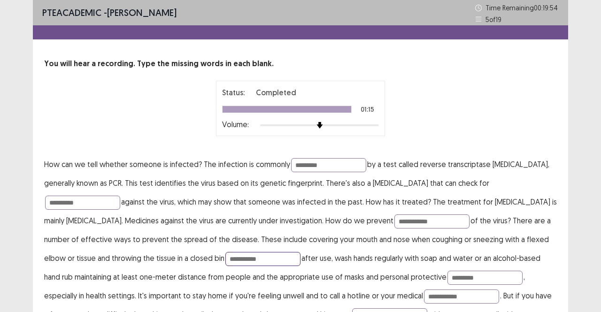
click at [225, 260] on input "**********" at bounding box center [262, 259] width 75 height 14
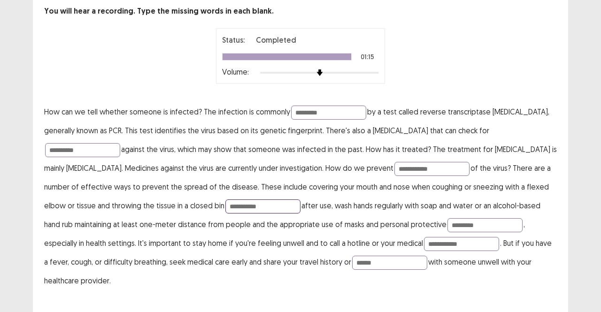
type input "**********"
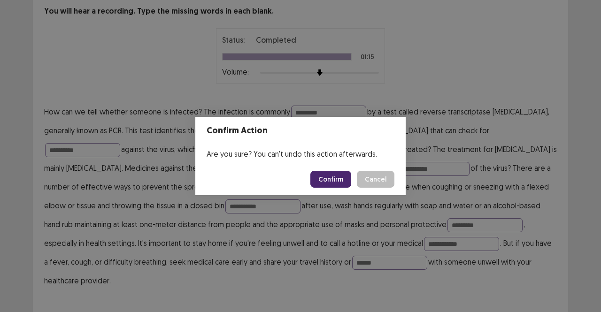
click at [378, 177] on button "Cancel" at bounding box center [376, 179] width 38 height 17
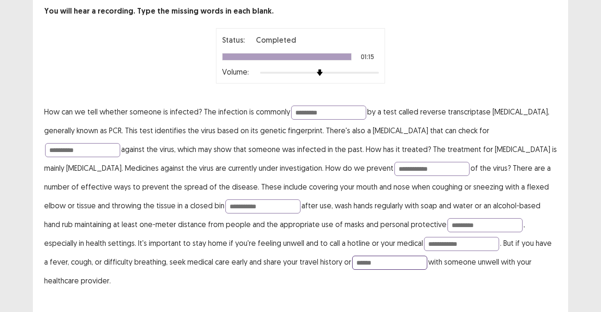
click at [352, 264] on input "******" at bounding box center [389, 263] width 75 height 14
type input "*******"
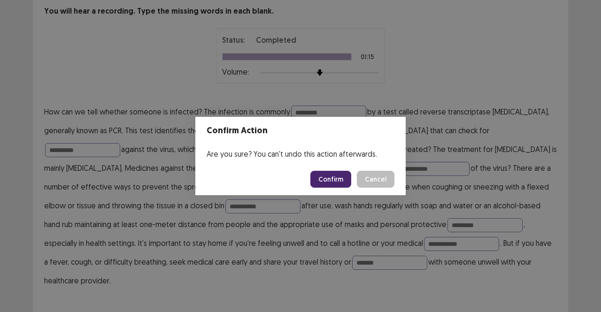
click at [329, 175] on button "Confirm" at bounding box center [330, 179] width 41 height 17
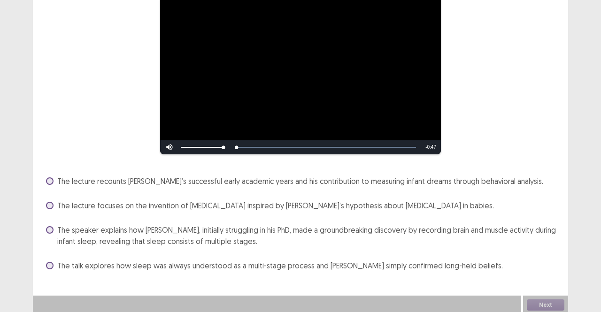
scroll to position [88, 0]
click at [321, 230] on span "The speaker explains how Aserinsky, initially struggling in his PhD, made a gro…" at bounding box center [306, 235] width 499 height 23
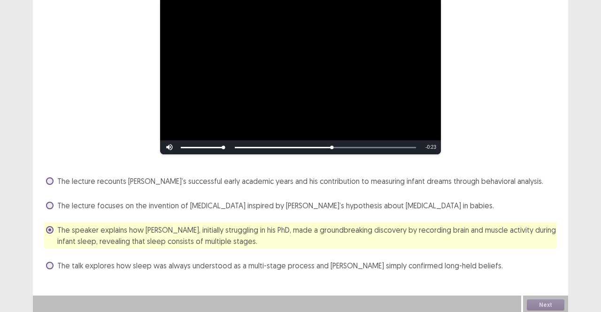
scroll to position [90, 0]
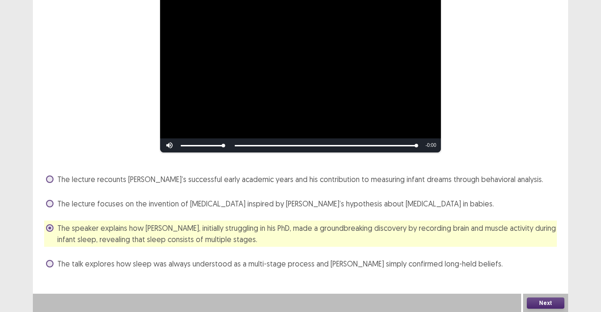
click at [548, 305] on button "Next" at bounding box center [545, 302] width 38 height 11
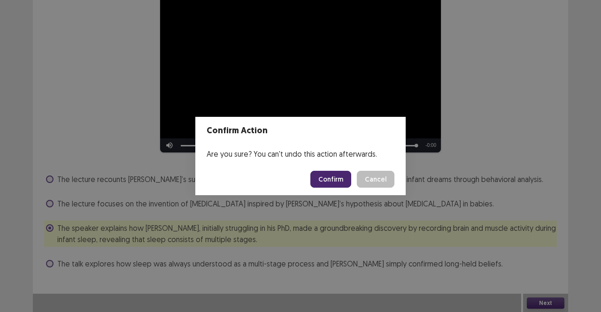
click at [336, 177] on button "Confirm" at bounding box center [330, 179] width 41 height 17
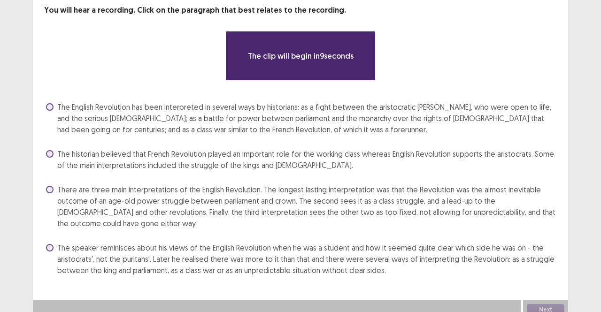
scroll to position [54, 0]
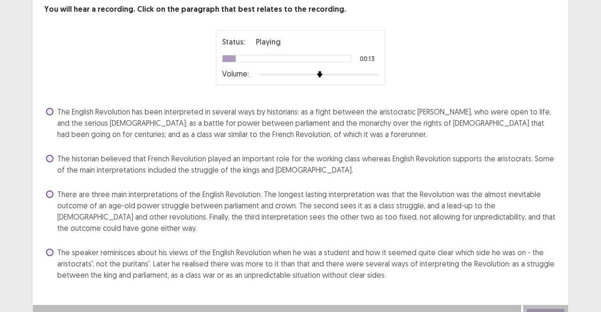
click at [240, 115] on span "The English Revolution has been interpreted in several ways by historians: as a…" at bounding box center [306, 123] width 499 height 34
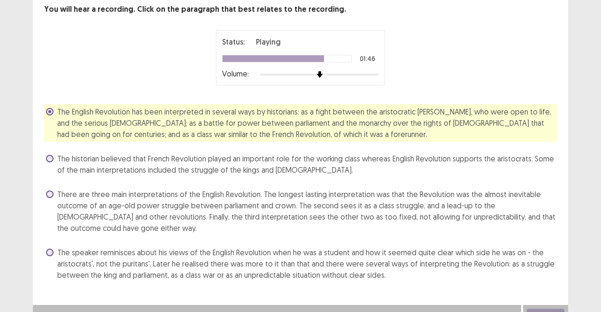
click at [209, 250] on span "The speaker reminisces about his views of the English Revolution when he was a …" at bounding box center [306, 264] width 499 height 34
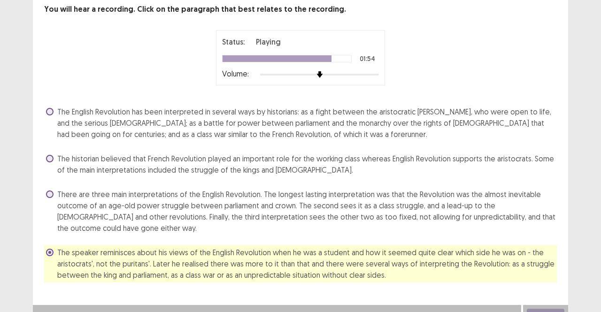
scroll to position [66, 0]
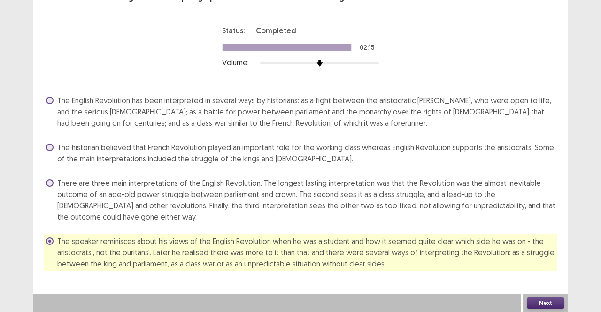
click at [383, 191] on span "There are three main interpretations of the English Revolution. The longest las…" at bounding box center [306, 199] width 499 height 45
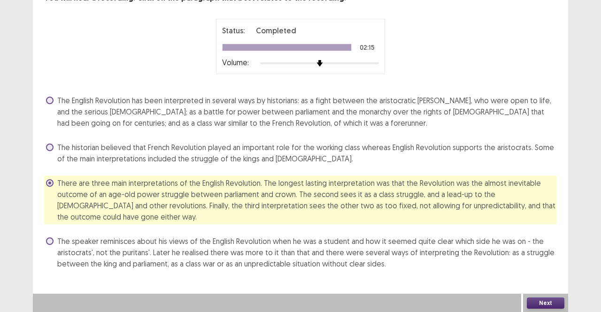
click at [553, 302] on button "Next" at bounding box center [545, 302] width 38 height 11
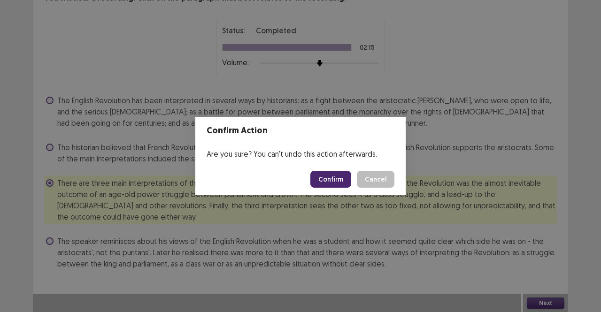
click at [339, 174] on button "Confirm" at bounding box center [330, 179] width 41 height 17
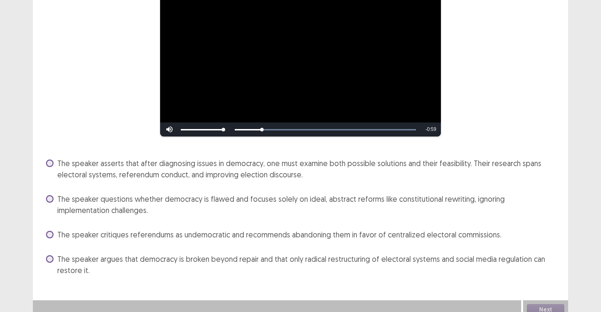
scroll to position [113, 0]
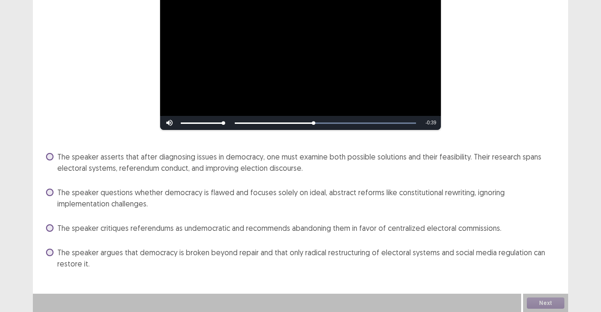
click at [228, 161] on span "The speaker asserts that after diagnosing issues in democracy, one must examine…" at bounding box center [306, 162] width 499 height 23
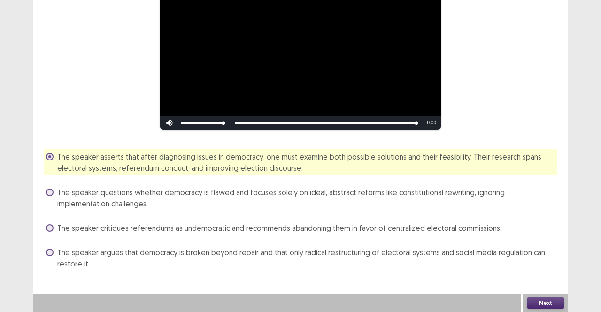
click at [556, 306] on button "Next" at bounding box center [545, 302] width 38 height 11
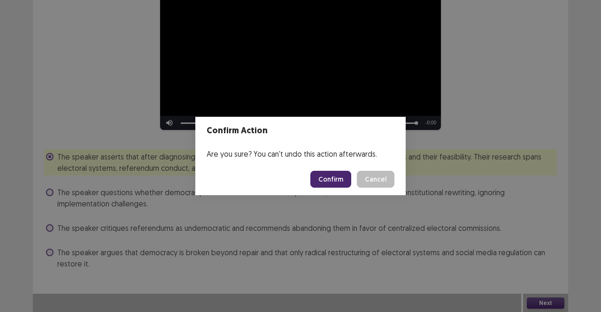
click at [338, 176] on button "Confirm" at bounding box center [330, 179] width 41 height 17
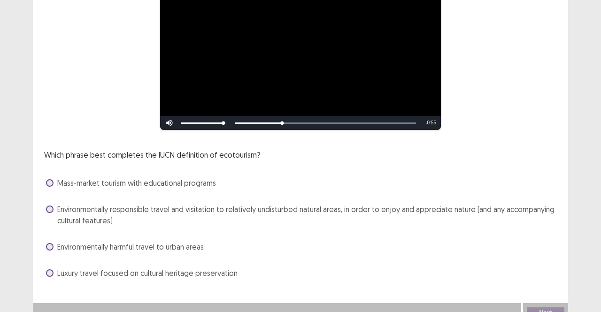
click at [272, 207] on span "Environmentally responsible travel and visitation to relatively undisturbed nat…" at bounding box center [306, 215] width 499 height 23
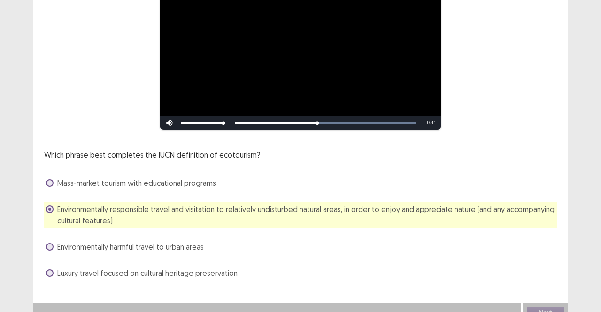
scroll to position [122, 0]
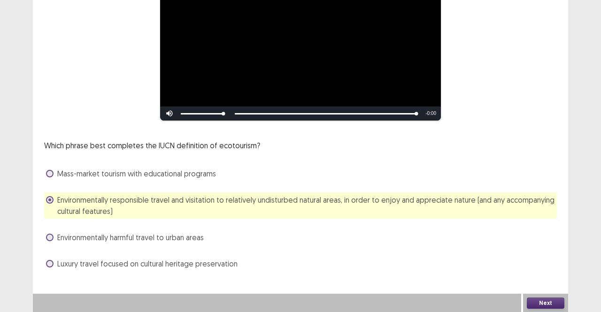
click at [555, 303] on button "Next" at bounding box center [545, 302] width 38 height 11
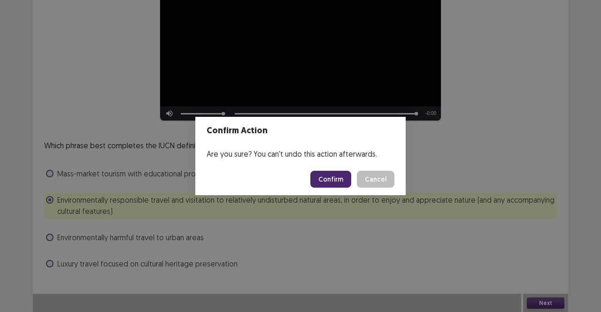
click at [340, 179] on button "Confirm" at bounding box center [330, 179] width 41 height 17
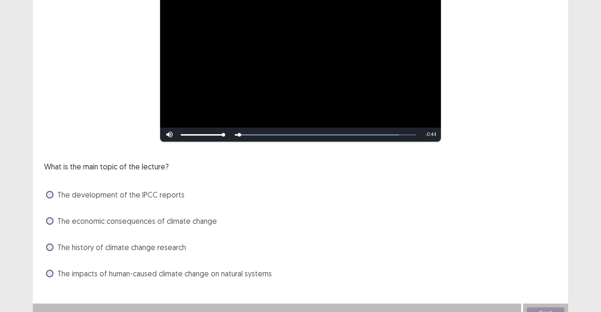
scroll to position [101, 0]
click at [176, 275] on span "The impacts of human-caused climate change on natural systems" at bounding box center [164, 272] width 214 height 11
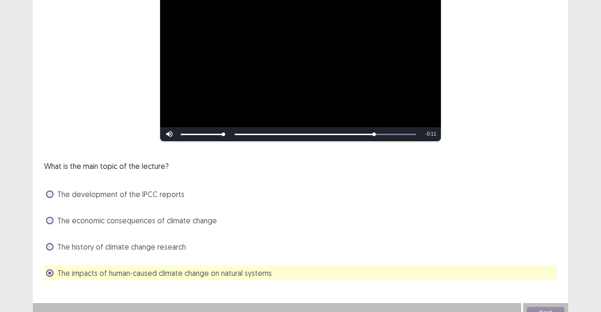
scroll to position [111, 0]
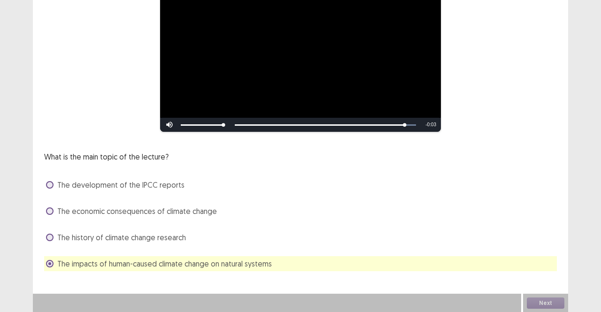
click at [549, 304] on div "Next" at bounding box center [545, 303] width 45 height 19
click at [549, 304] on button "Next" at bounding box center [545, 302] width 38 height 11
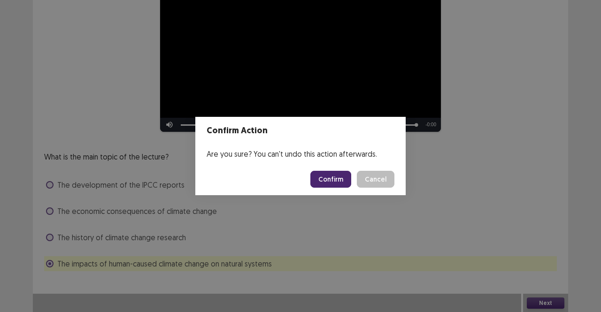
click at [328, 177] on button "Confirm" at bounding box center [330, 179] width 41 height 17
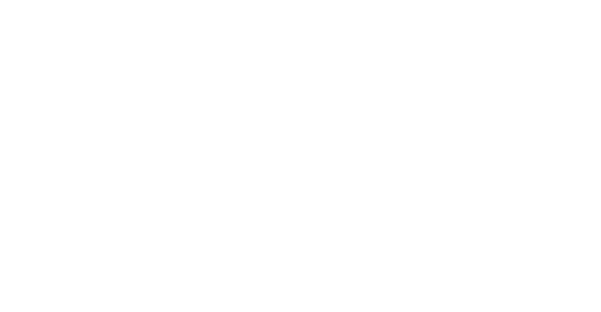
scroll to position [0, 0]
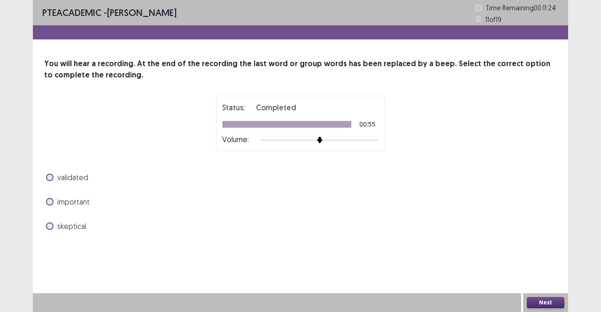
click at [80, 204] on span "important" at bounding box center [73, 201] width 32 height 11
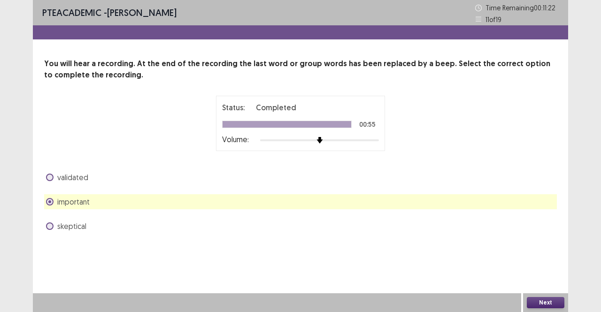
click at [538, 302] on button "Next" at bounding box center [545, 302] width 38 height 11
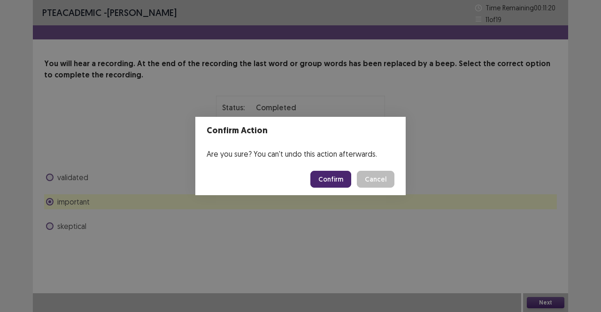
click at [341, 182] on button "Confirm" at bounding box center [330, 179] width 41 height 17
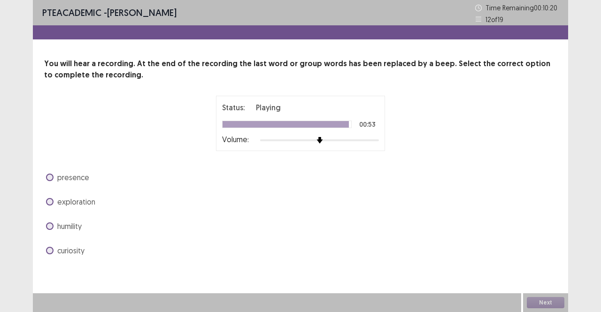
click at [64, 254] on span "curiosity" at bounding box center [70, 250] width 27 height 11
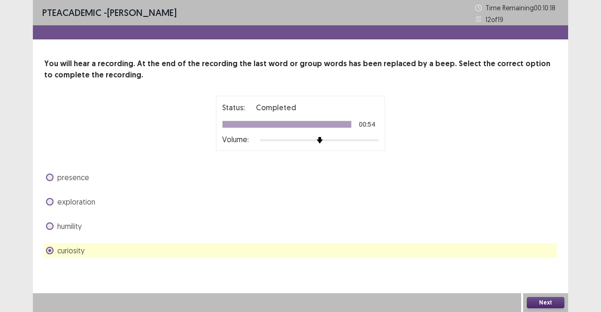
click at [555, 304] on button "Next" at bounding box center [545, 302] width 38 height 11
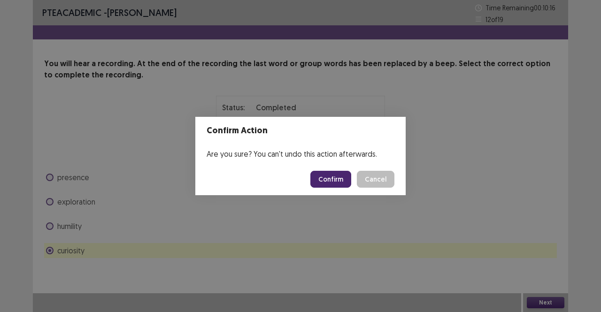
click at [336, 179] on button "Confirm" at bounding box center [330, 179] width 41 height 17
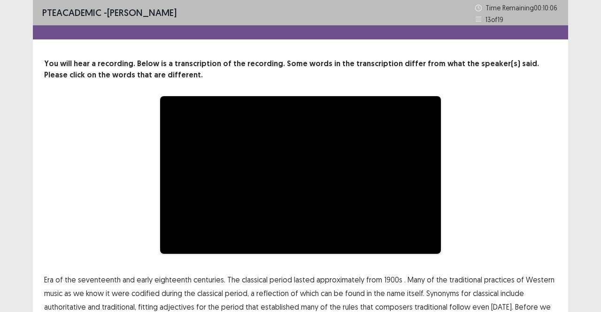
scroll to position [83, 0]
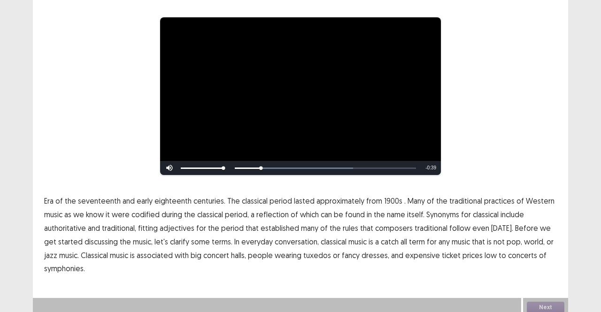
click at [388, 196] on span "1900s" at bounding box center [393, 200] width 18 height 11
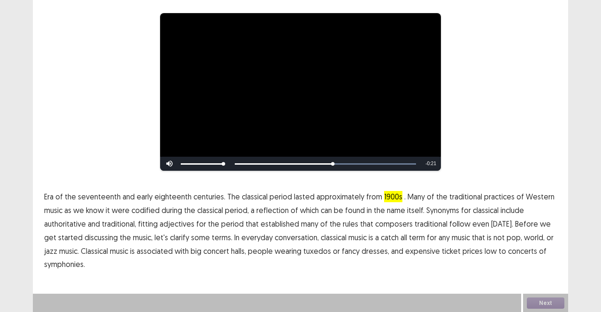
click at [425, 222] on span "traditional" at bounding box center [430, 223] width 33 height 11
click at [484, 250] on span "low" at bounding box center [490, 250] width 12 height 11
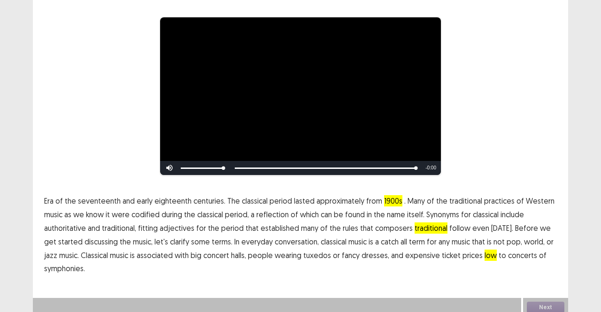
click at [540, 302] on div "Next" at bounding box center [545, 307] width 45 height 19
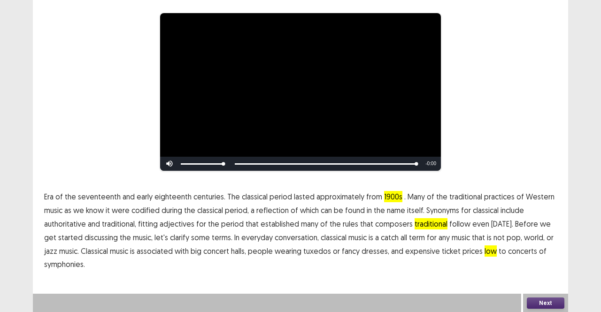
click at [540, 302] on button "Next" at bounding box center [545, 302] width 38 height 11
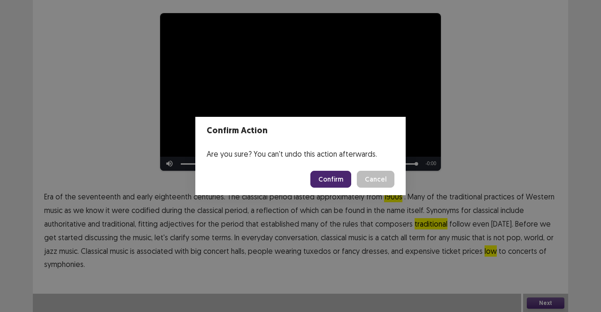
click at [328, 177] on button "Confirm" at bounding box center [330, 179] width 41 height 17
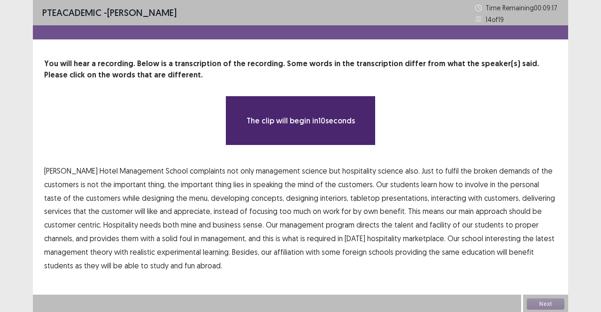
scroll to position [1, 0]
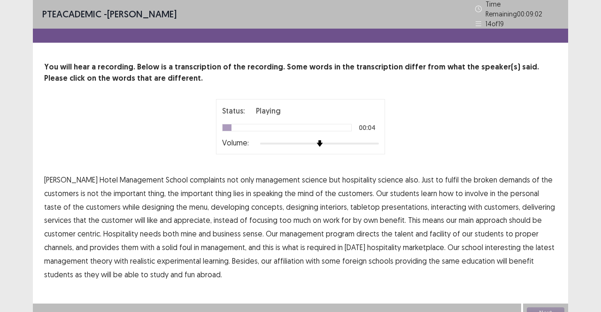
click at [190, 174] on span "complaints" at bounding box center [208, 179] width 36 height 11
click at [473, 175] on span "broken" at bounding box center [484, 179] width 23 height 11
click at [253, 190] on span "speaking" at bounding box center [268, 193] width 30 height 11
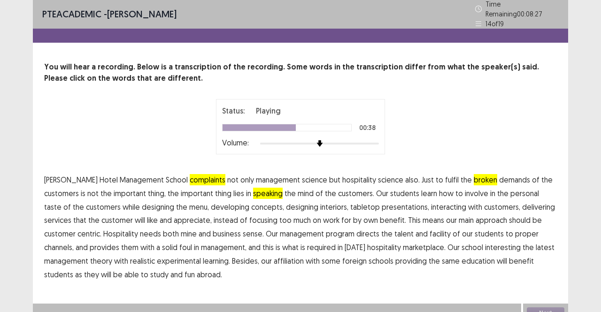
click at [181, 228] on span "mine" at bounding box center [189, 233] width 16 height 11
click at [429, 228] on span "facility" at bounding box center [439, 233] width 21 height 11
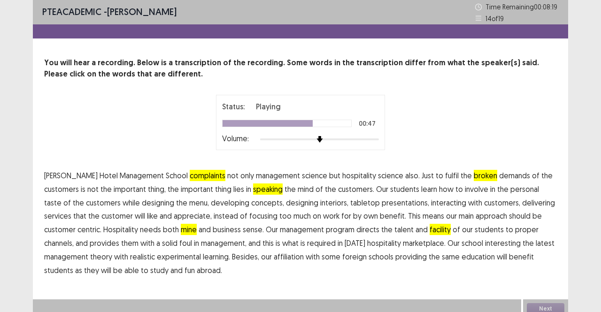
click at [179, 243] on span "foul" at bounding box center [185, 242] width 13 height 11
click at [485, 245] on span "interesting" at bounding box center [503, 242] width 36 height 11
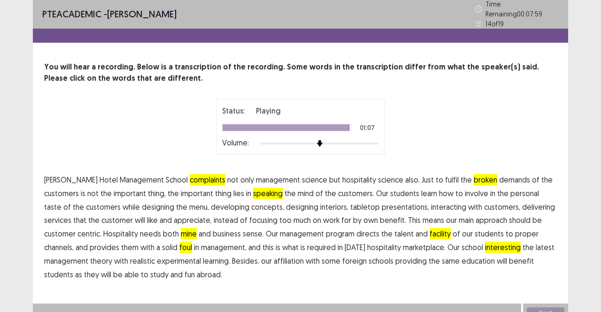
click at [184, 269] on span "fun" at bounding box center [189, 274] width 10 height 11
click at [548, 307] on button "Next" at bounding box center [545, 312] width 38 height 11
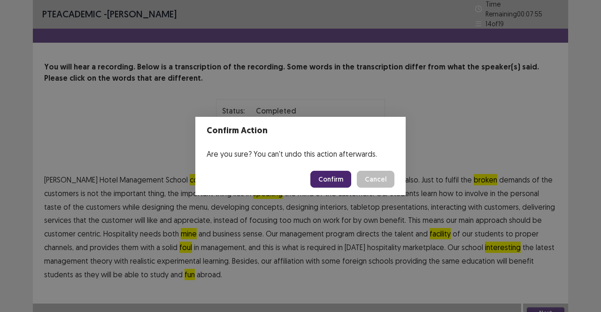
click at [331, 178] on button "Confirm" at bounding box center [330, 179] width 41 height 17
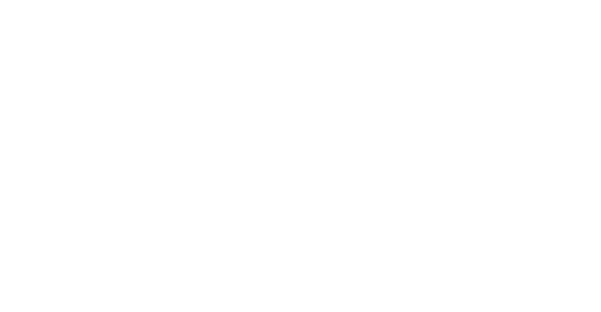
scroll to position [0, 0]
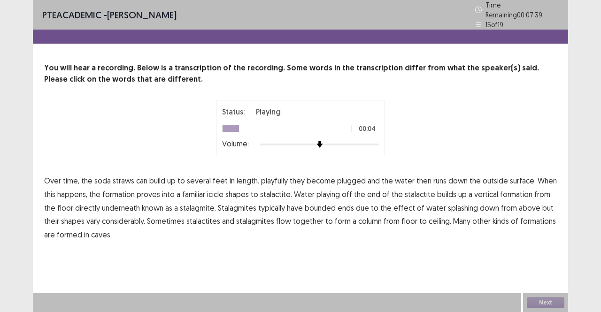
click at [272, 176] on span "playfully" at bounding box center [274, 180] width 27 height 11
click at [152, 189] on span "proves" at bounding box center [148, 194] width 23 height 11
click at [325, 191] on span "playing" at bounding box center [327, 194] width 23 height 11
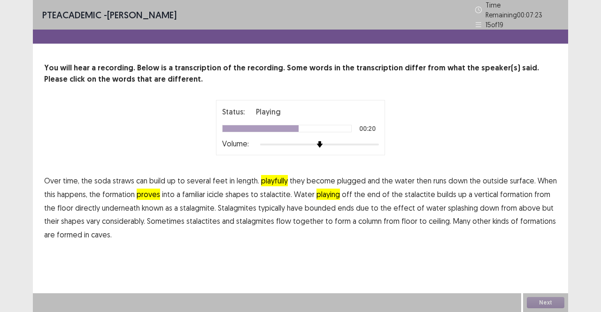
click at [311, 203] on span "bounded" at bounding box center [319, 207] width 31 height 11
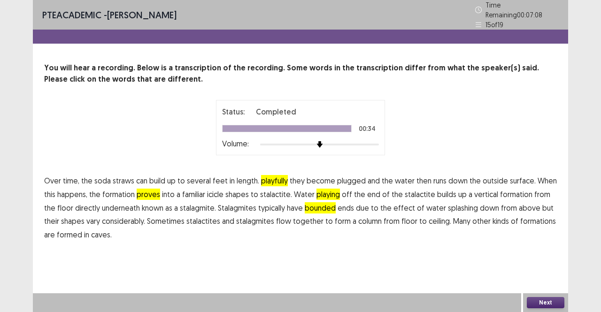
click at [549, 303] on button "Next" at bounding box center [545, 302] width 38 height 11
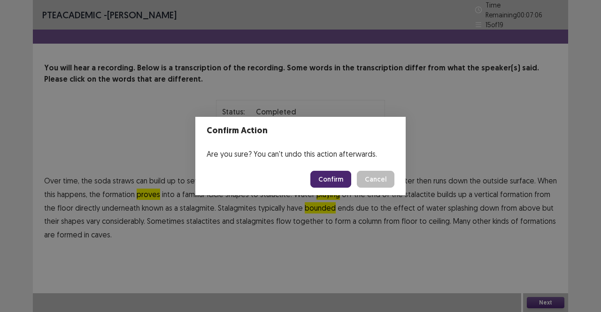
click at [339, 182] on button "Confirm" at bounding box center [330, 179] width 41 height 17
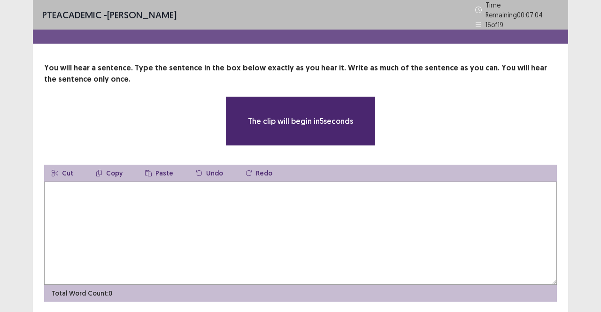
click at [152, 207] on textarea at bounding box center [300, 233] width 512 height 103
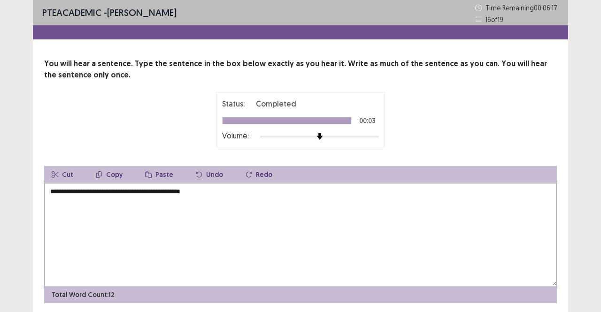
click at [122, 191] on textarea "**********" at bounding box center [300, 234] width 512 height 103
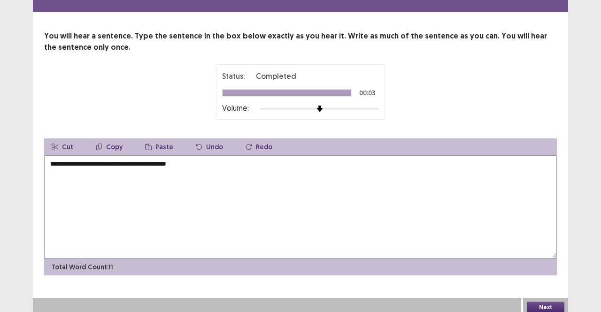
click at [152, 161] on textarea "**********" at bounding box center [300, 206] width 512 height 103
type textarea "**********"
click at [552, 302] on button "Next" at bounding box center [545, 307] width 38 height 11
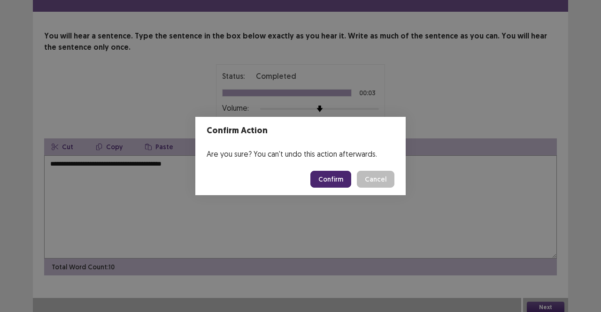
click at [329, 180] on button "Confirm" at bounding box center [330, 179] width 41 height 17
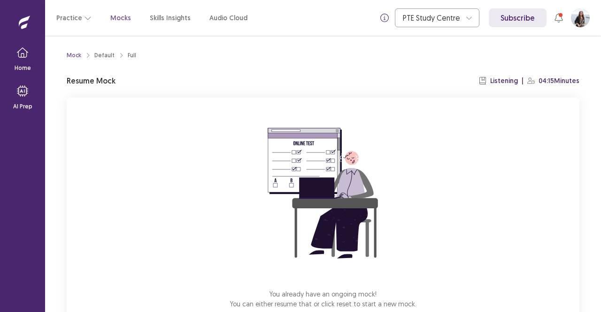
scroll to position [58, 0]
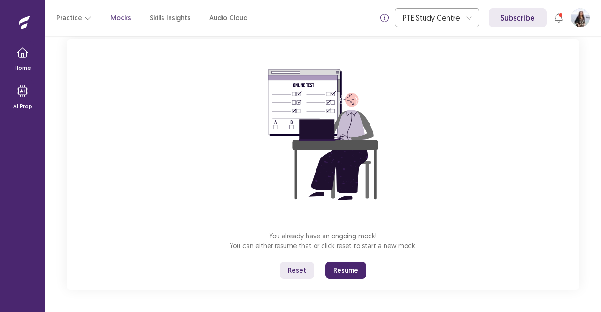
click at [349, 267] on button "Resume" at bounding box center [345, 270] width 41 height 17
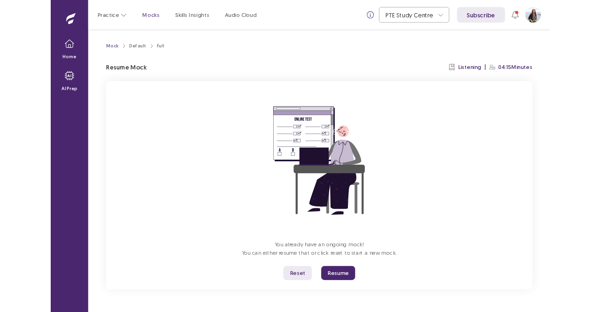
scroll to position [0, 0]
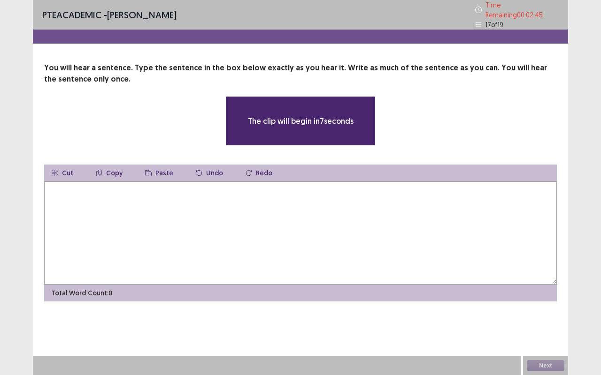
click at [215, 214] on textarea at bounding box center [300, 233] width 512 height 103
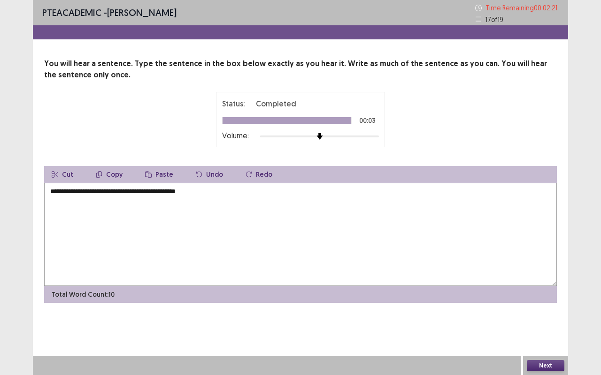
type textarea "**********"
click at [548, 312] on button "Next" at bounding box center [545, 365] width 38 height 11
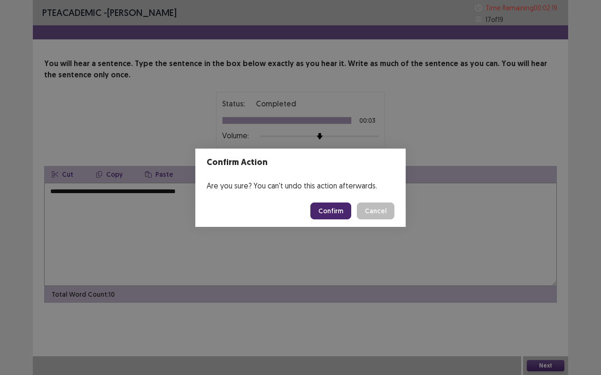
click at [336, 212] on button "Confirm" at bounding box center [330, 211] width 41 height 17
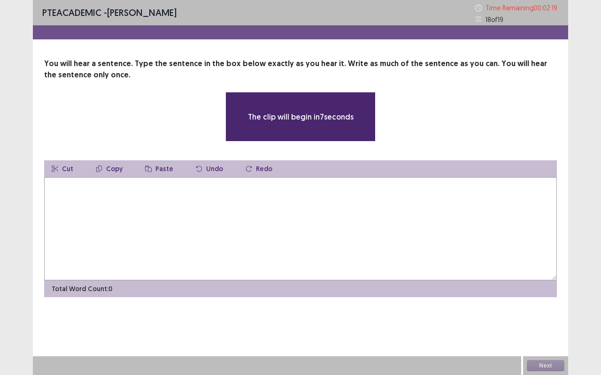
click at [282, 217] on textarea at bounding box center [300, 228] width 512 height 103
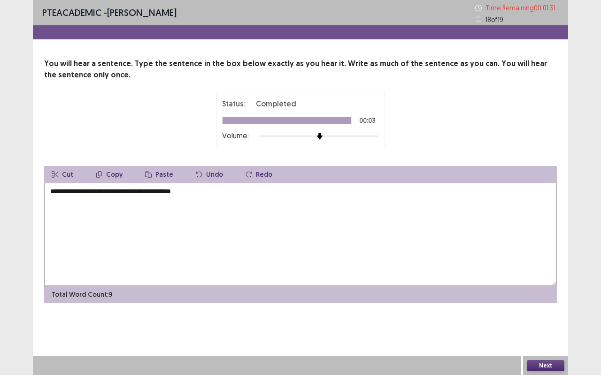
type textarea "**********"
click at [537, 312] on button "Next" at bounding box center [545, 365] width 38 height 11
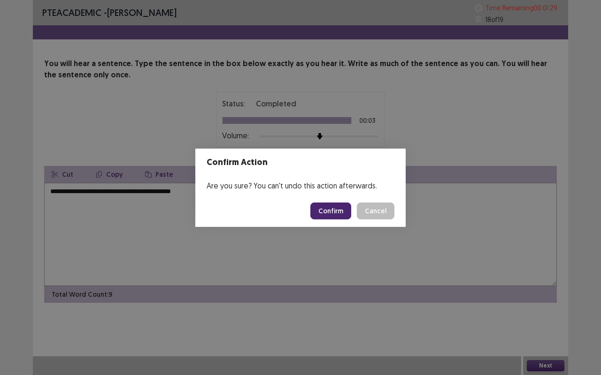
click at [337, 210] on button "Confirm" at bounding box center [330, 211] width 41 height 17
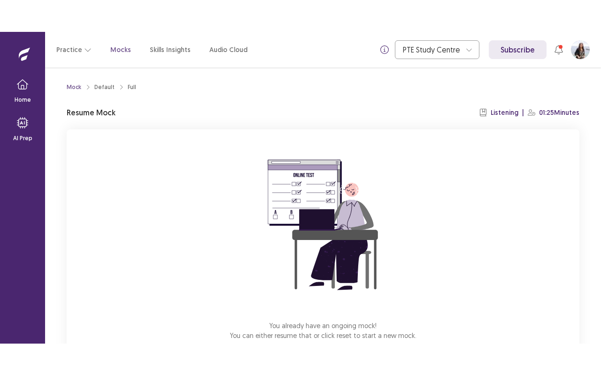
scroll to position [58, 0]
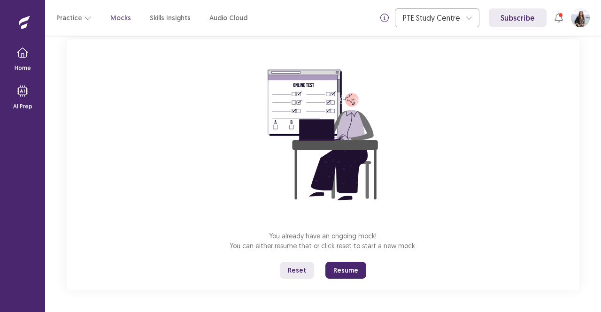
click at [337, 271] on button "Resume" at bounding box center [345, 270] width 41 height 17
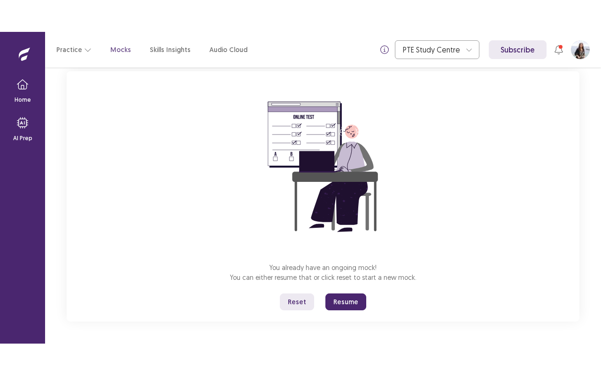
scroll to position [0, 0]
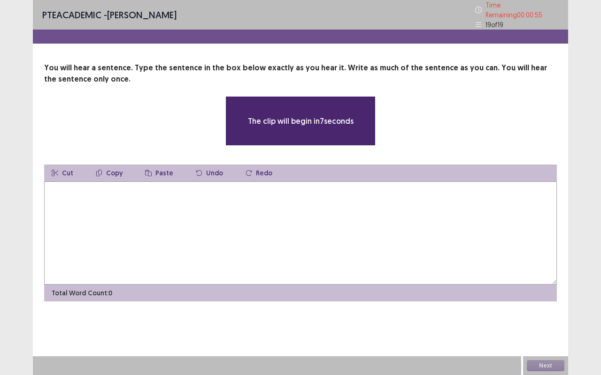
click at [183, 229] on textarea at bounding box center [300, 233] width 512 height 103
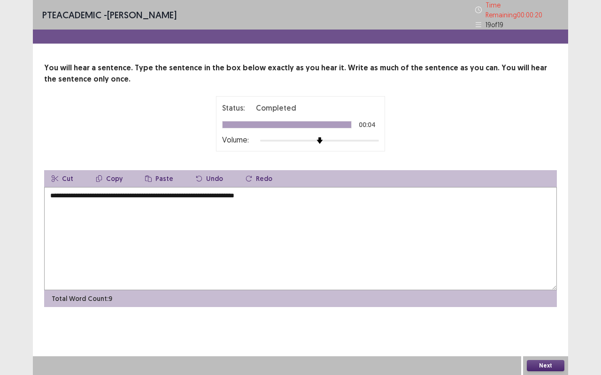
type textarea "**********"
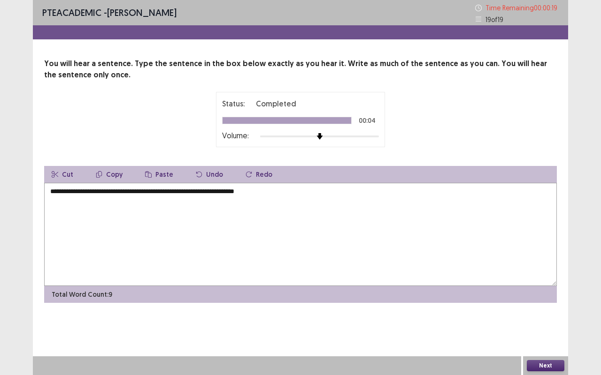
click at [547, 312] on button "Next" at bounding box center [545, 365] width 38 height 11
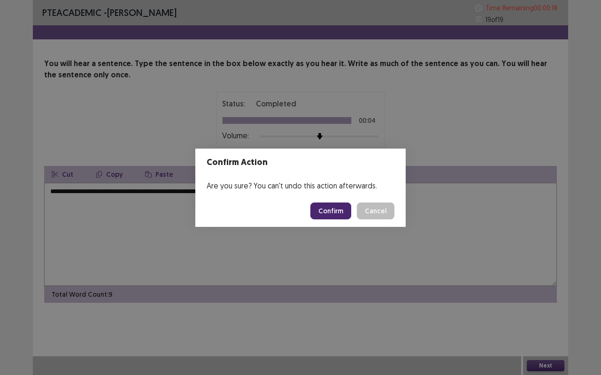
click at [339, 211] on button "Confirm" at bounding box center [330, 211] width 41 height 17
